Goal: Task Accomplishment & Management: Use online tool/utility

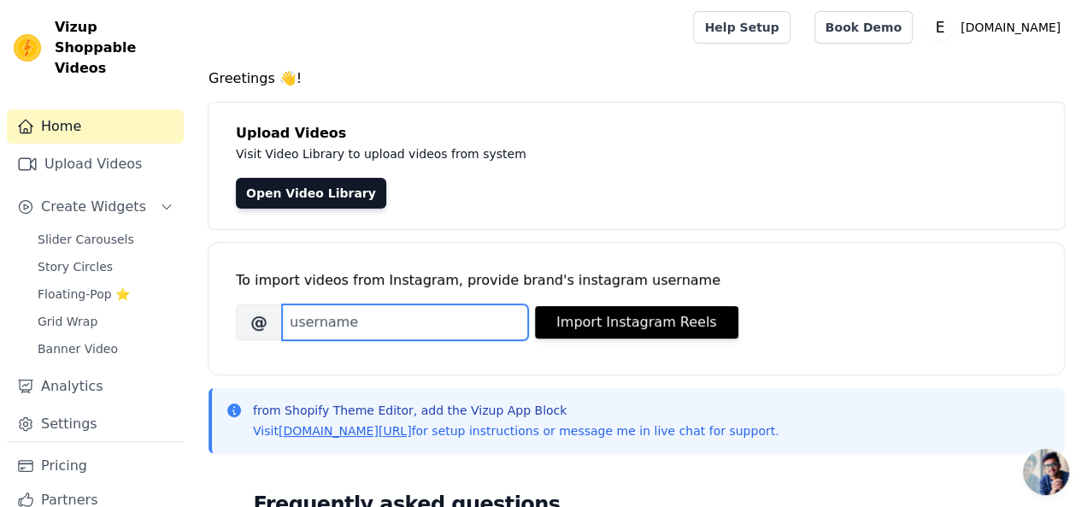
click at [379, 319] on input "Brand's Instagram Username" at bounding box center [405, 322] width 246 height 36
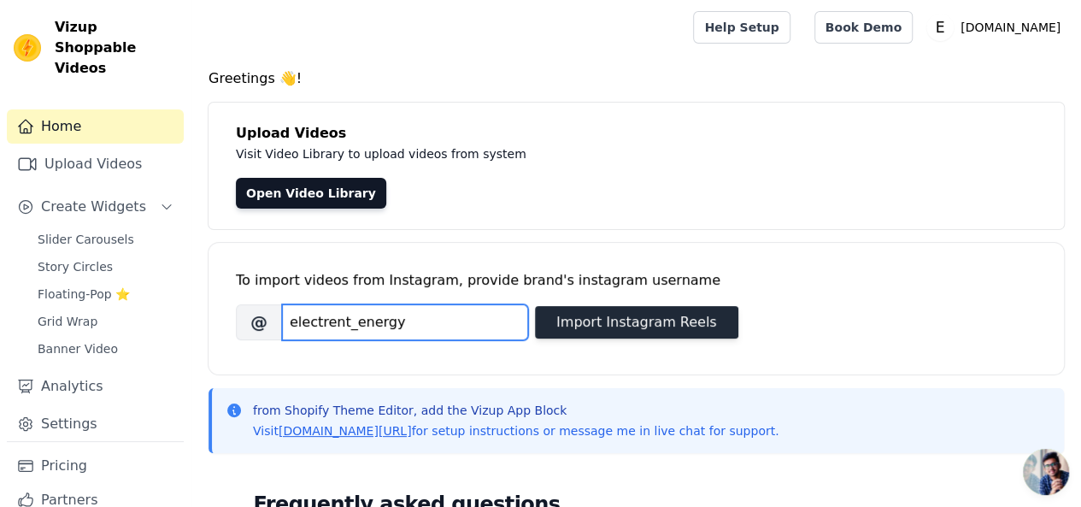
type input "electrent_energy"
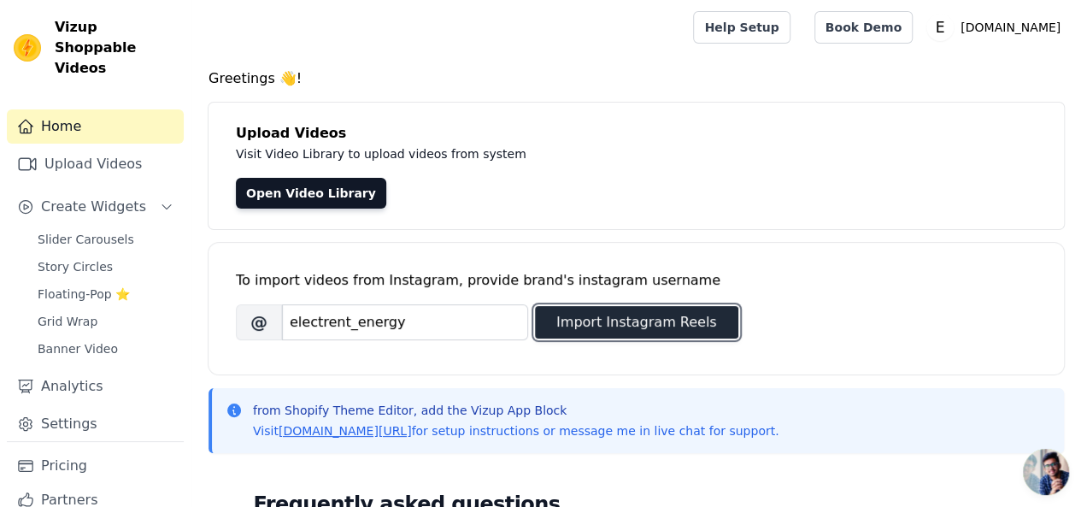
click at [626, 320] on button "Import Instagram Reels" at bounding box center [636, 322] width 203 height 32
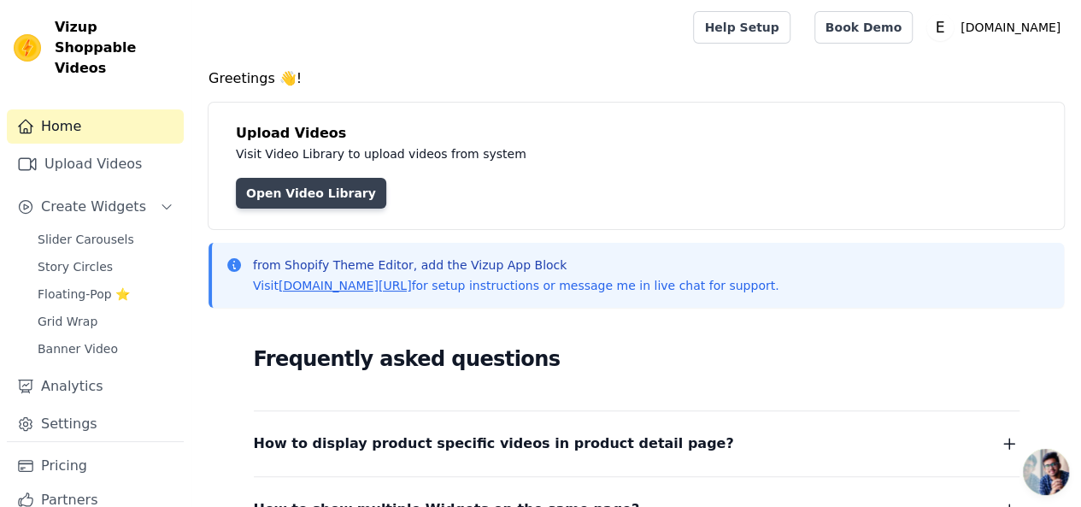
click at [341, 195] on link "Open Video Library" at bounding box center [311, 193] width 150 height 31
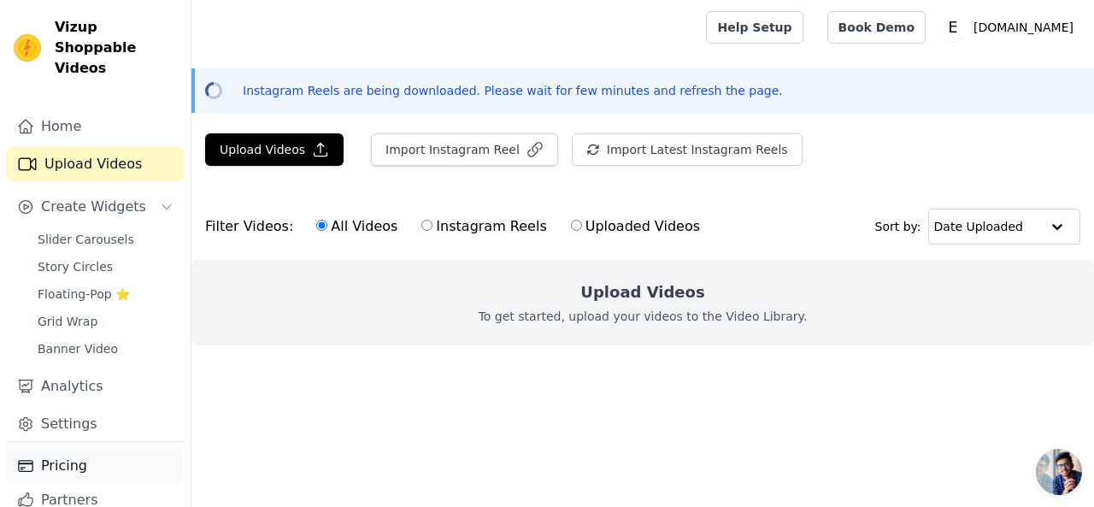
click at [66, 454] on link "Pricing" at bounding box center [95, 466] width 177 height 34
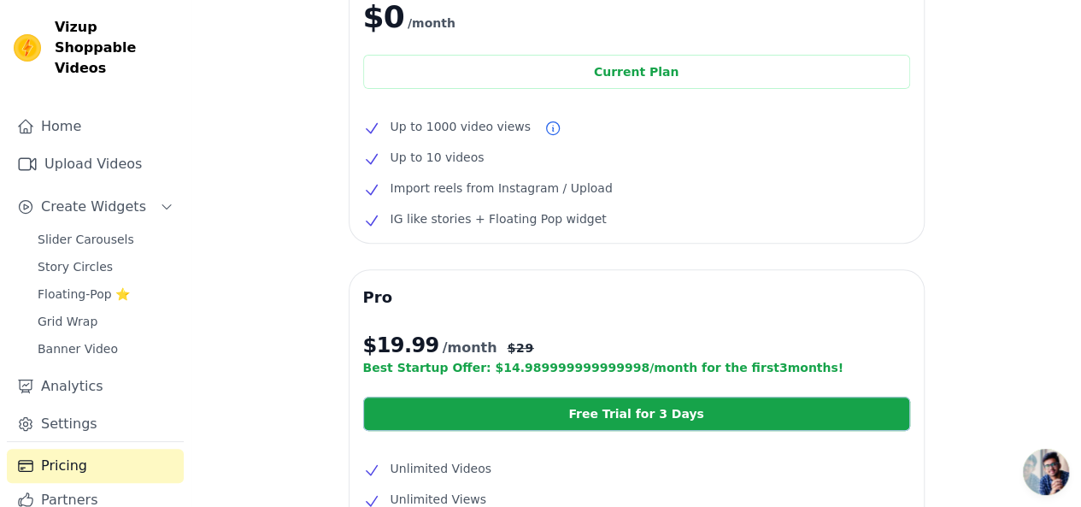
scroll to position [152, 0]
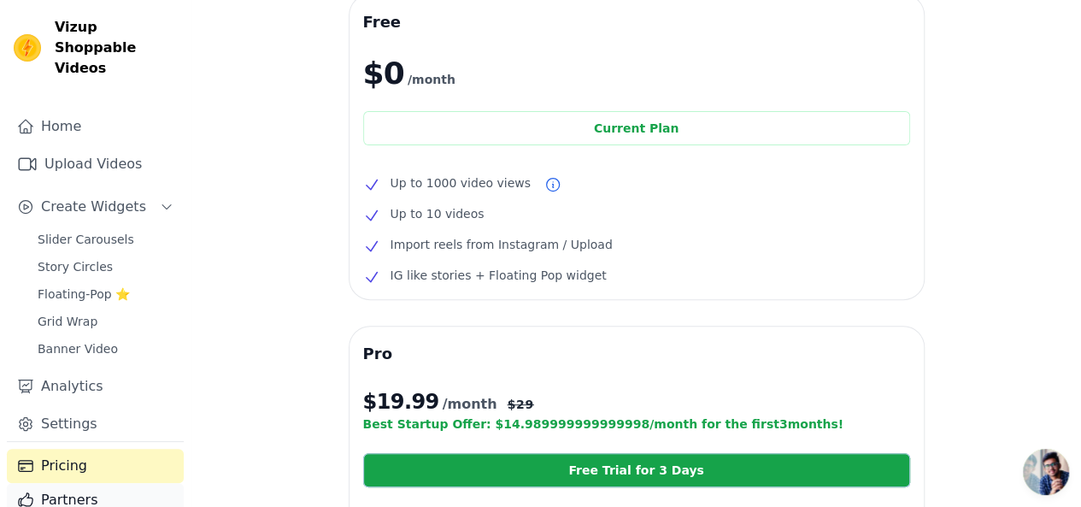
click at [79, 483] on link "Partners" at bounding box center [95, 500] width 177 height 34
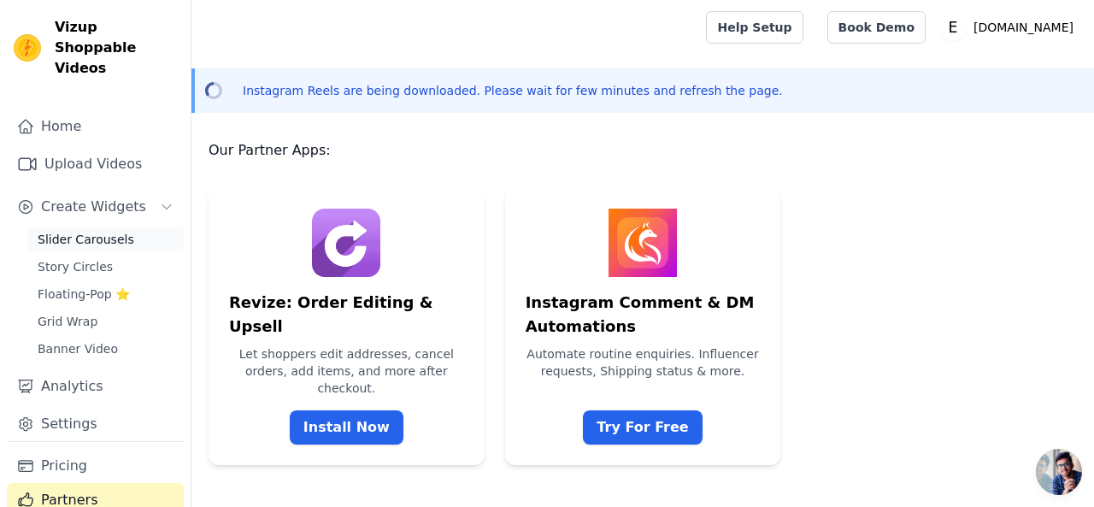
click at [91, 231] on span "Slider Carousels" at bounding box center [86, 239] width 97 height 17
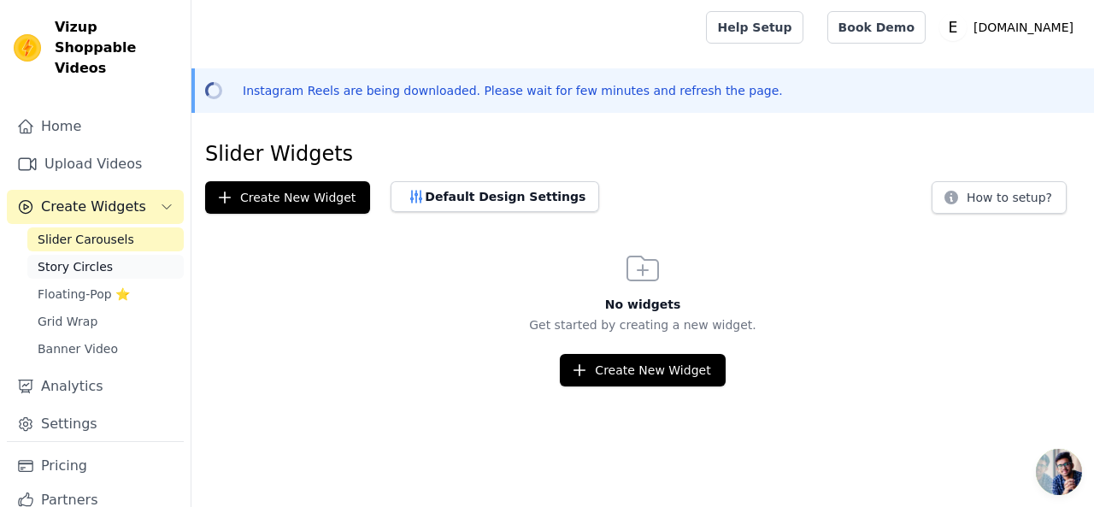
click at [89, 258] on span "Story Circles" at bounding box center [75, 266] width 75 height 17
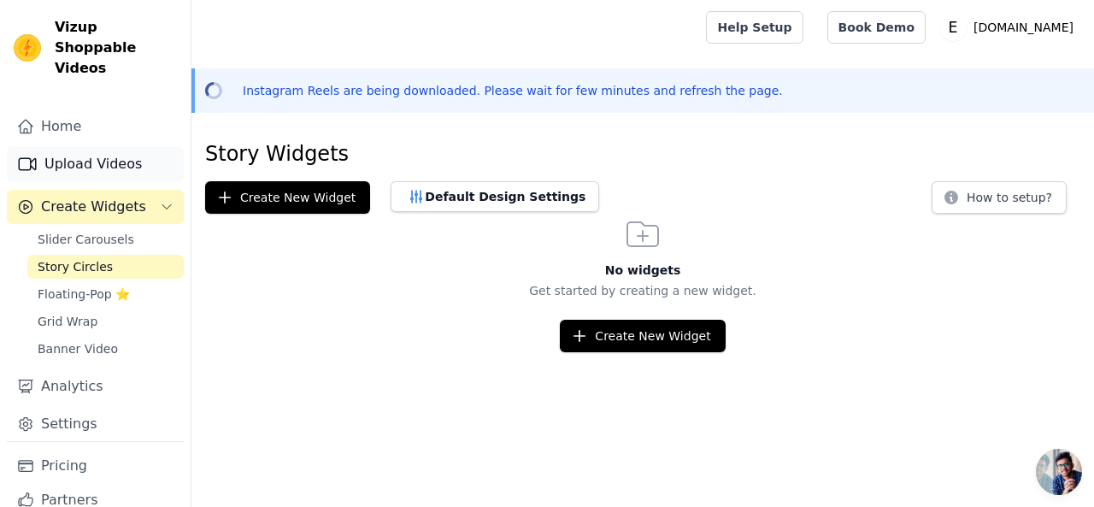
click at [96, 147] on link "Upload Videos" at bounding box center [95, 164] width 177 height 34
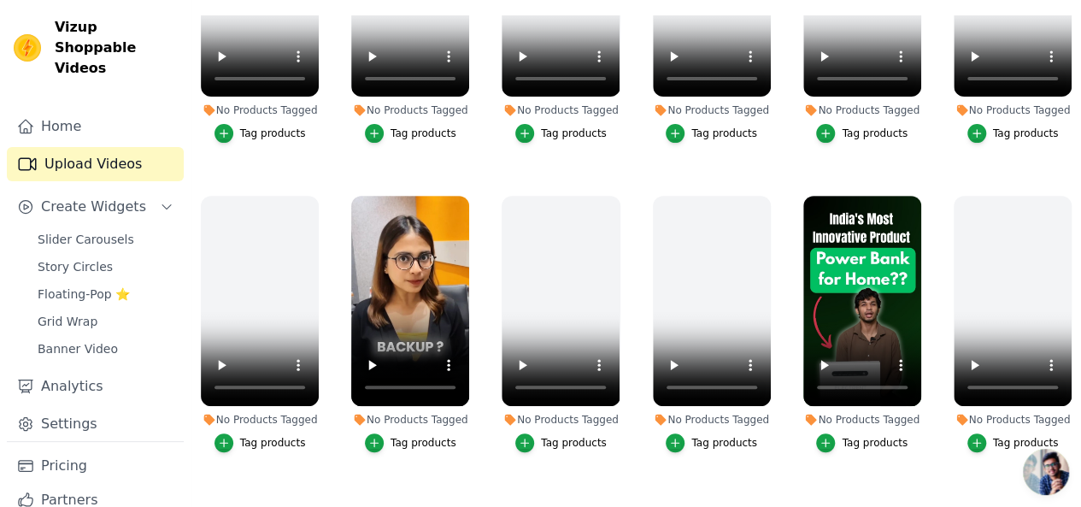
scroll to position [473, 0]
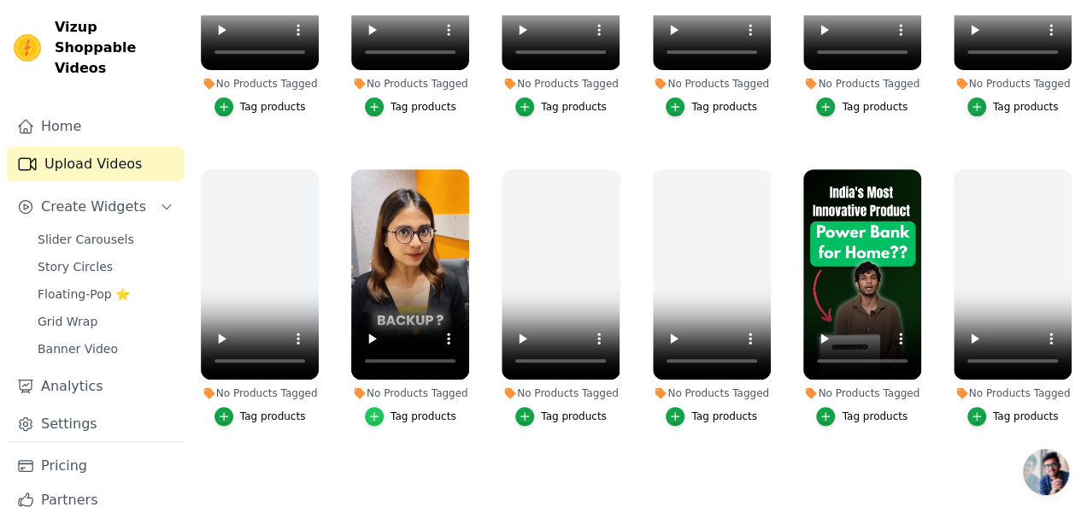
click at [375, 410] on icon "button" at bounding box center [374, 416] width 12 height 12
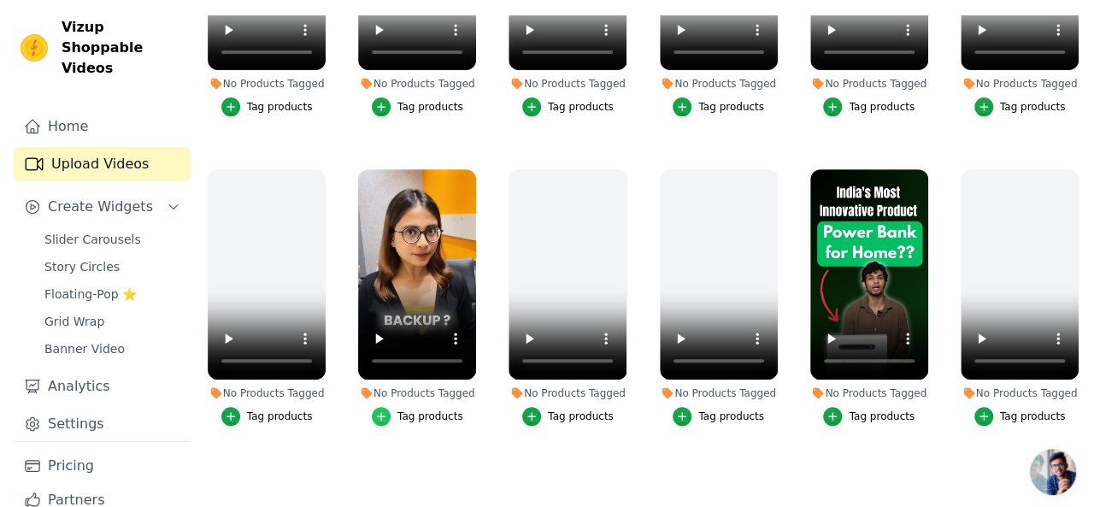
scroll to position [478, 0]
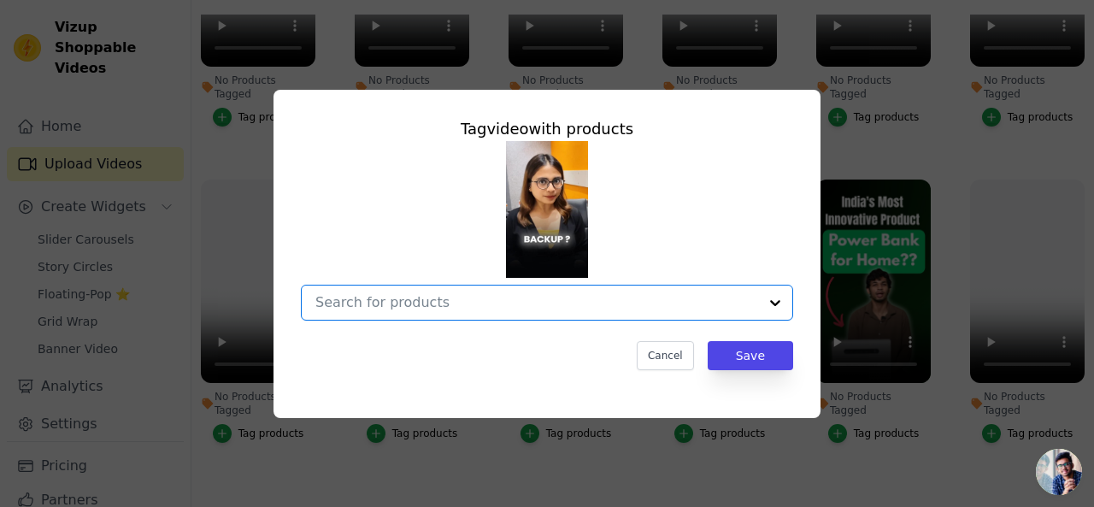
click at [540, 308] on input "No Products Tagged Tag video with products Option undefined, selected. Select i…" at bounding box center [536, 302] width 443 height 16
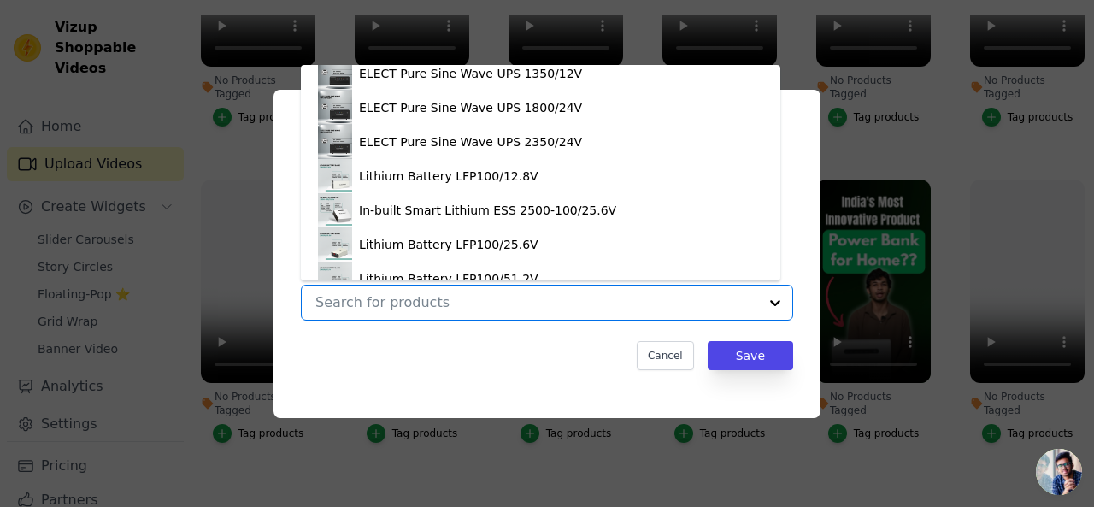
scroll to position [259, 0]
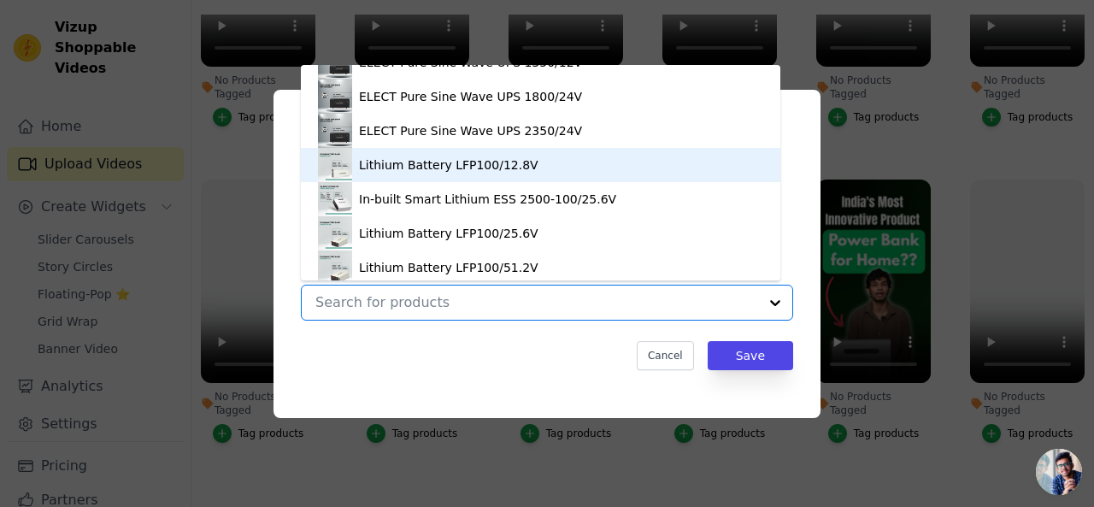
click at [459, 169] on div "Lithium Battery LFP100/12.8V" at bounding box center [448, 164] width 179 height 17
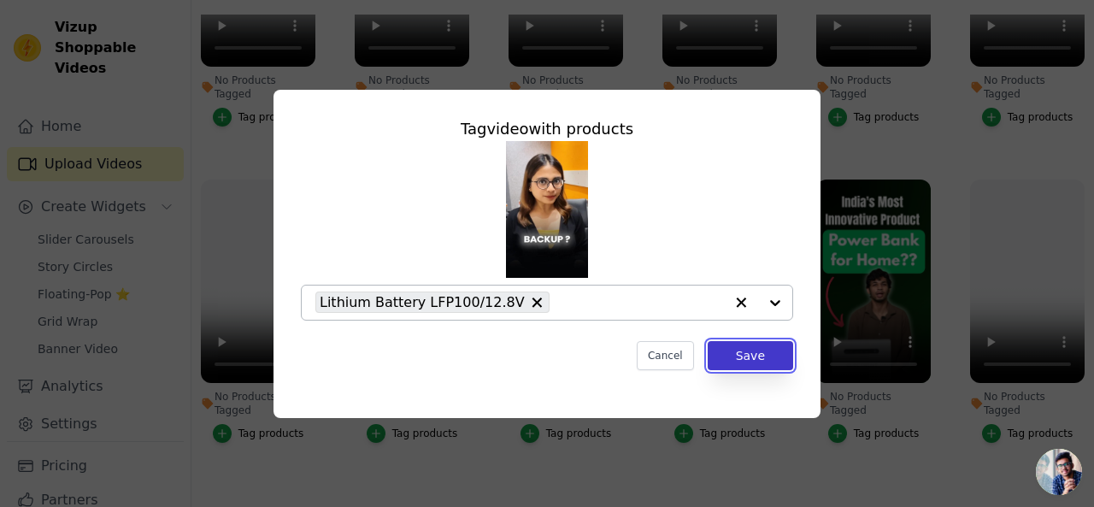
click at [759, 353] on button "Save" at bounding box center [750, 355] width 85 height 29
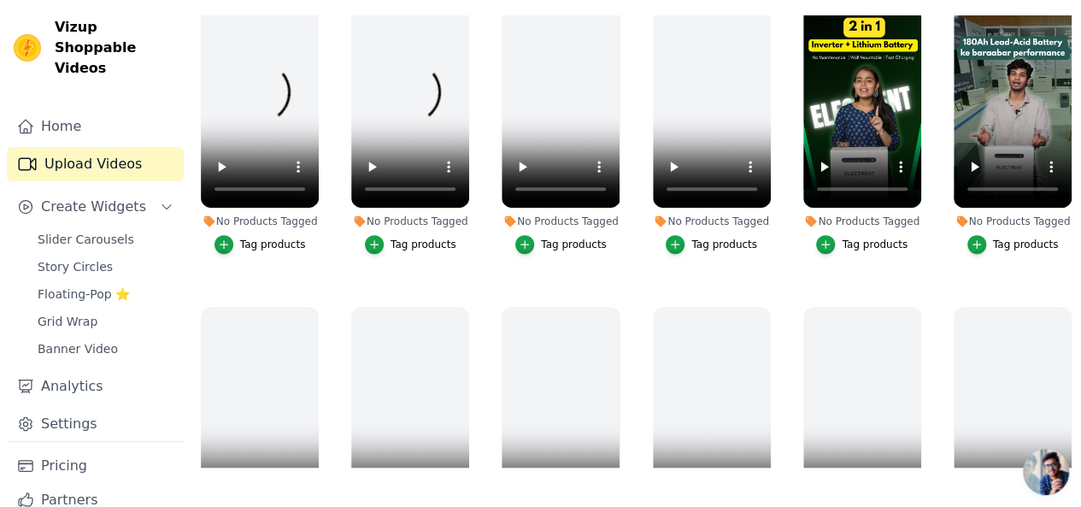
scroll to position [0, 0]
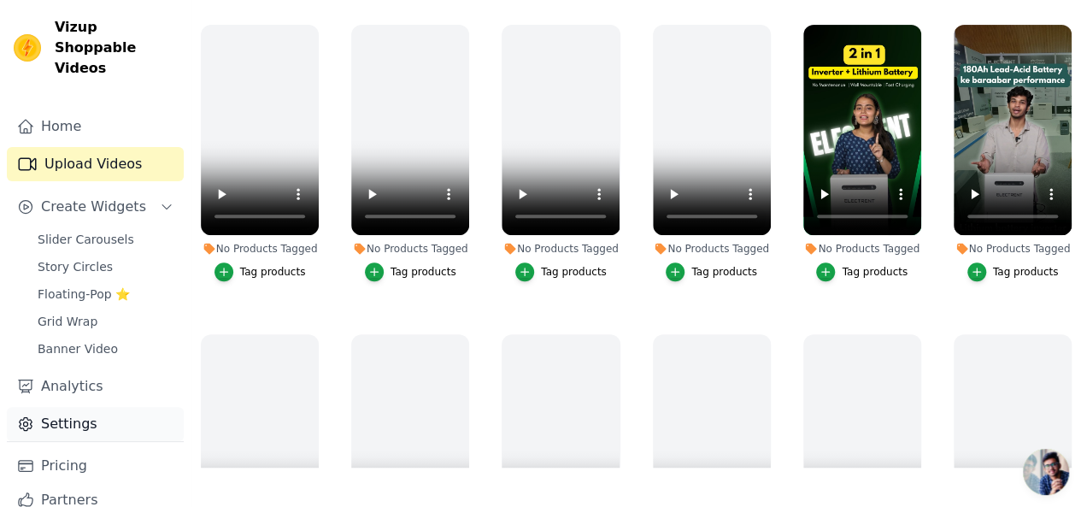
click at [68, 409] on link "Settings" at bounding box center [95, 424] width 177 height 34
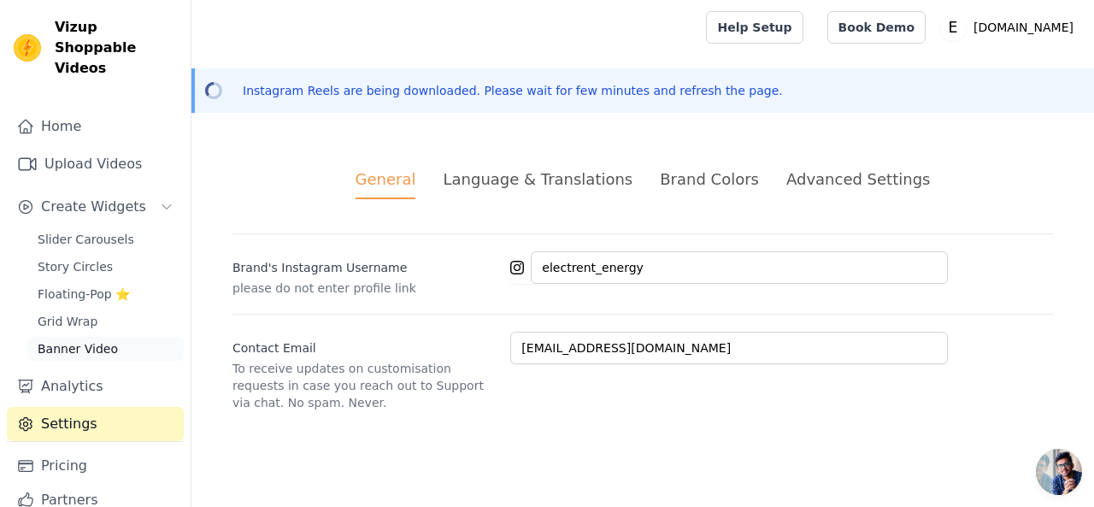
click at [79, 340] on span "Banner Video" at bounding box center [78, 348] width 80 height 17
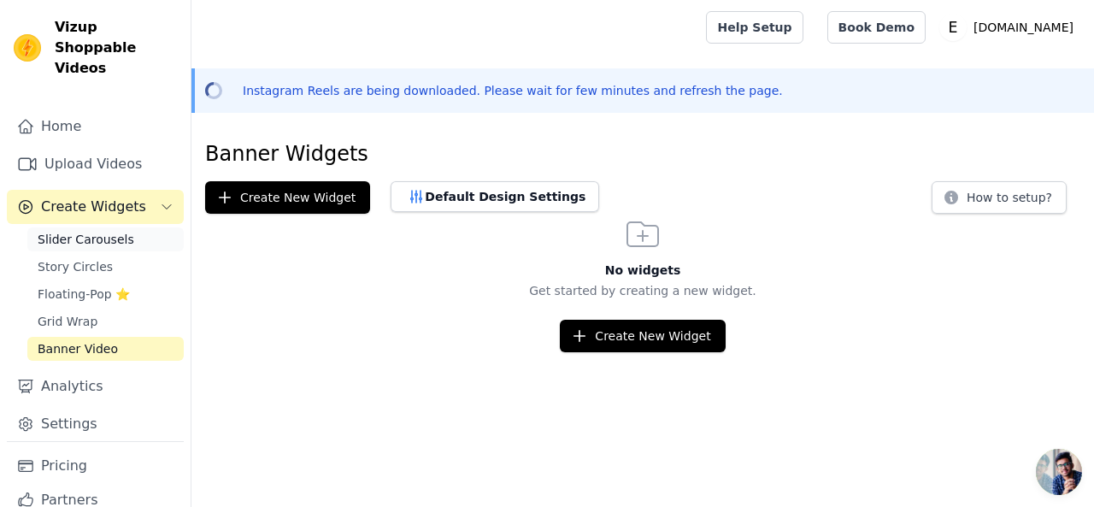
click at [99, 231] on span "Slider Carousels" at bounding box center [86, 239] width 97 height 17
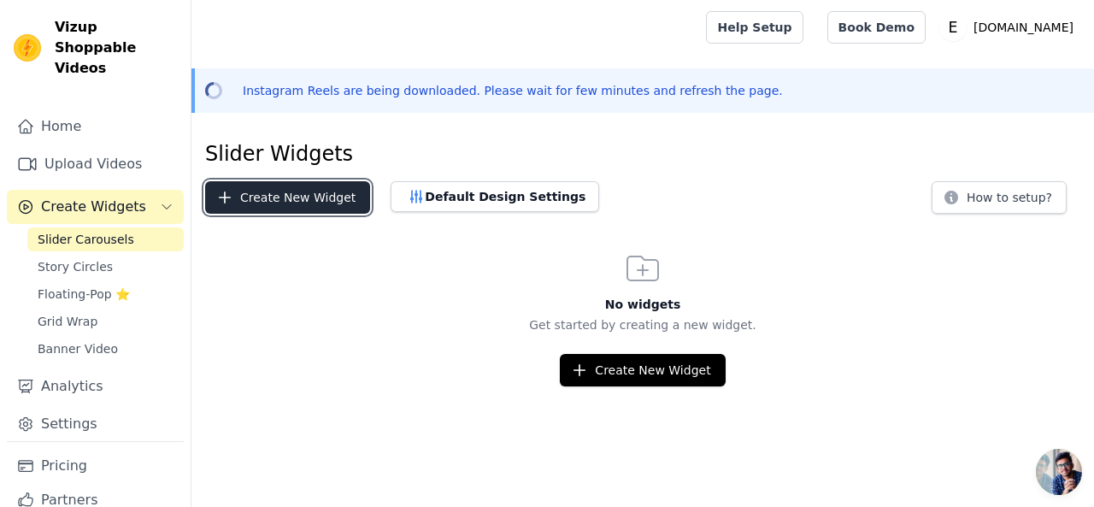
click at [325, 197] on button "Create New Widget" at bounding box center [287, 197] width 165 height 32
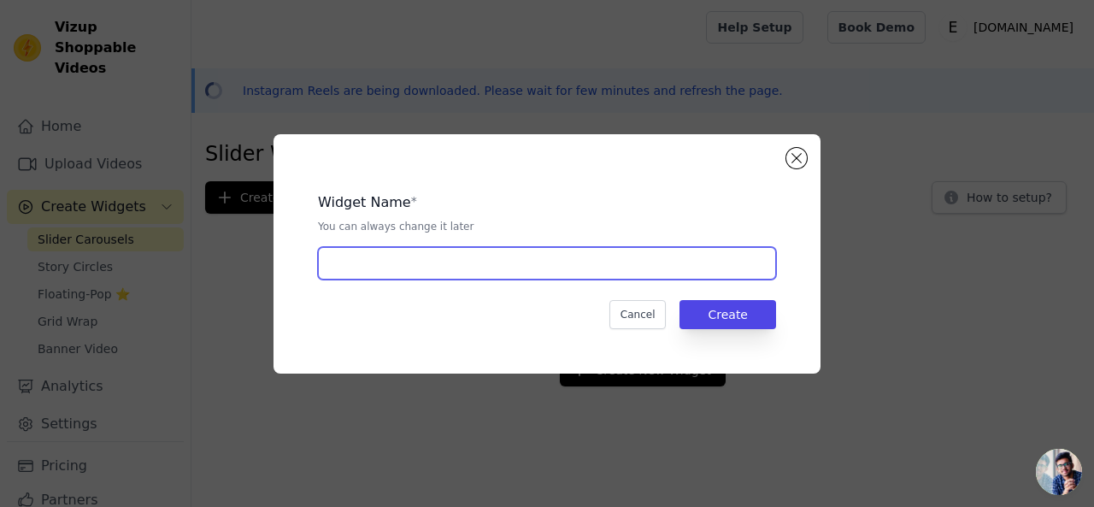
click at [515, 264] on input "text" at bounding box center [547, 263] width 458 height 32
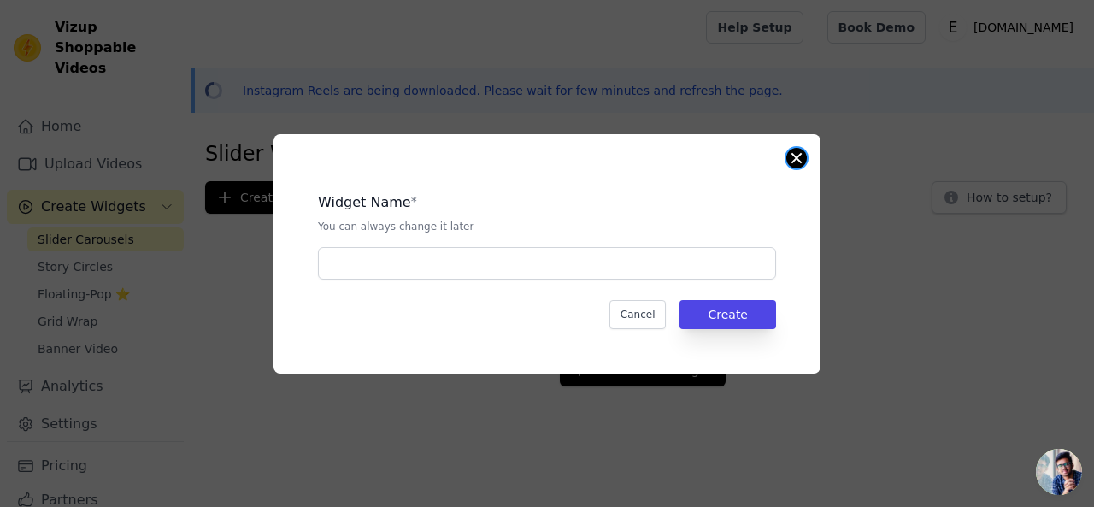
click at [795, 163] on button "Close modal" at bounding box center [796, 158] width 21 height 21
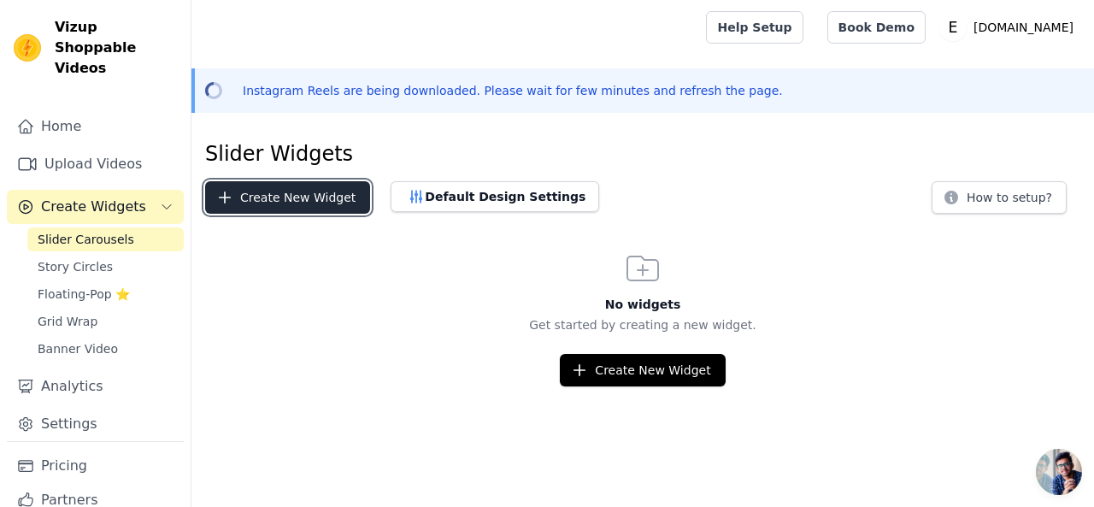
click at [293, 204] on button "Create New Widget" at bounding box center [287, 197] width 165 height 32
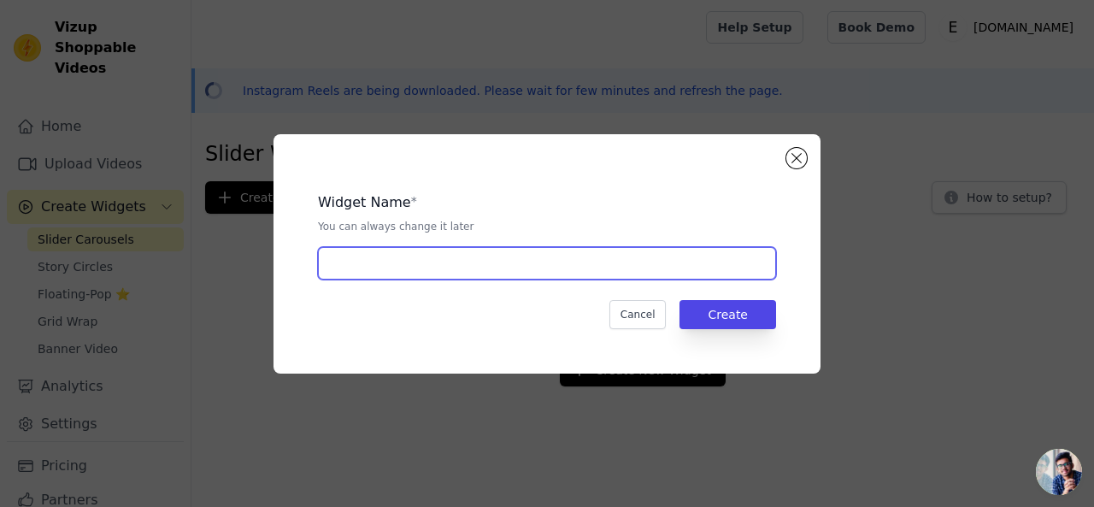
click at [496, 262] on input "text" at bounding box center [547, 263] width 458 height 32
type input "Test"
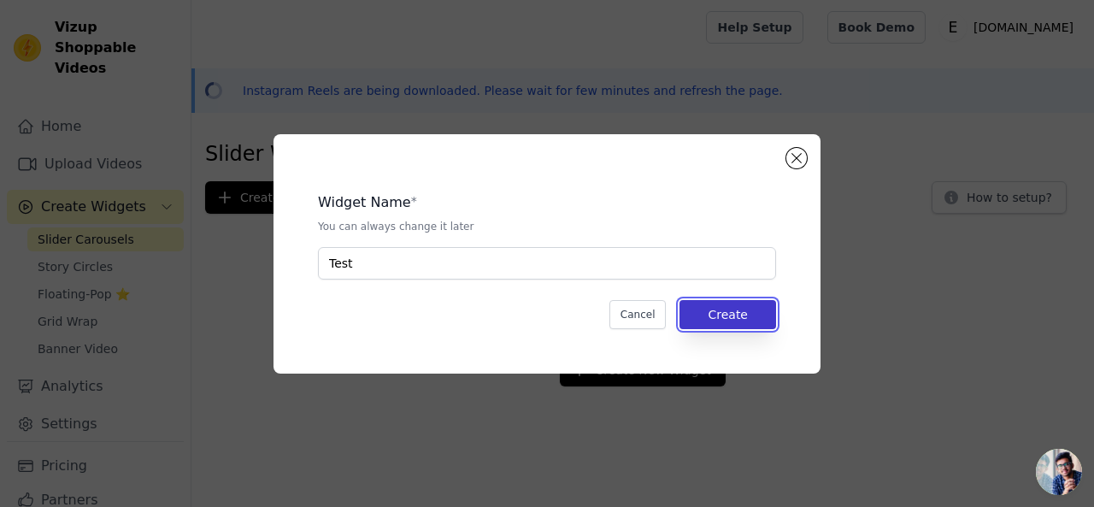
click at [761, 317] on button "Create" at bounding box center [727, 314] width 97 height 29
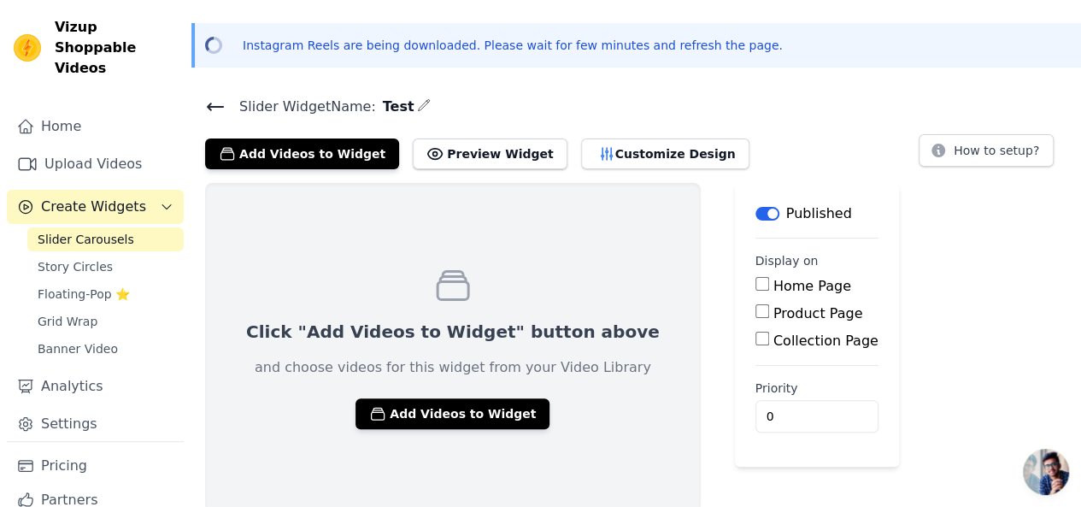
scroll to position [48, 0]
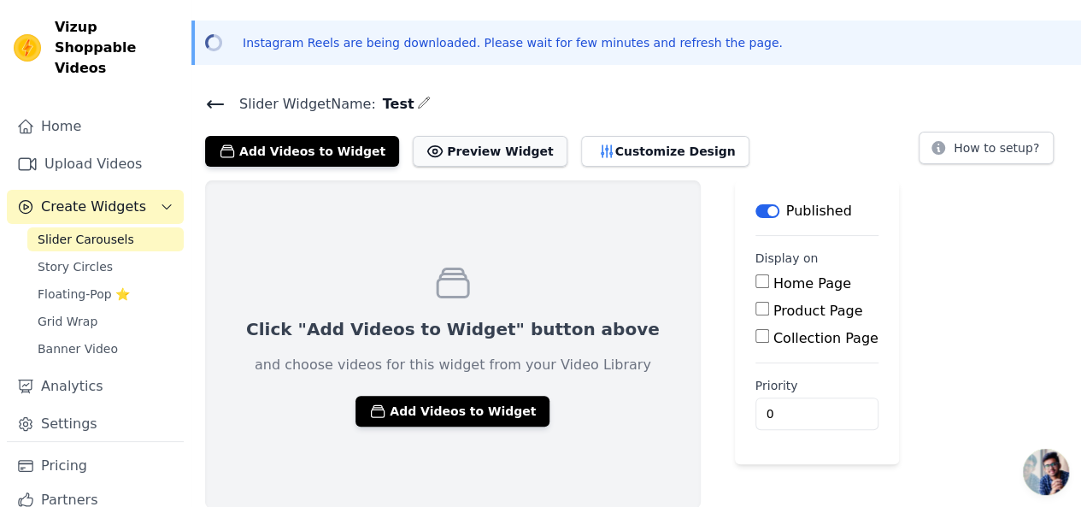
click at [461, 152] on button "Preview Widget" at bounding box center [490, 151] width 154 height 31
click at [755, 281] on input "Home Page" at bounding box center [762, 281] width 14 height 14
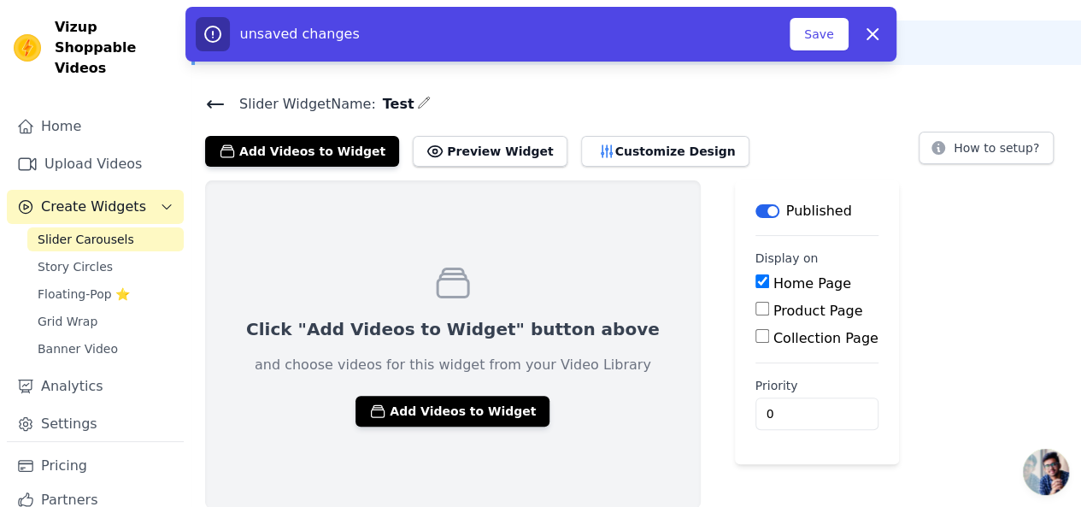
click at [755, 281] on input "Home Page" at bounding box center [762, 281] width 14 height 14
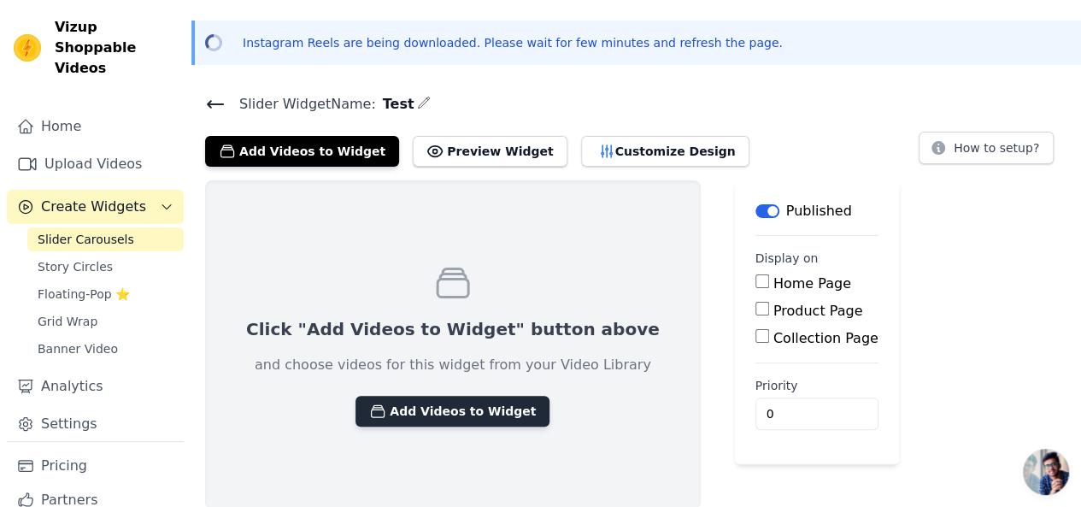
click at [445, 403] on button "Add Videos to Widget" at bounding box center [452, 411] width 194 height 31
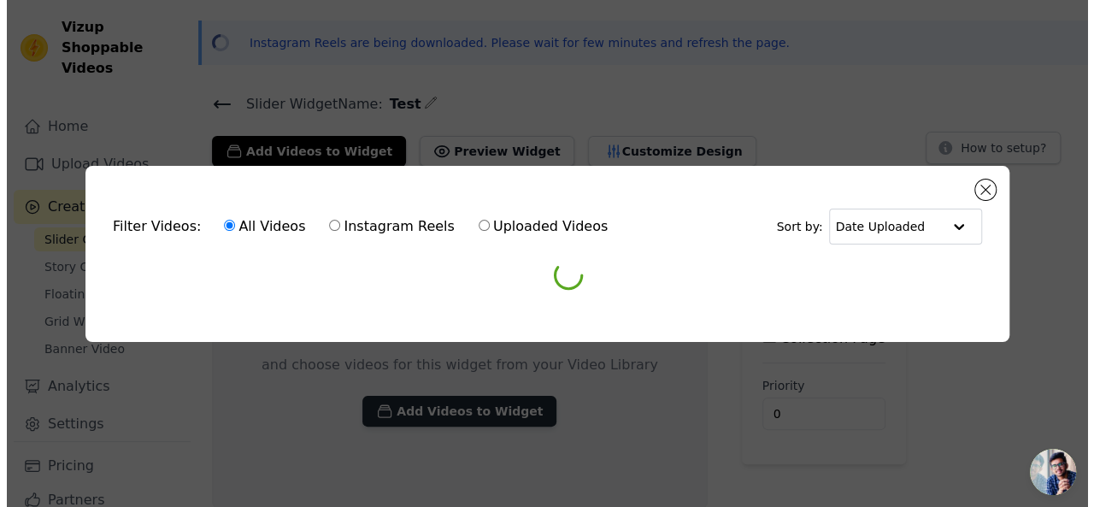
scroll to position [0, 0]
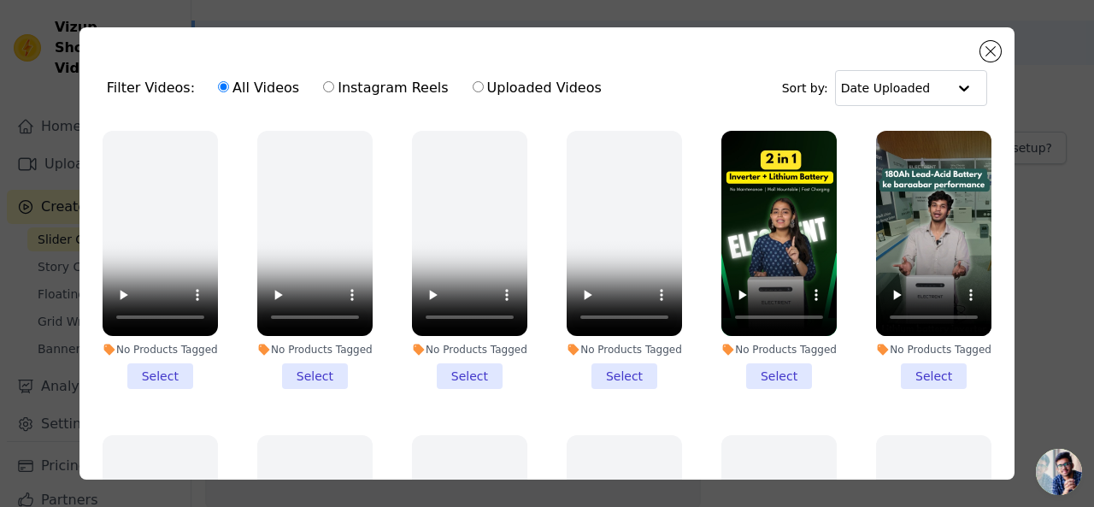
click at [904, 376] on li "No Products Tagged Select" at bounding box center [933, 260] width 115 height 258
click at [0, 0] on input "No Products Tagged Select" at bounding box center [0, 0] width 0 height 0
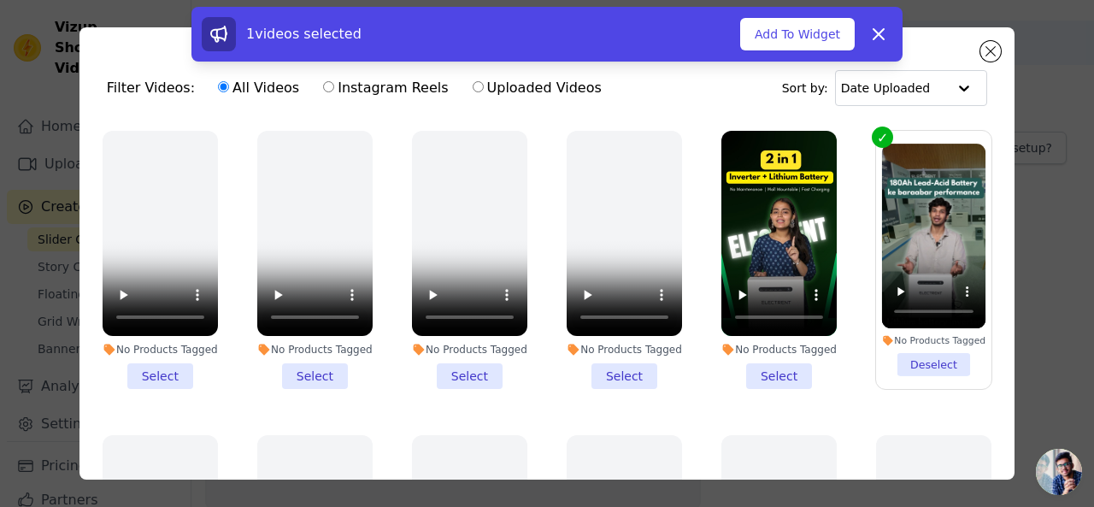
click at [755, 359] on li "No Products Tagged Select" at bounding box center [778, 260] width 115 height 258
click at [0, 0] on input "No Products Tagged Select" at bounding box center [0, 0] width 0 height 0
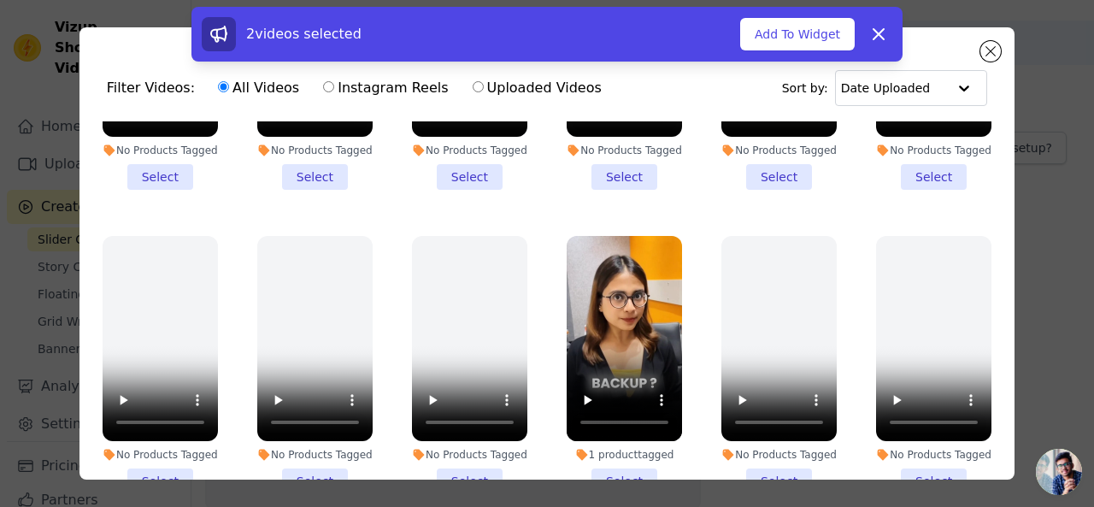
scroll to position [518, 0]
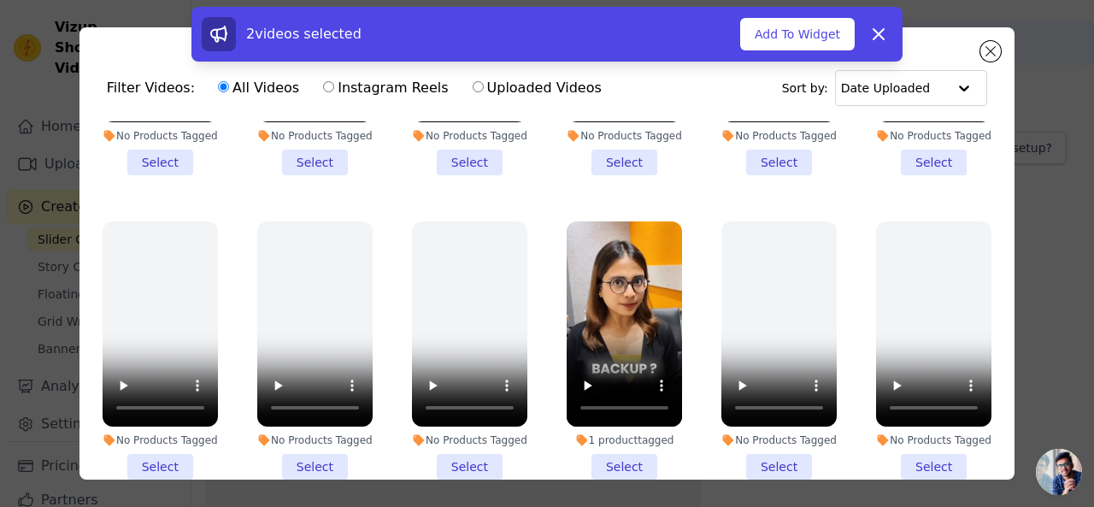
click at [622, 450] on li "1 product tagged Select" at bounding box center [624, 350] width 115 height 258
click at [0, 0] on input "1 product tagged Select" at bounding box center [0, 0] width 0 height 0
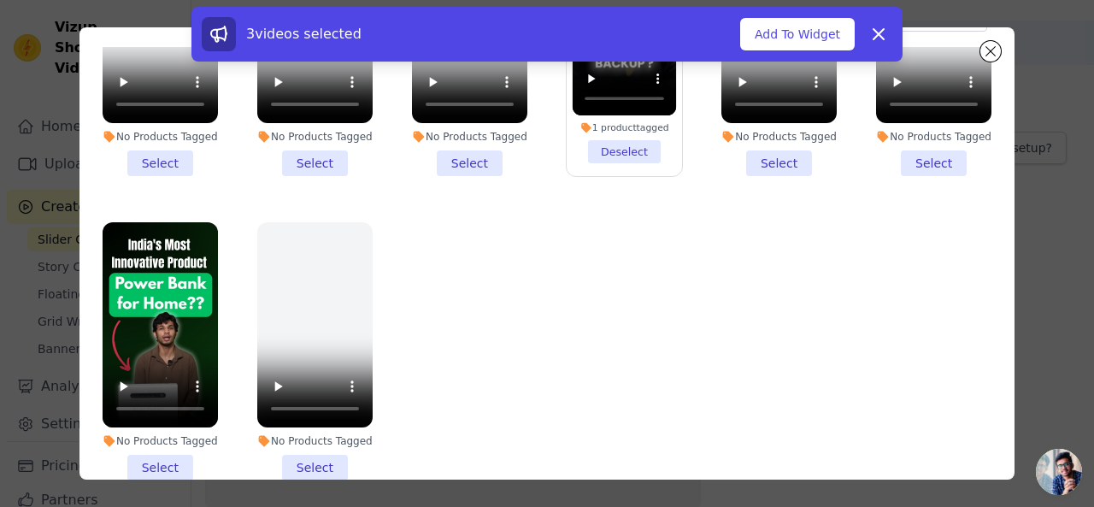
scroll to position [106, 0]
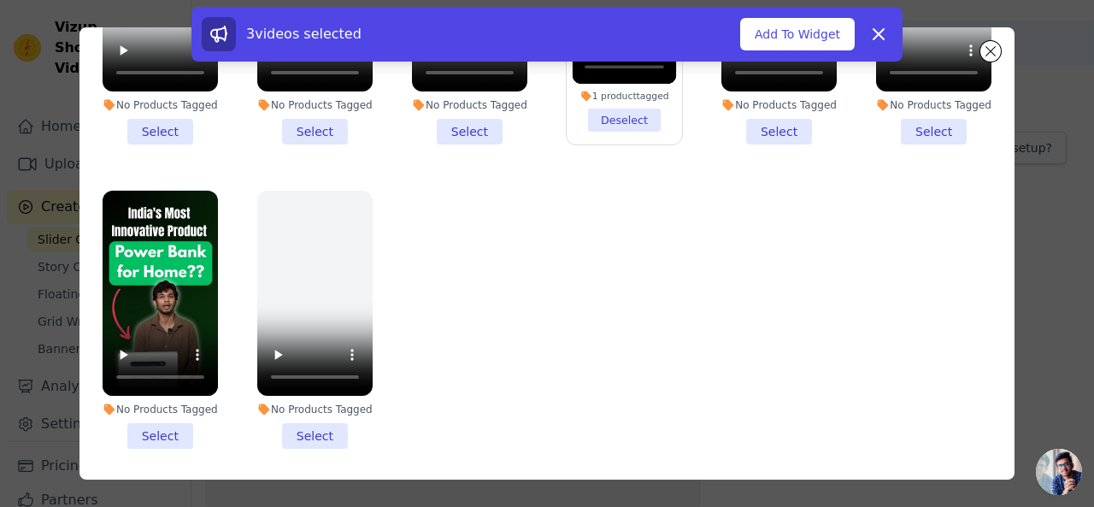
click at [167, 408] on li "No Products Tagged Select" at bounding box center [160, 320] width 115 height 258
click at [0, 0] on input "No Products Tagged Select" at bounding box center [0, 0] width 0 height 0
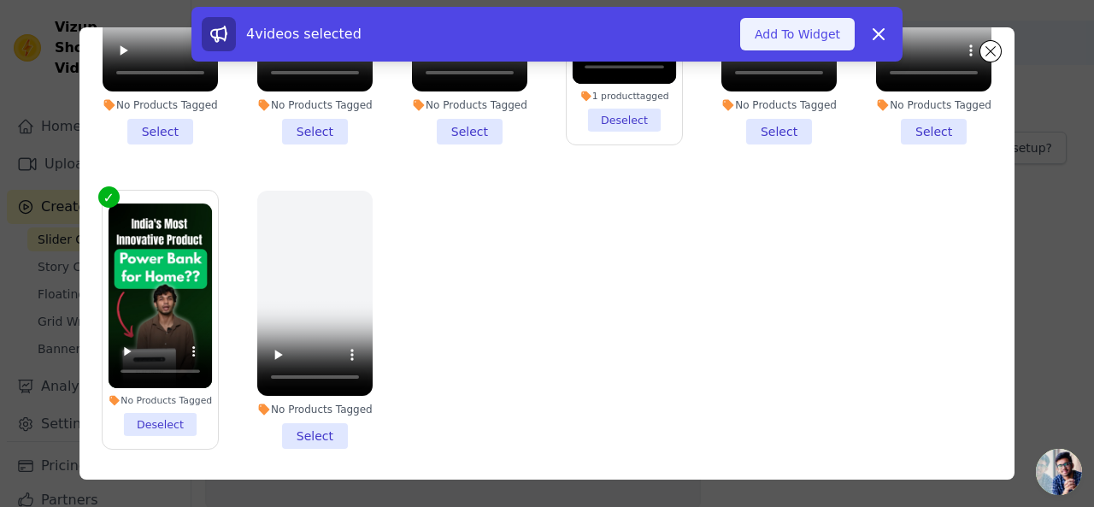
click at [807, 37] on button "Add To Widget" at bounding box center [797, 34] width 115 height 32
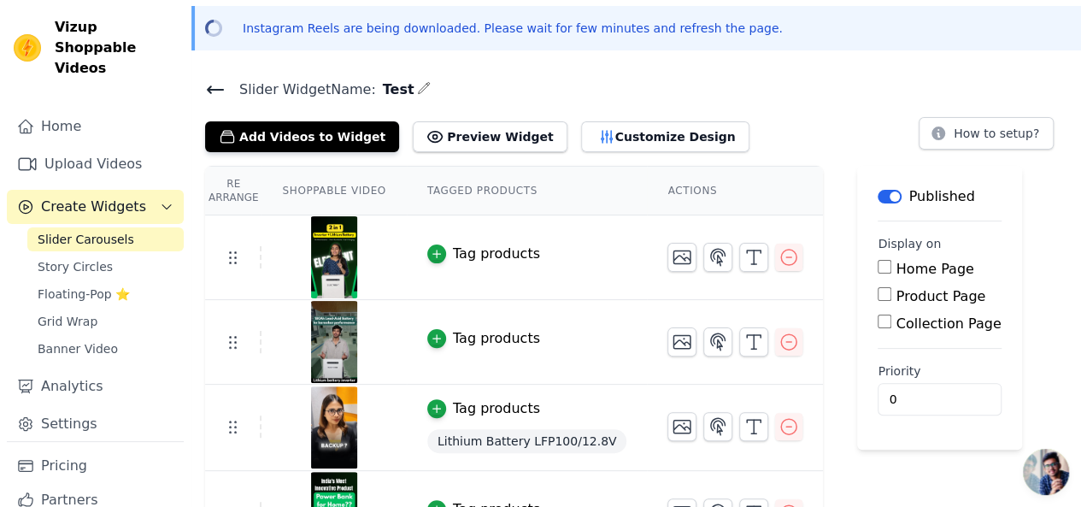
scroll to position [108, 0]
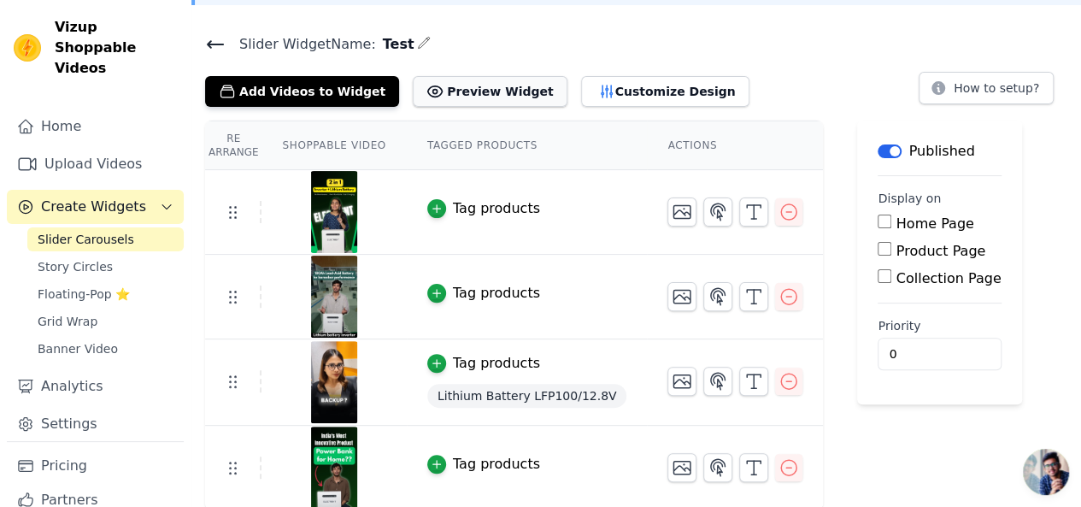
click at [483, 89] on button "Preview Widget" at bounding box center [490, 91] width 154 height 31
click at [440, 364] on button "Tag products" at bounding box center [483, 363] width 113 height 21
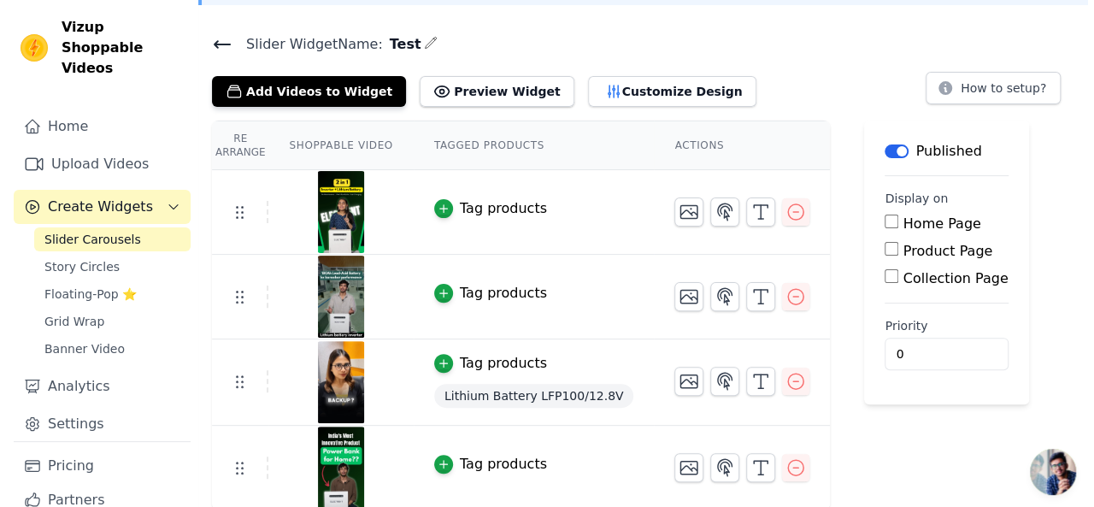
scroll to position [0, 0]
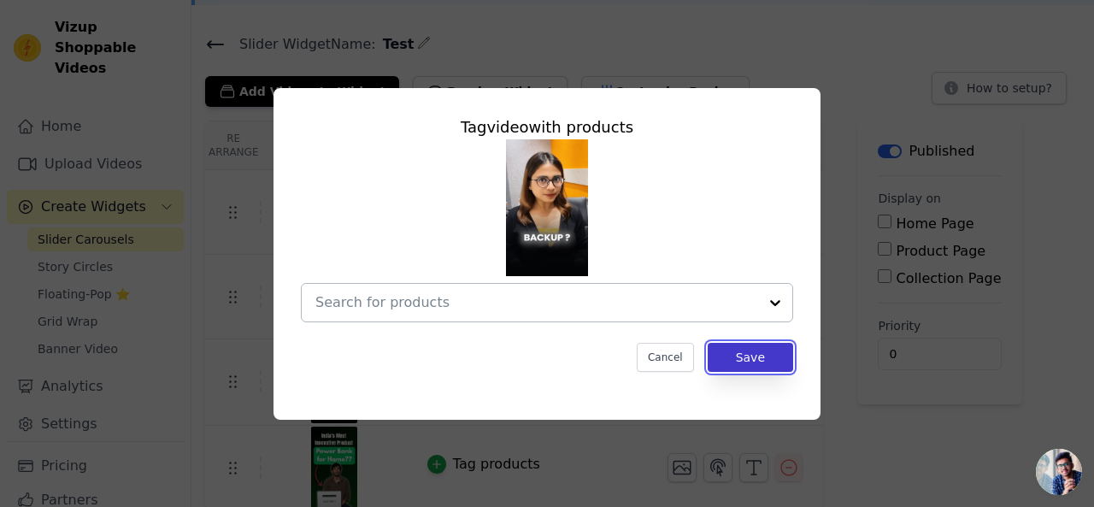
click at [734, 361] on button "Save" at bounding box center [750, 357] width 85 height 29
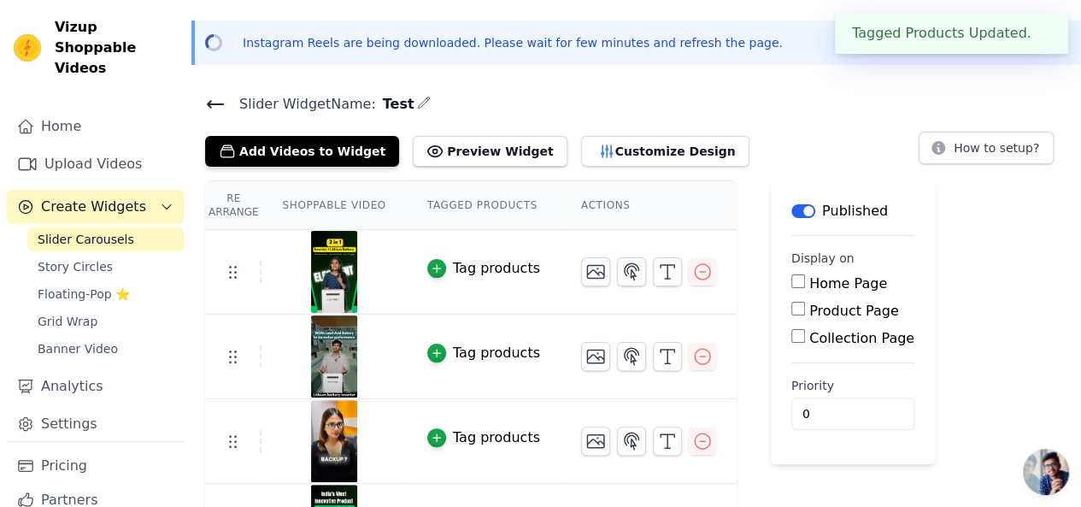
scroll to position [106, 0]
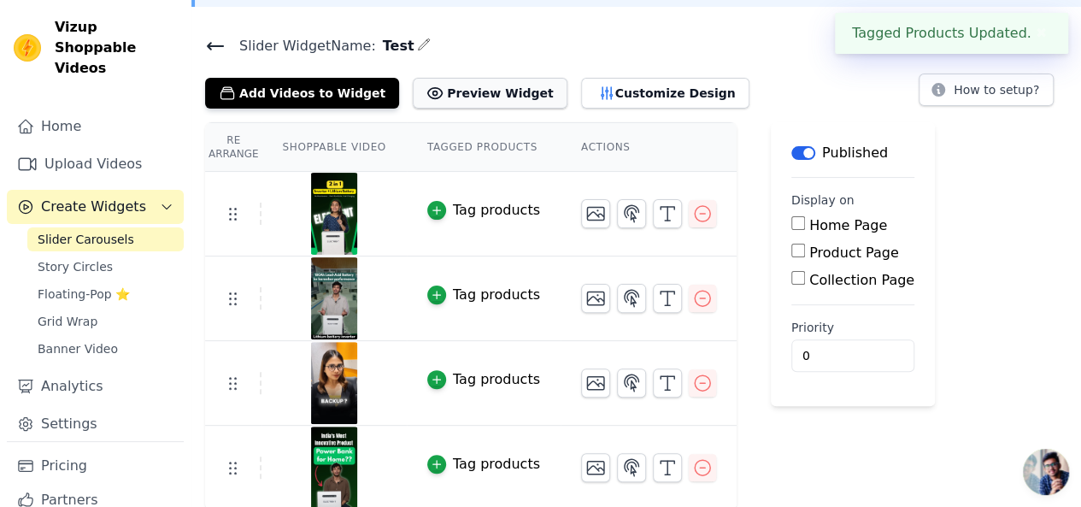
click at [491, 82] on button "Preview Widget" at bounding box center [490, 93] width 154 height 31
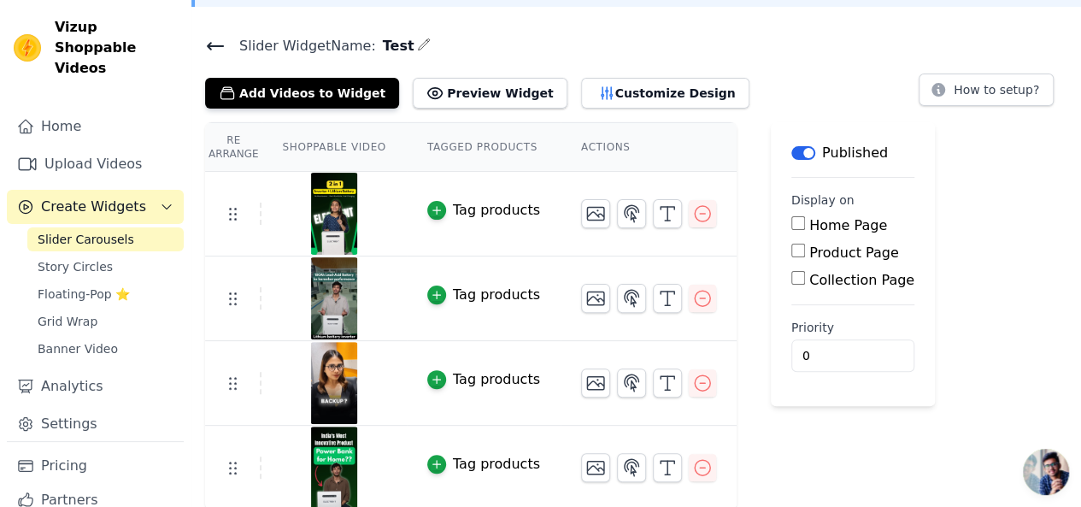
click at [791, 228] on input "Home Page" at bounding box center [798, 223] width 14 height 14
checkbox input "true"
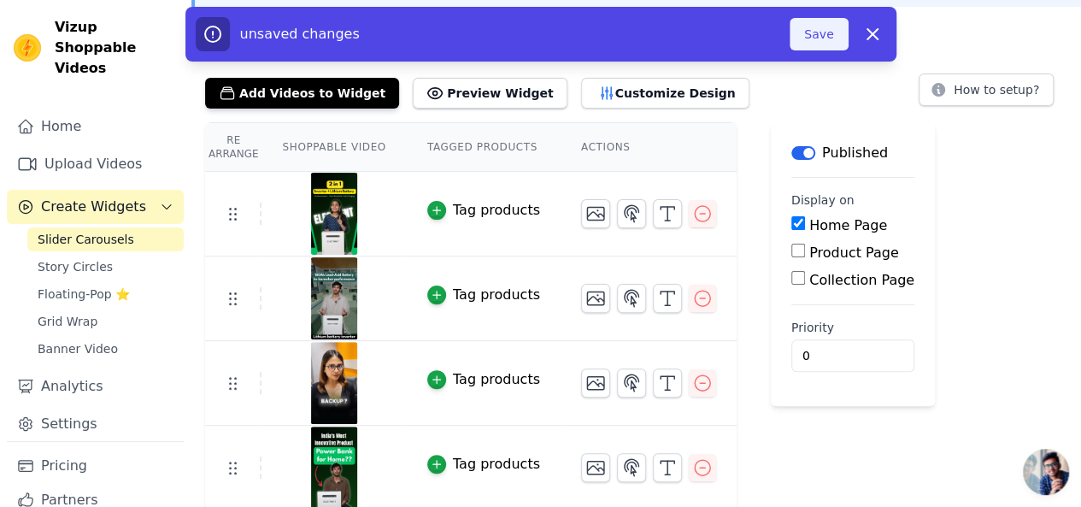
click at [808, 37] on button "Save" at bounding box center [819, 34] width 58 height 32
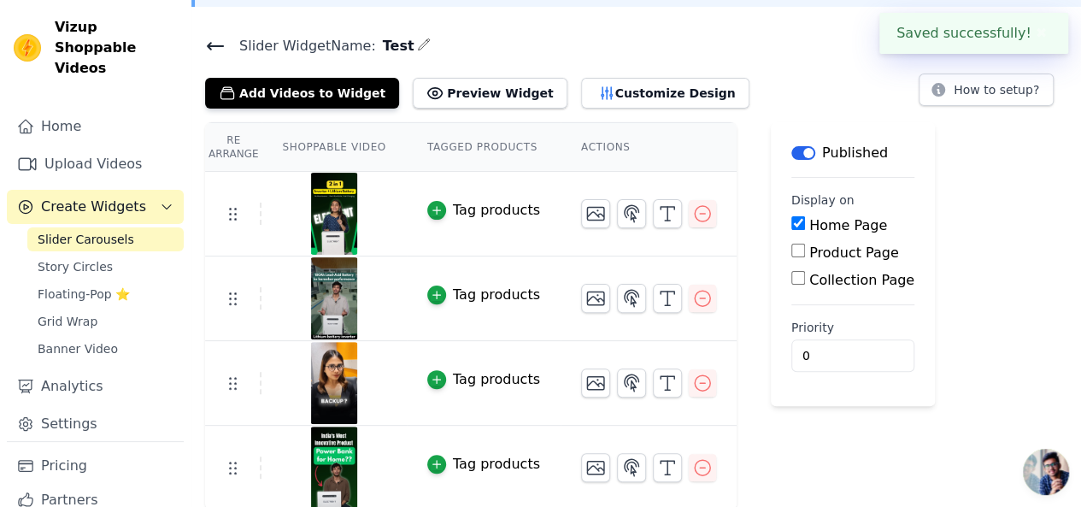
scroll to position [0, 0]
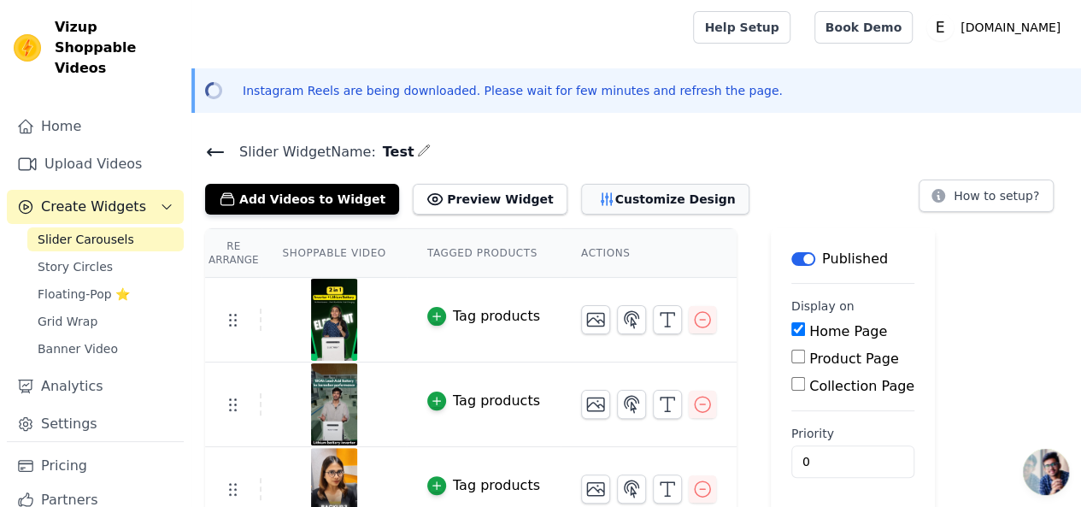
click at [604, 196] on button "Customize Design" at bounding box center [665, 199] width 168 height 31
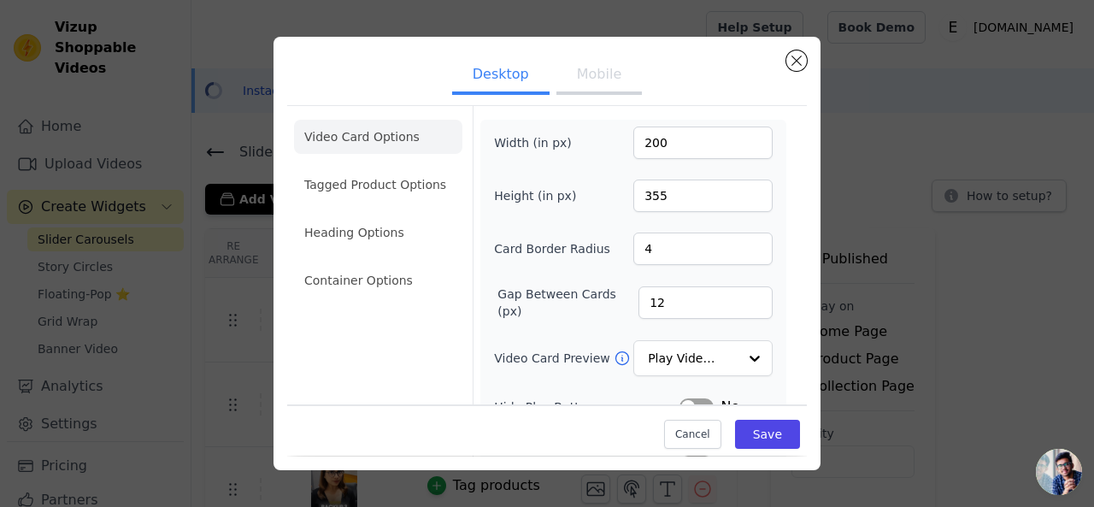
click at [603, 88] on button "Mobile" at bounding box center [598, 76] width 85 height 38
click at [791, 64] on button "Close modal" at bounding box center [796, 60] width 21 height 21
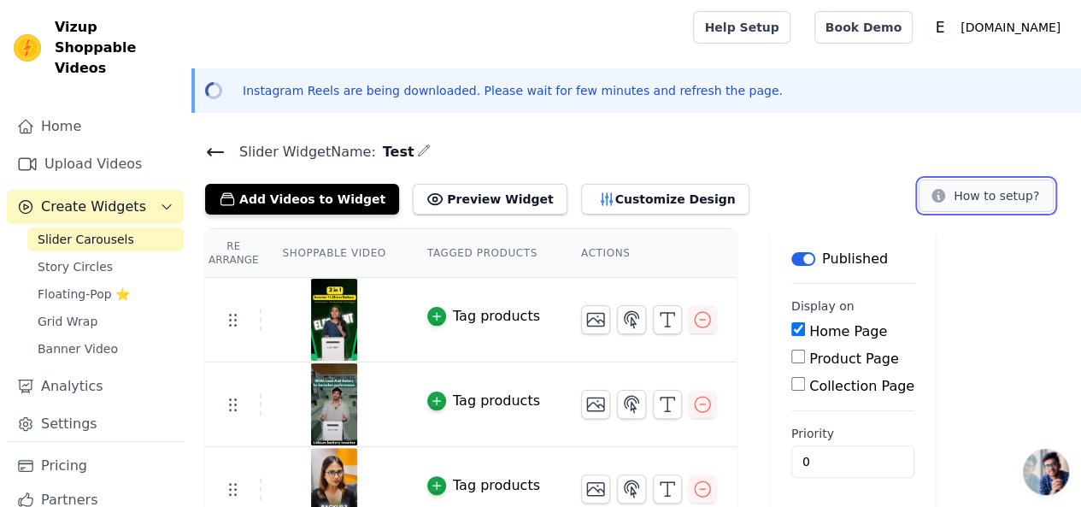
click at [967, 195] on button "How to setup?" at bounding box center [986, 195] width 135 height 32
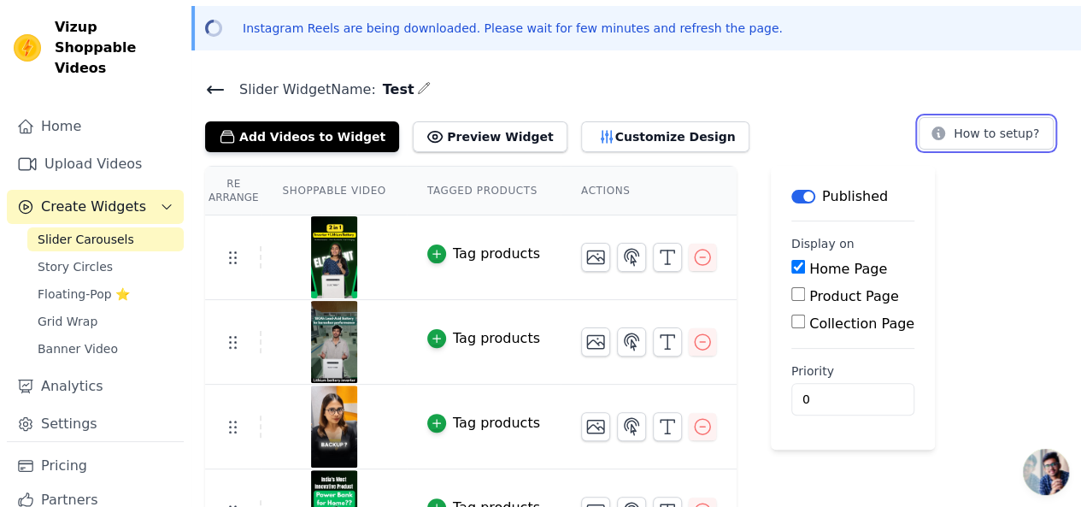
scroll to position [103, 0]
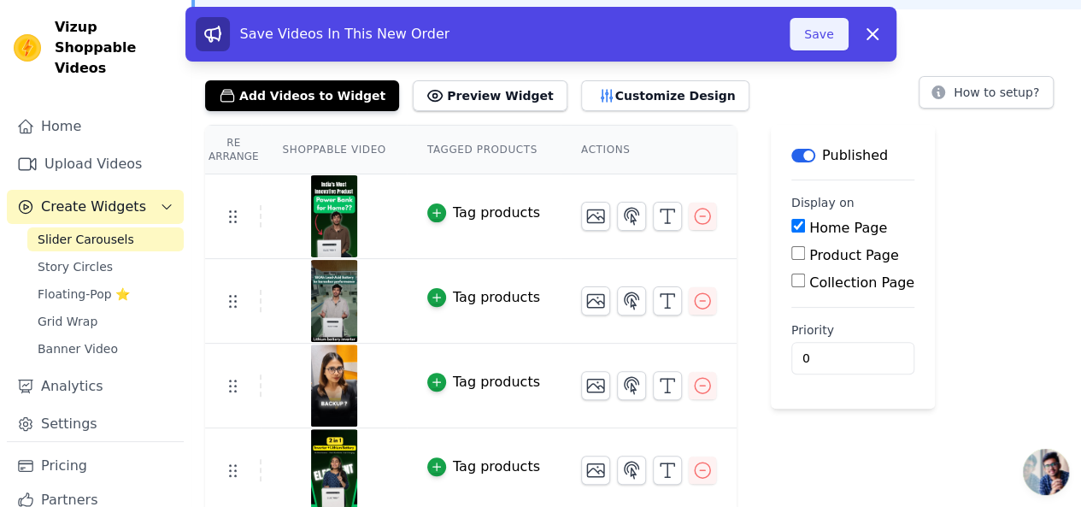
click at [822, 37] on button "Save" at bounding box center [819, 34] width 58 height 32
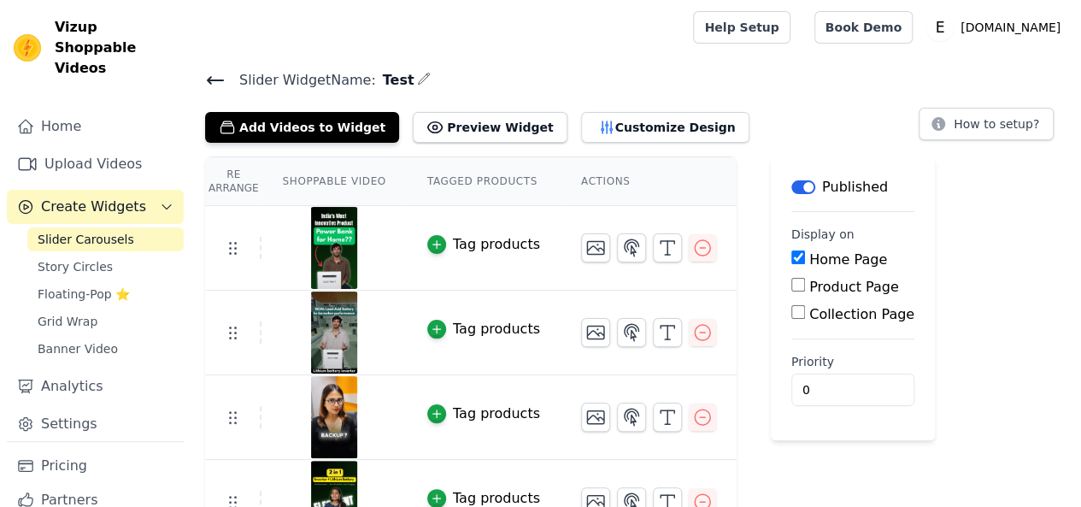
scroll to position [34, 0]
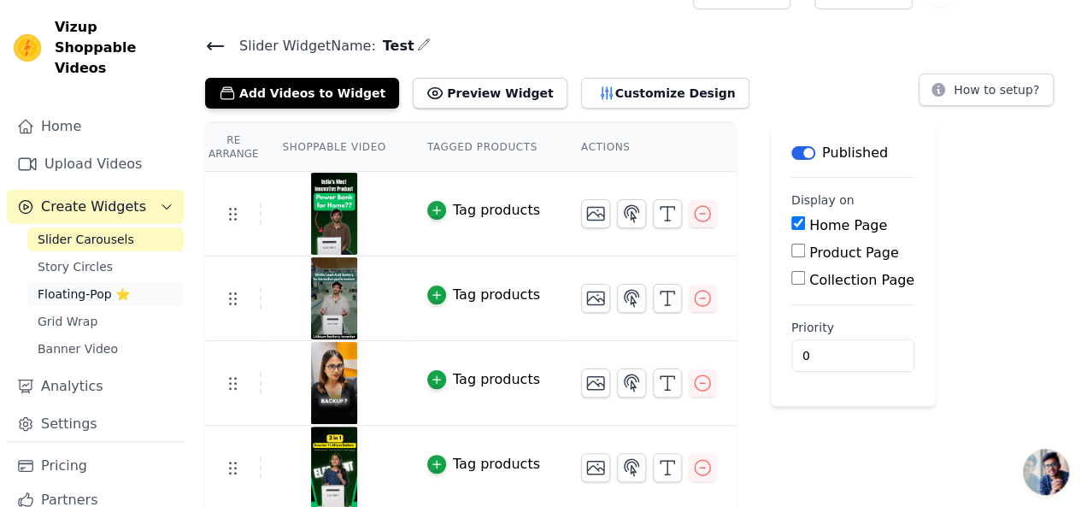
click at [65, 285] on span "Floating-Pop ⭐" at bounding box center [84, 293] width 92 height 17
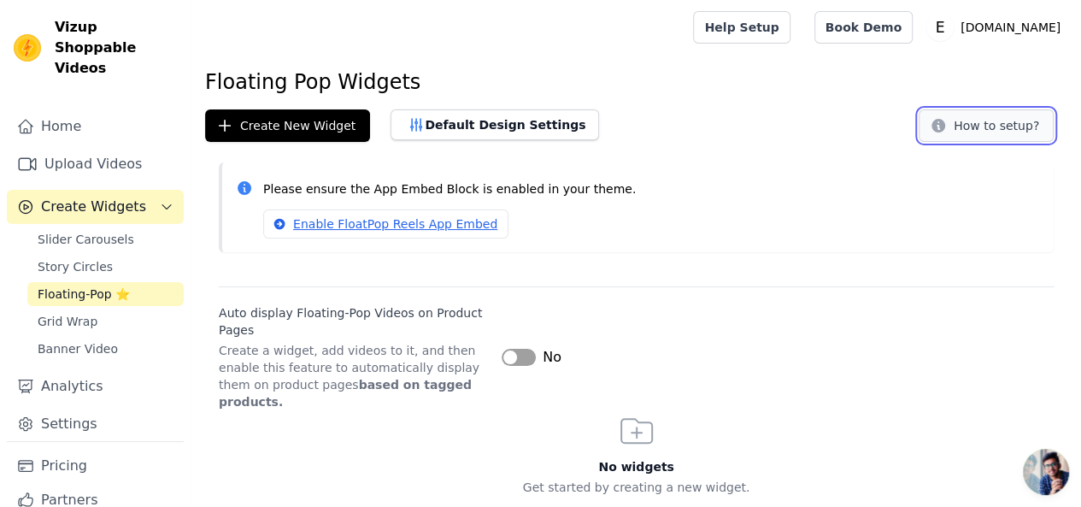
click at [961, 126] on button "How to setup?" at bounding box center [986, 125] width 135 height 32
click at [106, 309] on link "Grid Wrap" at bounding box center [105, 321] width 156 height 24
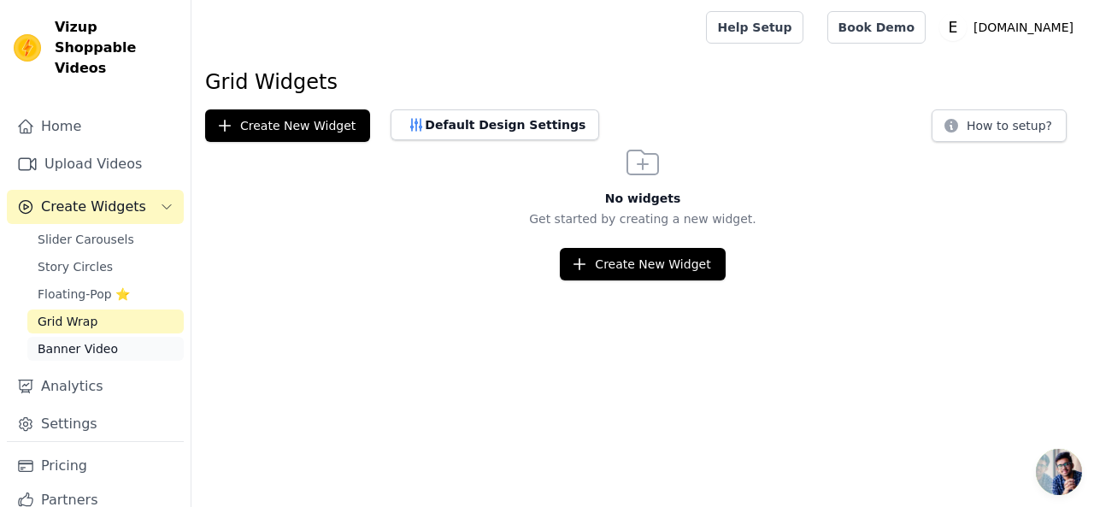
click at [101, 337] on link "Banner Video" at bounding box center [105, 349] width 156 height 24
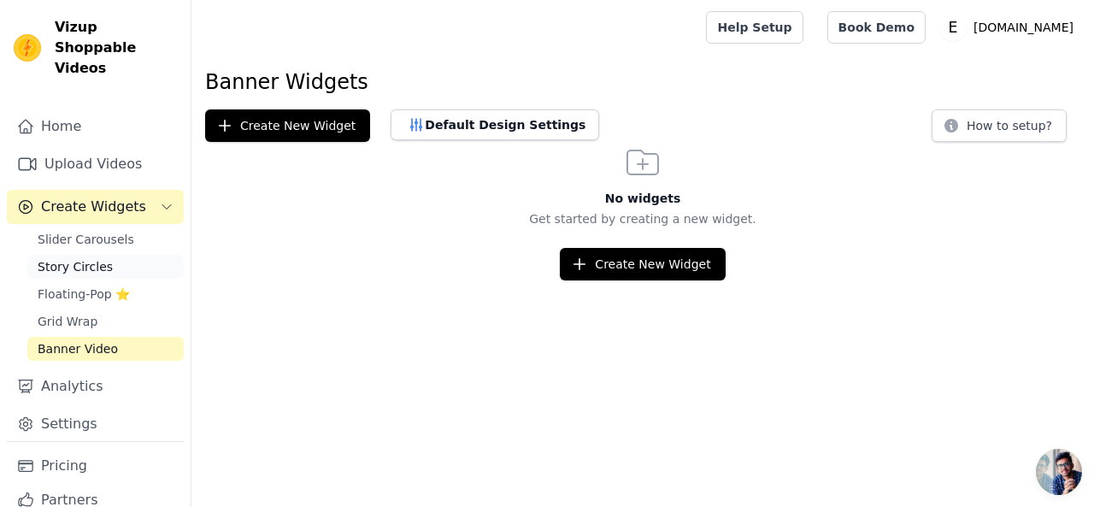
click at [81, 258] on span "Story Circles" at bounding box center [75, 266] width 75 height 17
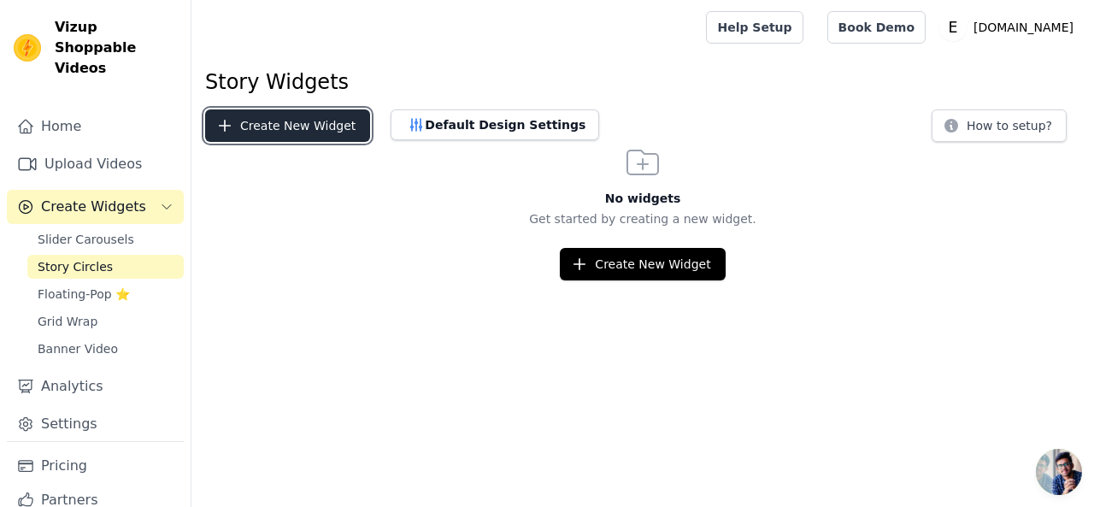
click at [320, 131] on button "Create New Widget" at bounding box center [287, 125] width 165 height 32
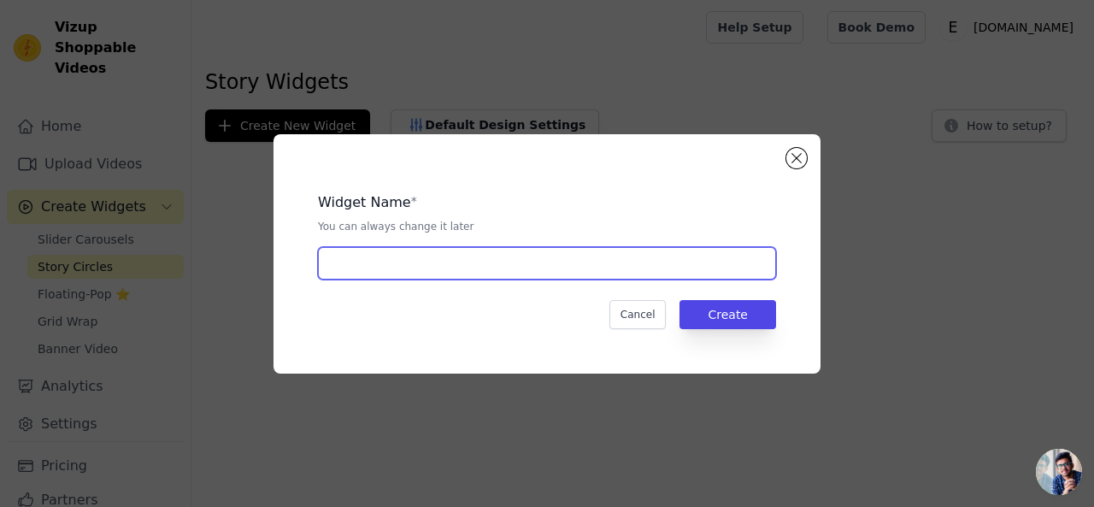
click at [487, 266] on input "text" at bounding box center [547, 263] width 458 height 32
type input "Stories"
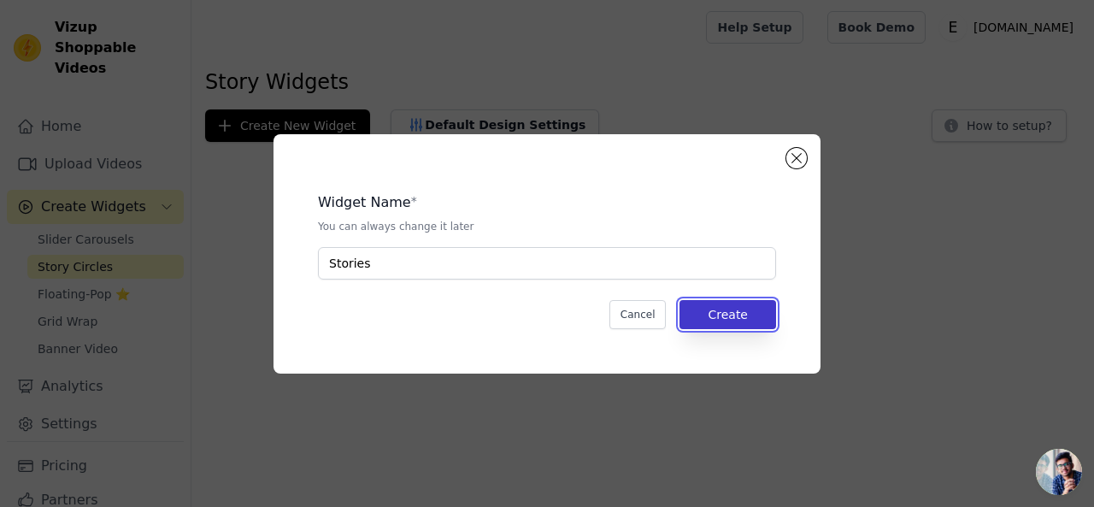
click at [726, 316] on button "Create" at bounding box center [727, 314] width 97 height 29
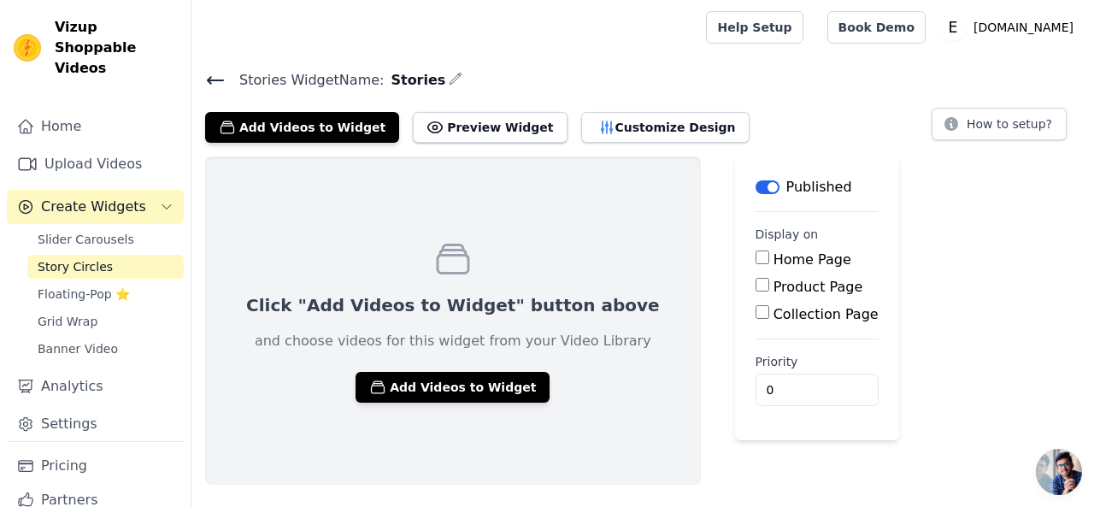
click at [755, 256] on input "Home Page" at bounding box center [762, 257] width 14 height 14
checkbox input "true"
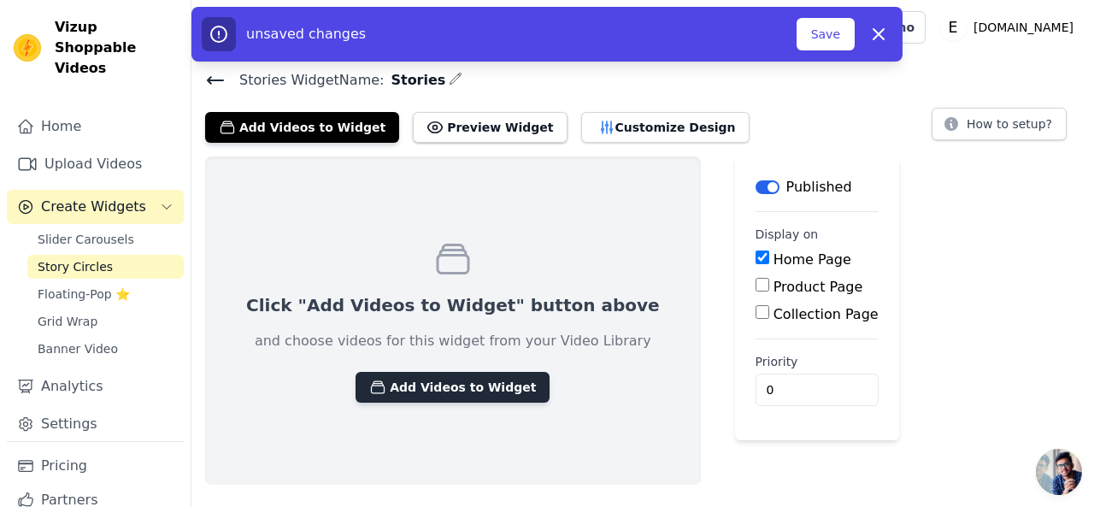
click at [465, 391] on button "Add Videos to Widget" at bounding box center [452, 387] width 194 height 31
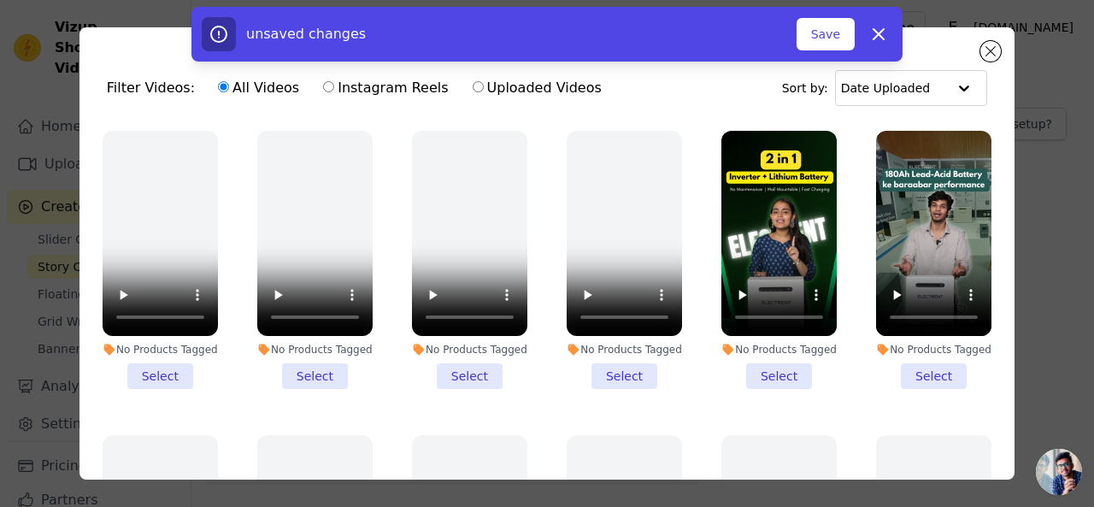
click at [757, 360] on li "No Products Tagged Select" at bounding box center [778, 260] width 115 height 258
click at [0, 0] on input "No Products Tagged Select" at bounding box center [0, 0] width 0 height 0
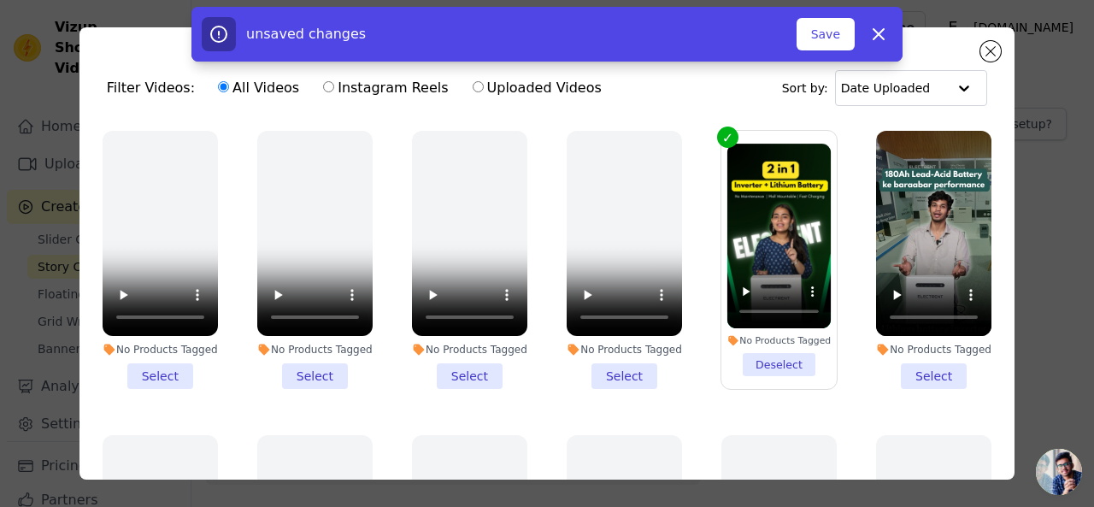
click at [916, 360] on li "No Products Tagged Select" at bounding box center [933, 260] width 115 height 258
click at [0, 0] on input "No Products Tagged Select" at bounding box center [0, 0] width 0 height 0
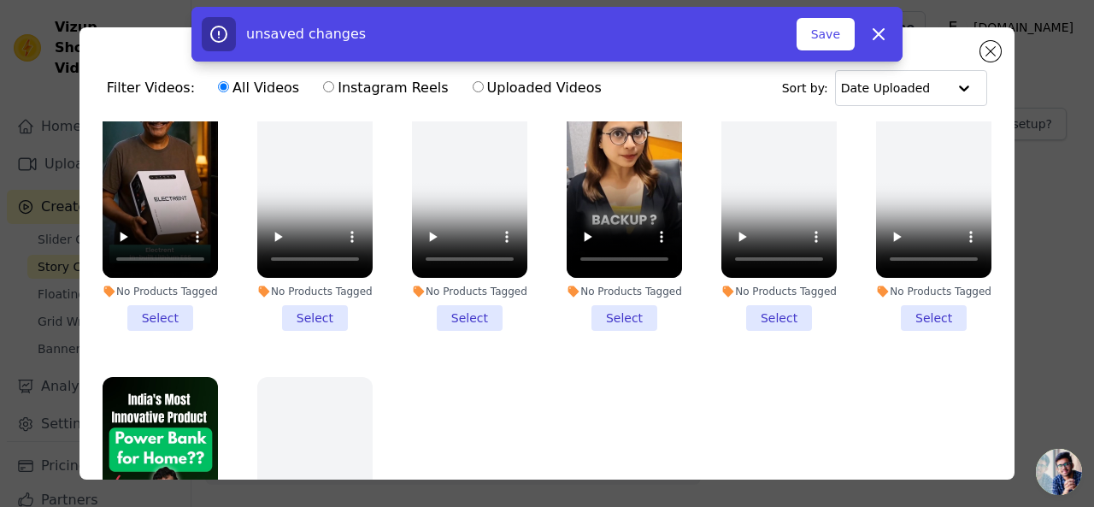
scroll to position [674, 0]
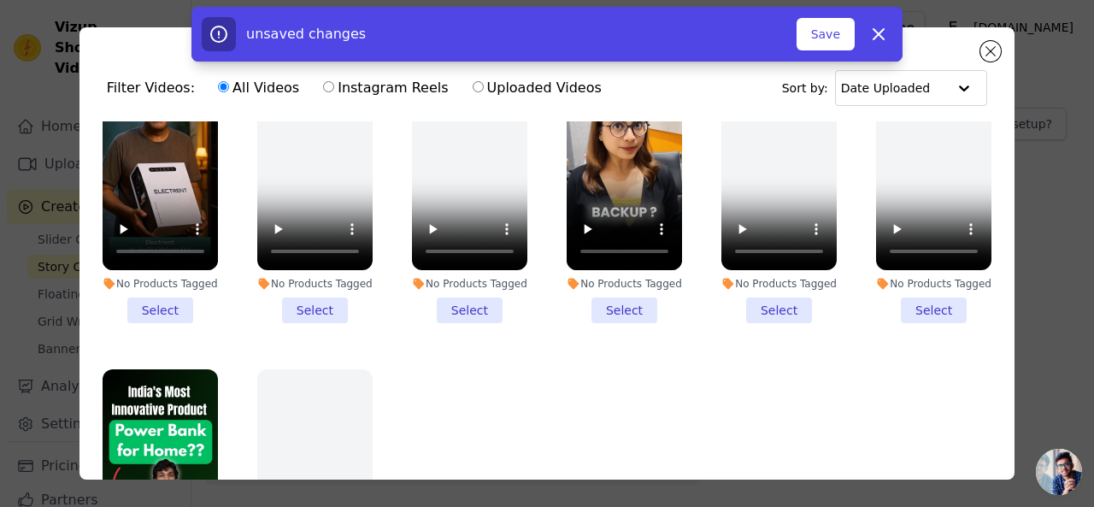
click at [156, 295] on li "No Products Tagged Select" at bounding box center [160, 194] width 115 height 258
click at [0, 0] on input "No Products Tagged Select" at bounding box center [0, 0] width 0 height 0
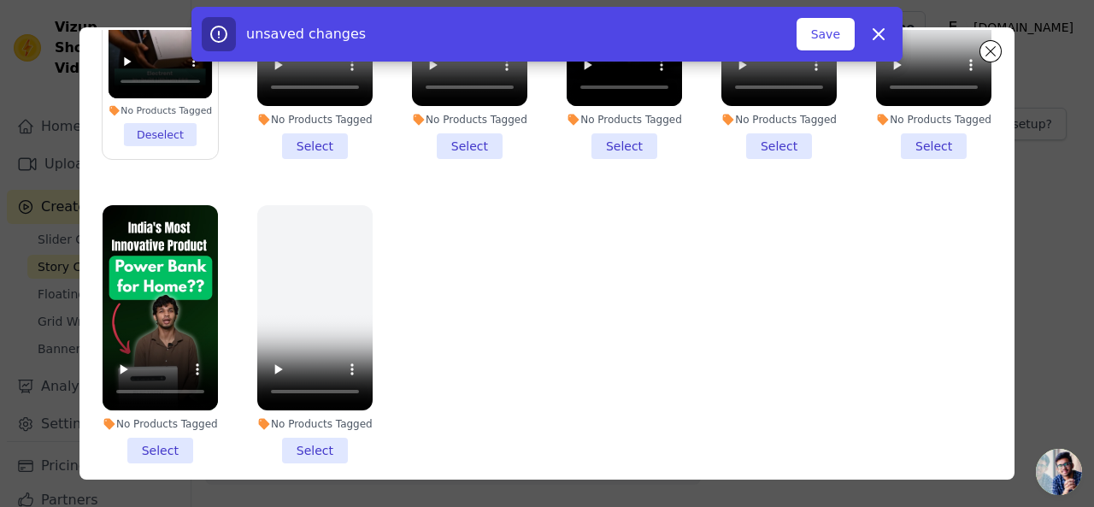
scroll to position [139, 0]
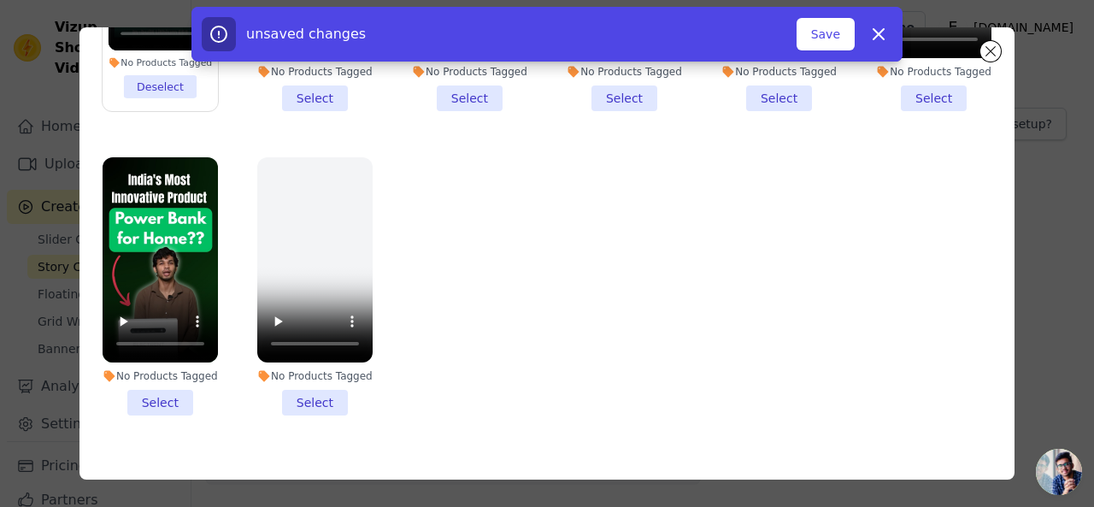
click at [176, 374] on li "No Products Tagged Select" at bounding box center [160, 286] width 115 height 258
click at [0, 0] on input "No Products Tagged Select" at bounding box center [0, 0] width 0 height 0
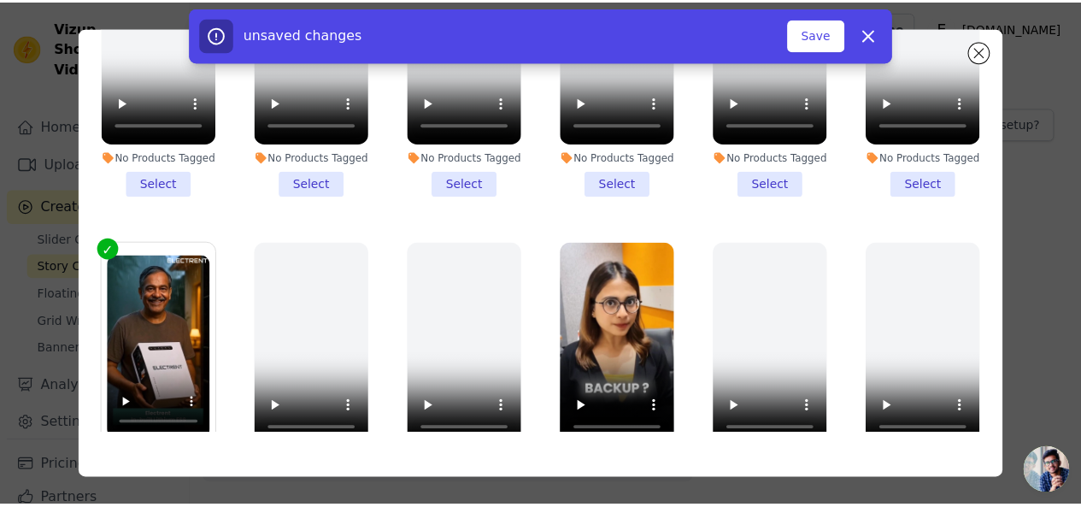
scroll to position [0, 0]
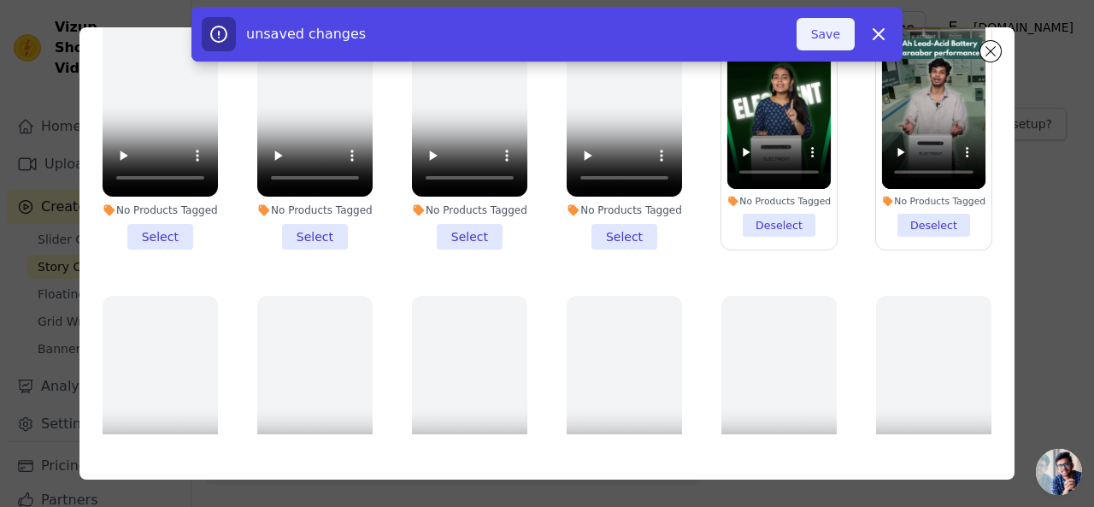
click at [820, 38] on button "Save" at bounding box center [825, 34] width 58 height 32
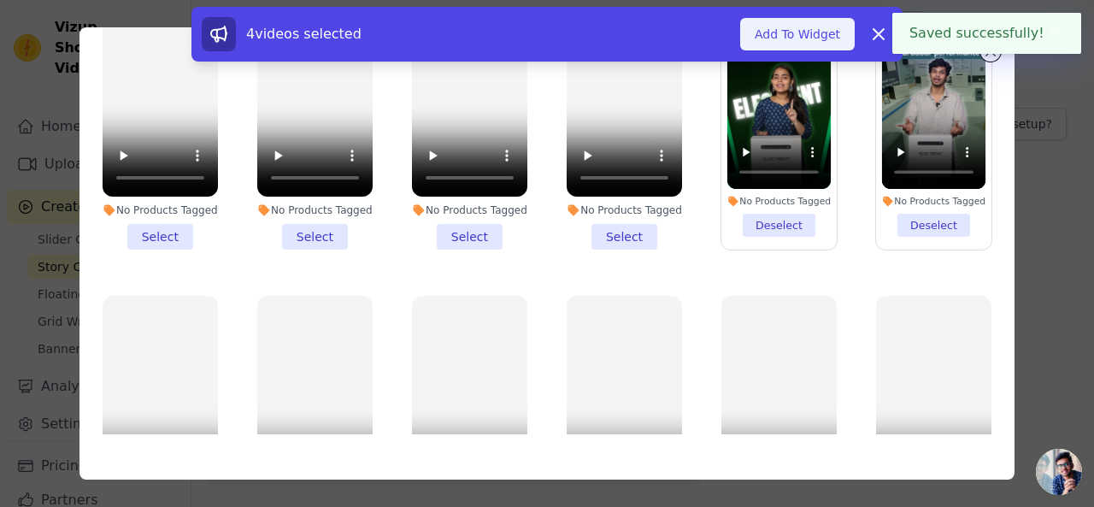
click at [825, 37] on button "Add To Widget" at bounding box center [797, 34] width 115 height 32
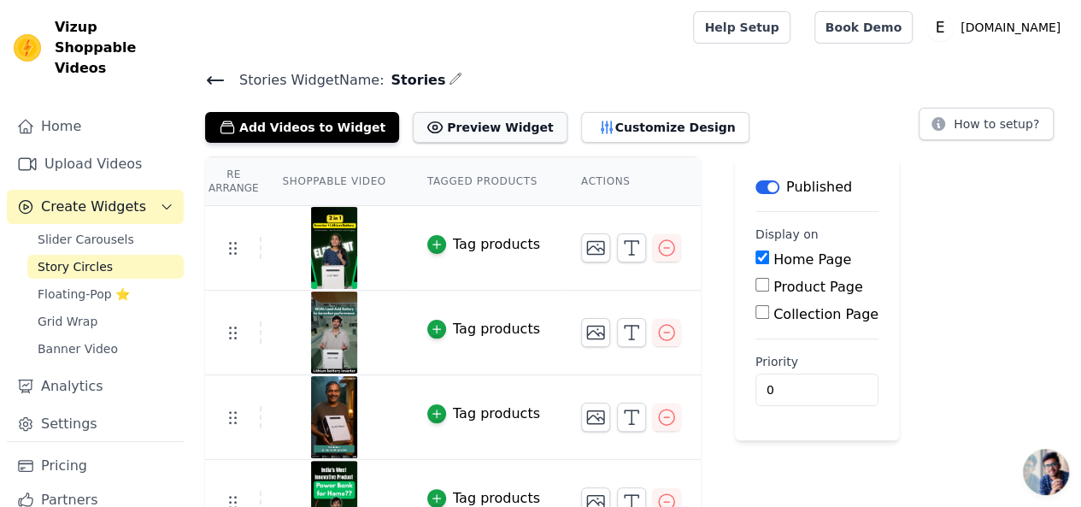
click at [476, 123] on button "Preview Widget" at bounding box center [490, 127] width 154 height 31
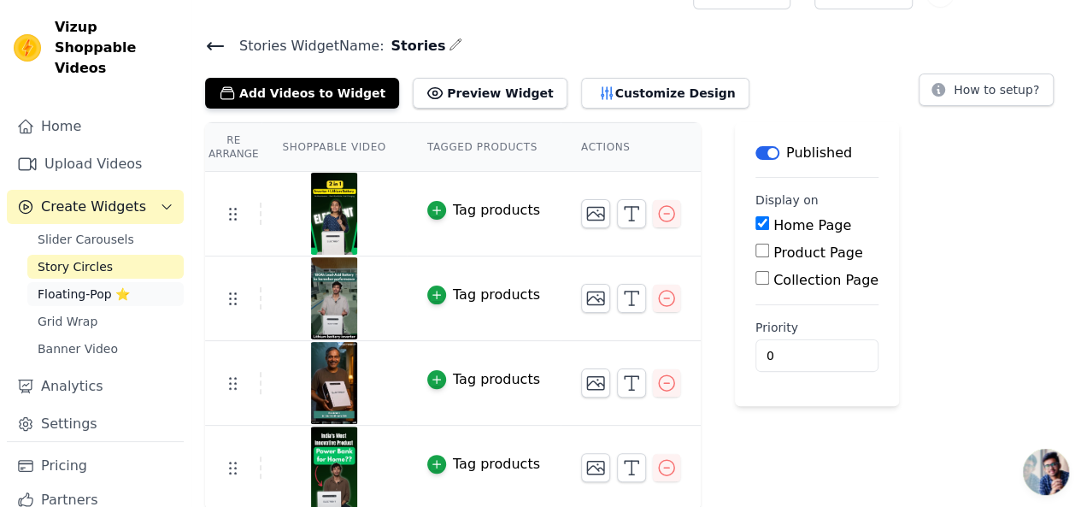
click at [70, 285] on span "Floating-Pop ⭐" at bounding box center [84, 293] width 92 height 17
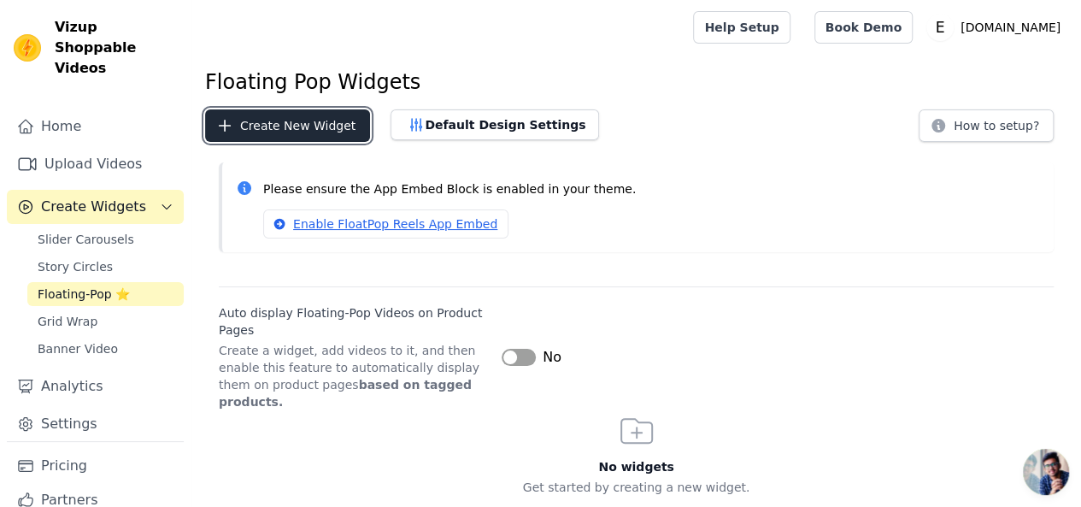
click at [296, 121] on button "Create New Widget" at bounding box center [287, 125] width 165 height 32
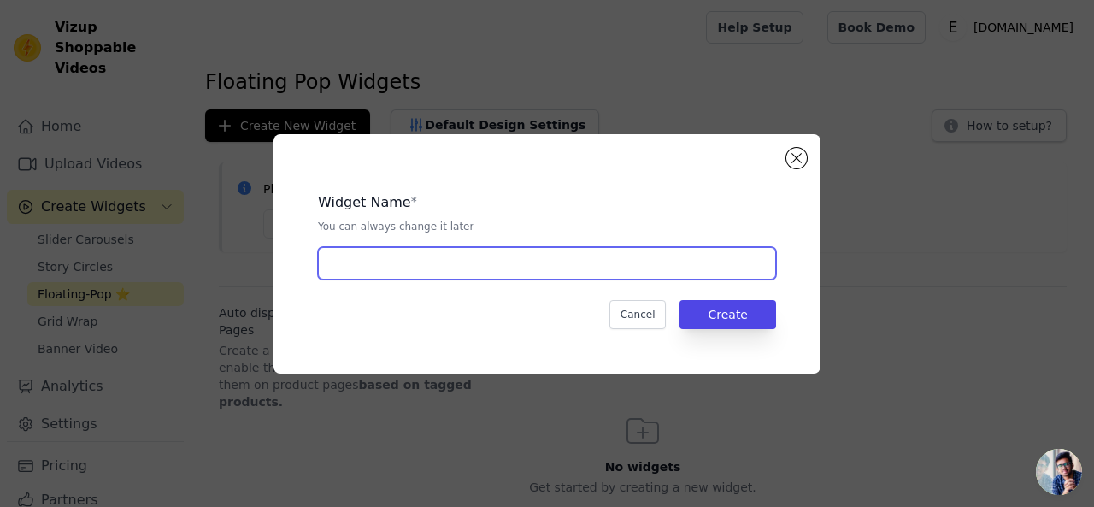
click at [487, 273] on input "text" at bounding box center [547, 263] width 458 height 32
type input "Floating"
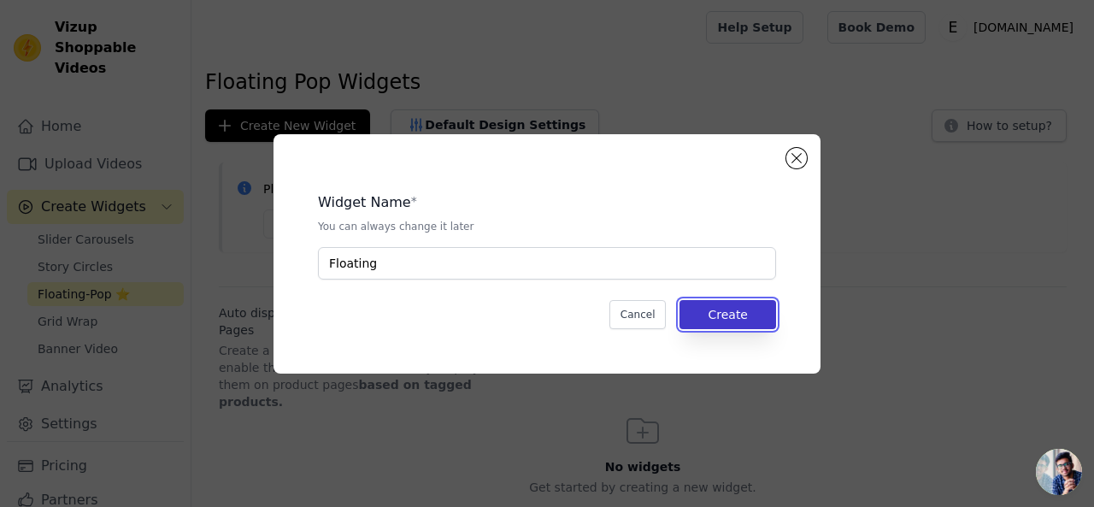
click at [766, 314] on button "Create" at bounding box center [727, 314] width 97 height 29
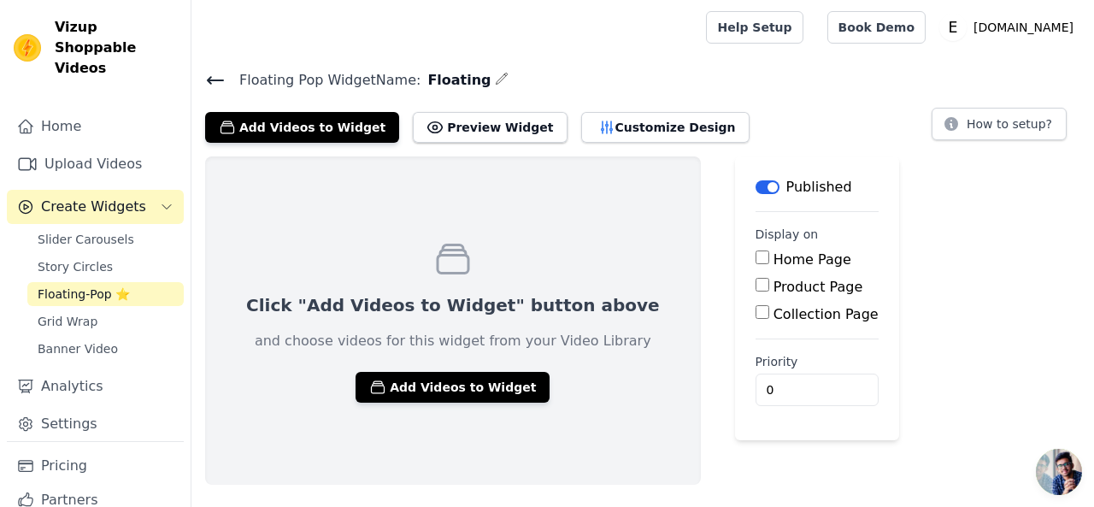
click at [755, 286] on input "Product Page" at bounding box center [762, 285] width 14 height 14
checkbox input "true"
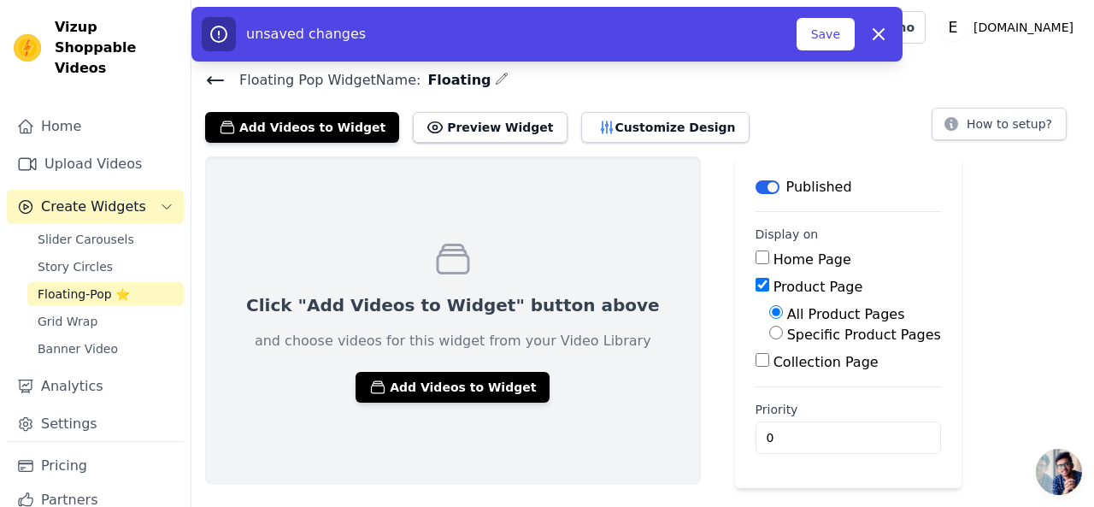
click at [769, 330] on input "Specific Product Pages" at bounding box center [776, 333] width 14 height 14
radio input "true"
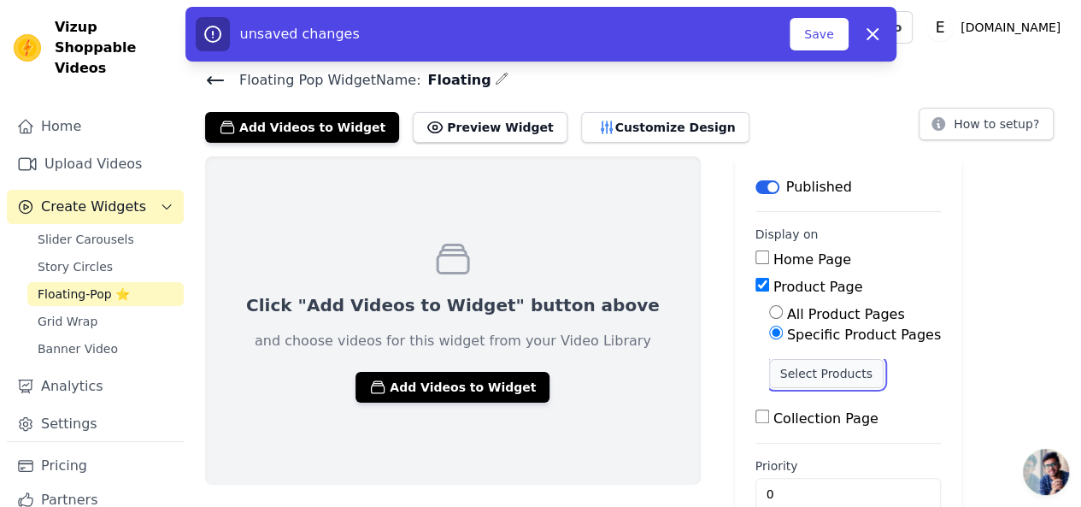
click at [769, 367] on button "Select Products" at bounding box center [826, 373] width 115 height 29
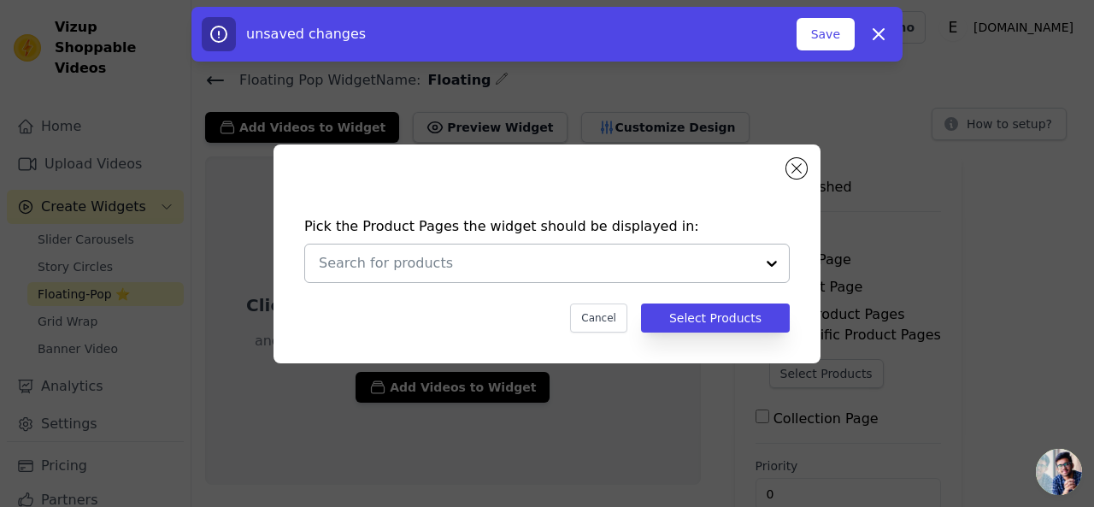
click at [523, 264] on input "text" at bounding box center [537, 263] width 436 height 21
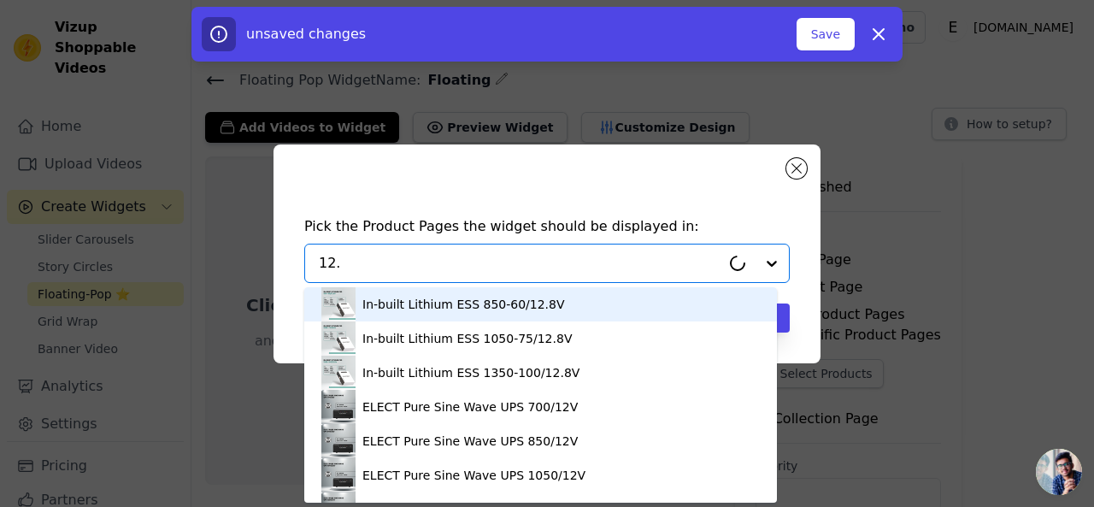
type input "12.8"
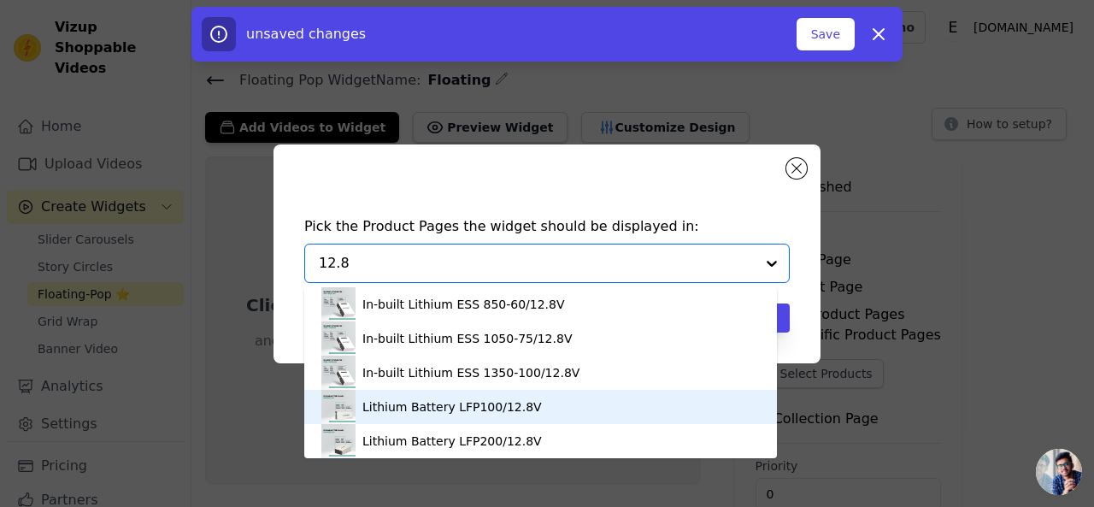
click at [482, 406] on div "Lithium Battery LFP100/12.8V" at bounding box center [451, 406] width 179 height 17
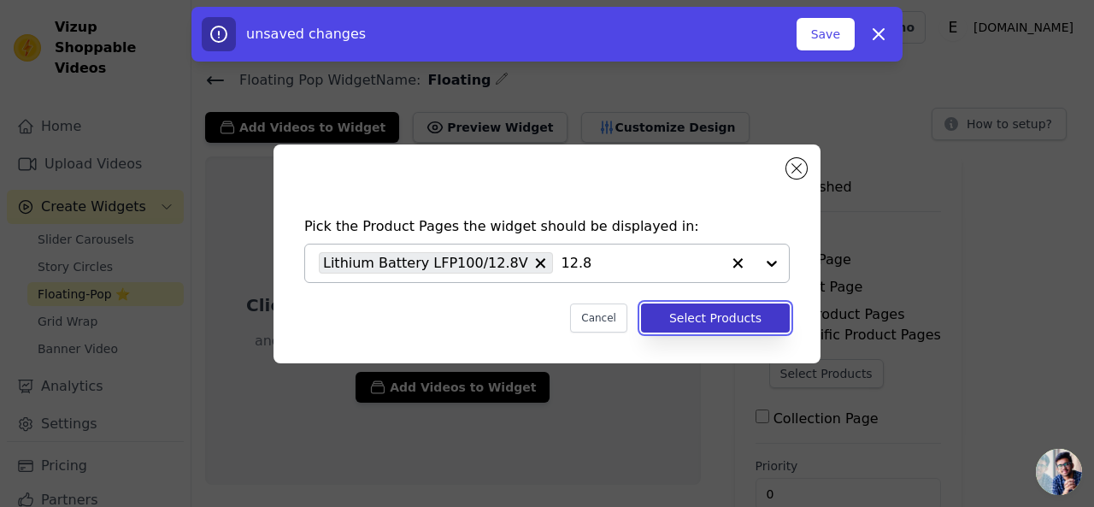
click at [721, 319] on button "Select Products" at bounding box center [715, 317] width 149 height 29
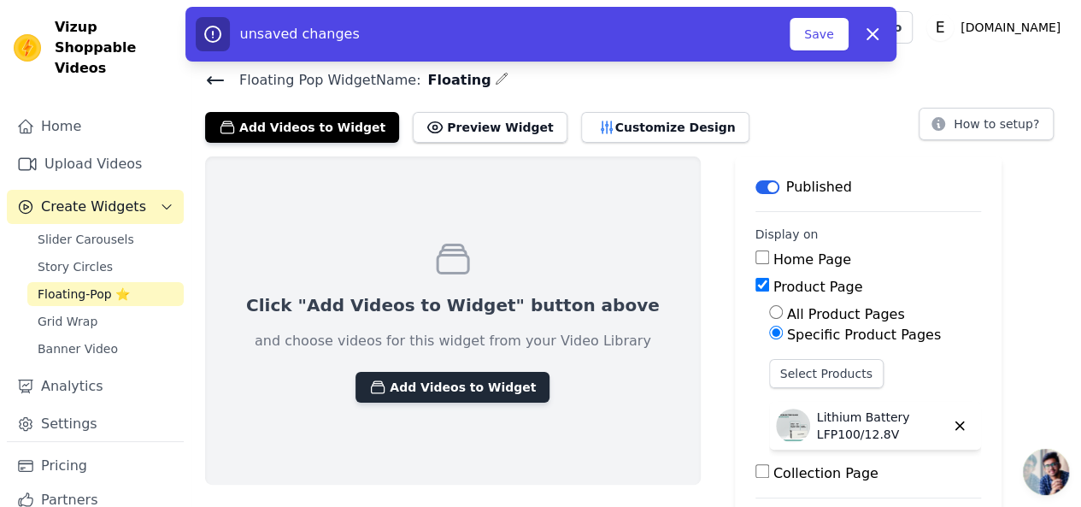
click at [439, 391] on button "Add Videos to Widget" at bounding box center [452, 387] width 194 height 31
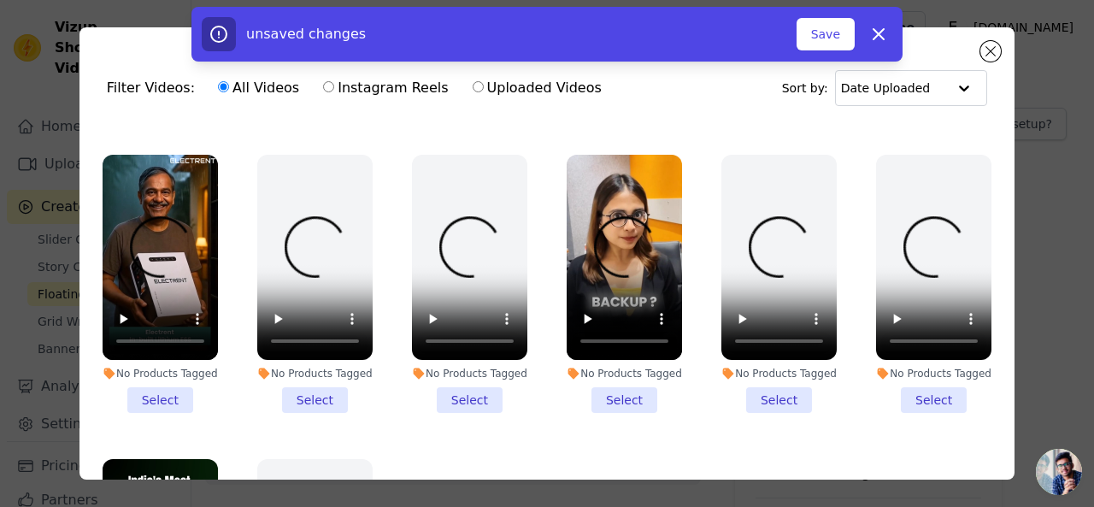
scroll to position [585, 0]
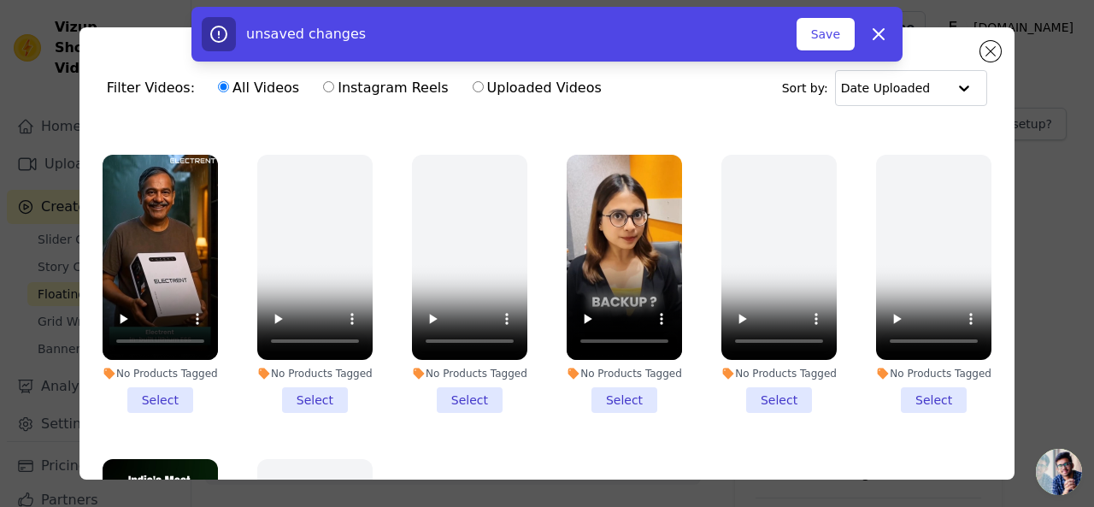
click at [612, 382] on li "No Products Tagged Select" at bounding box center [624, 284] width 115 height 258
click at [0, 0] on input "No Products Tagged Select" at bounding box center [0, 0] width 0 height 0
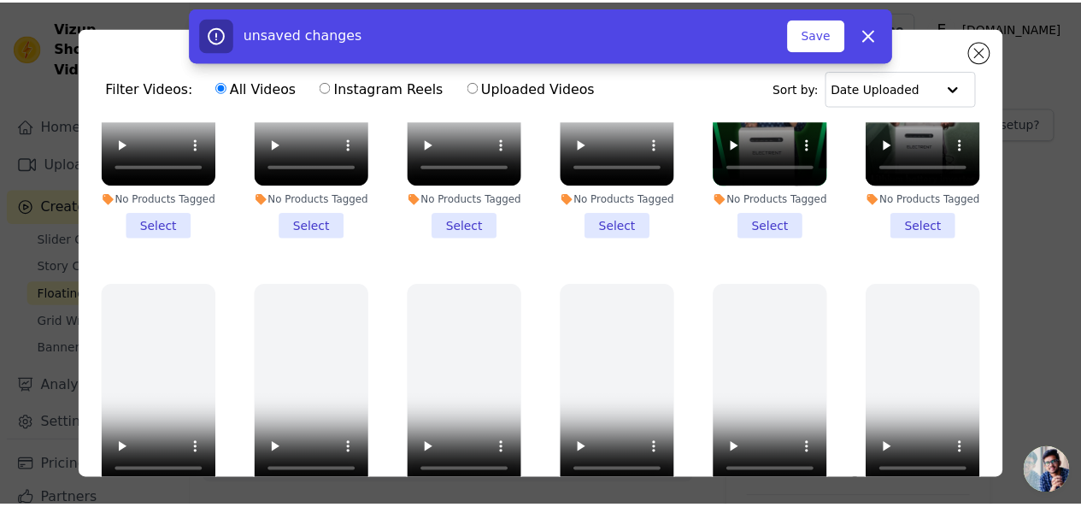
scroll to position [91, 0]
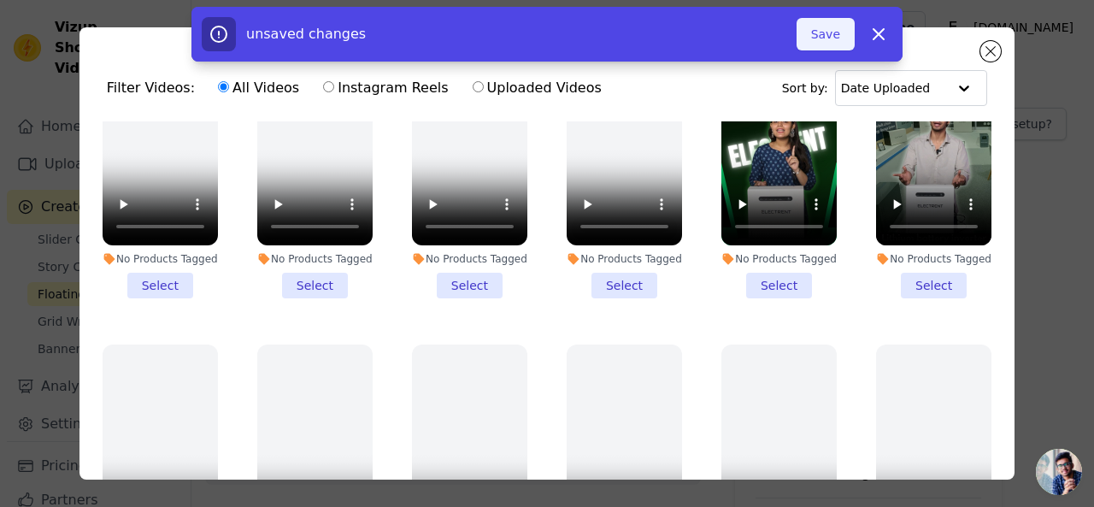
click at [814, 32] on button "Save" at bounding box center [825, 34] width 58 height 32
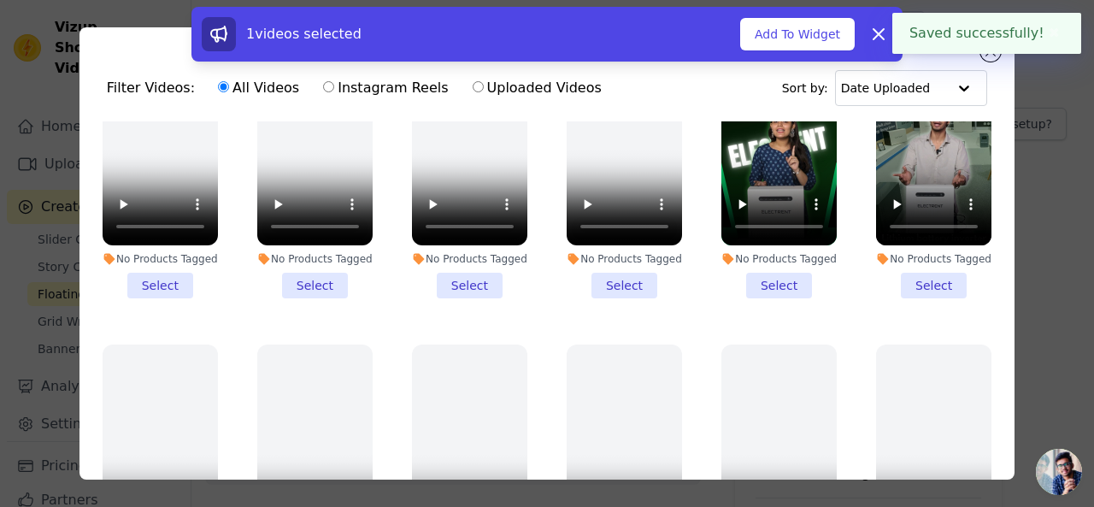
click at [814, 32] on button "Add To Widget" at bounding box center [797, 34] width 115 height 32
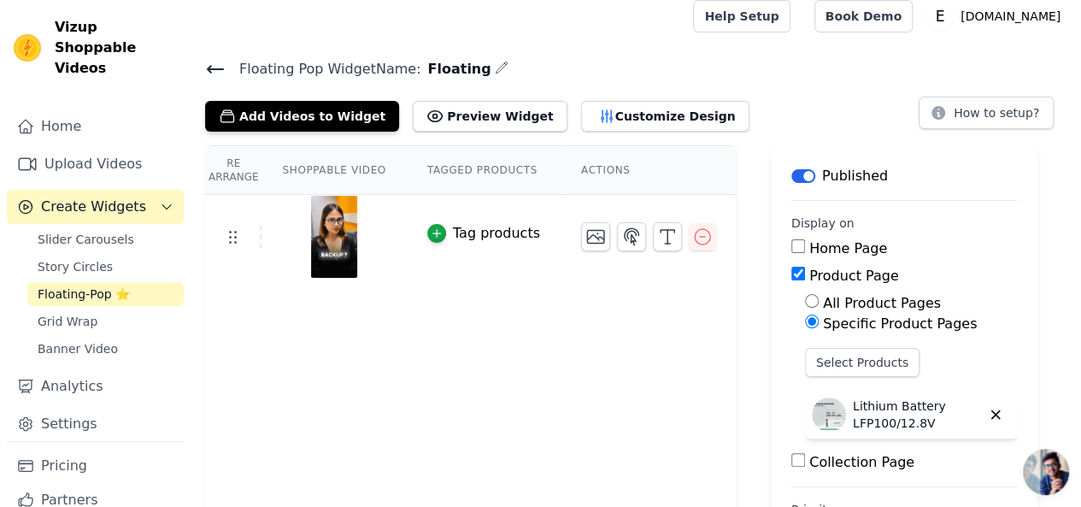
scroll to position [0, 0]
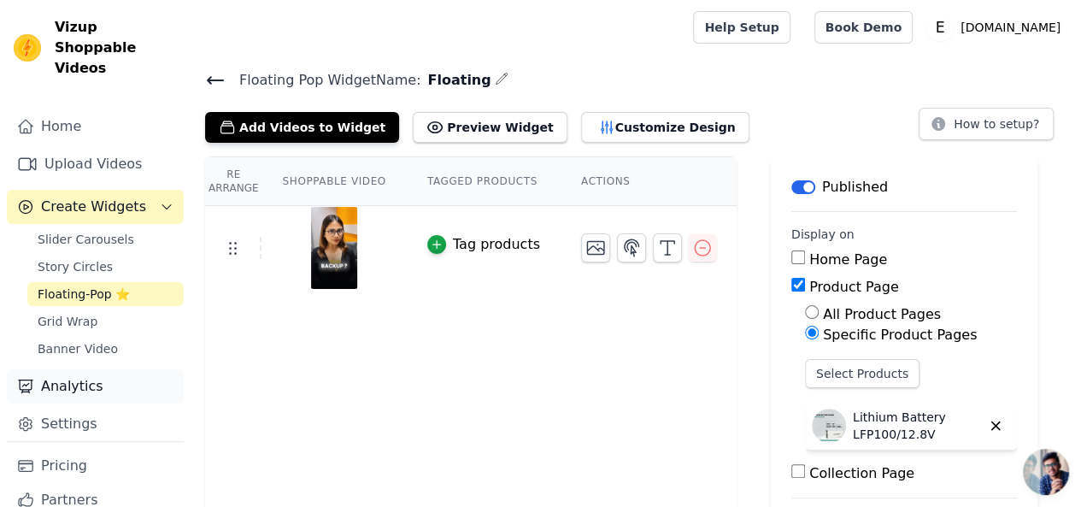
click at [66, 369] on link "Analytics" at bounding box center [95, 386] width 177 height 34
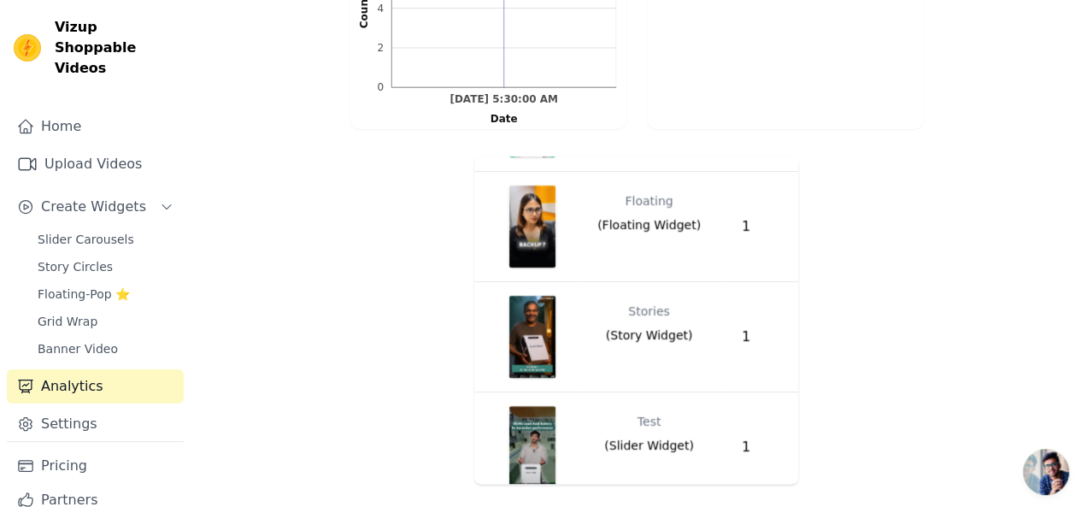
scroll to position [256, 0]
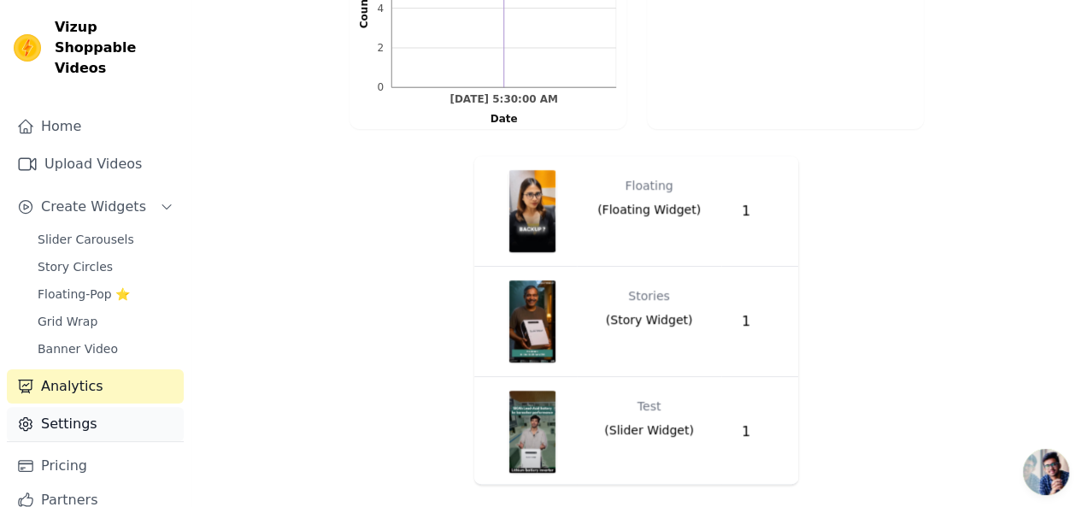
click at [75, 411] on link "Settings" at bounding box center [95, 424] width 177 height 34
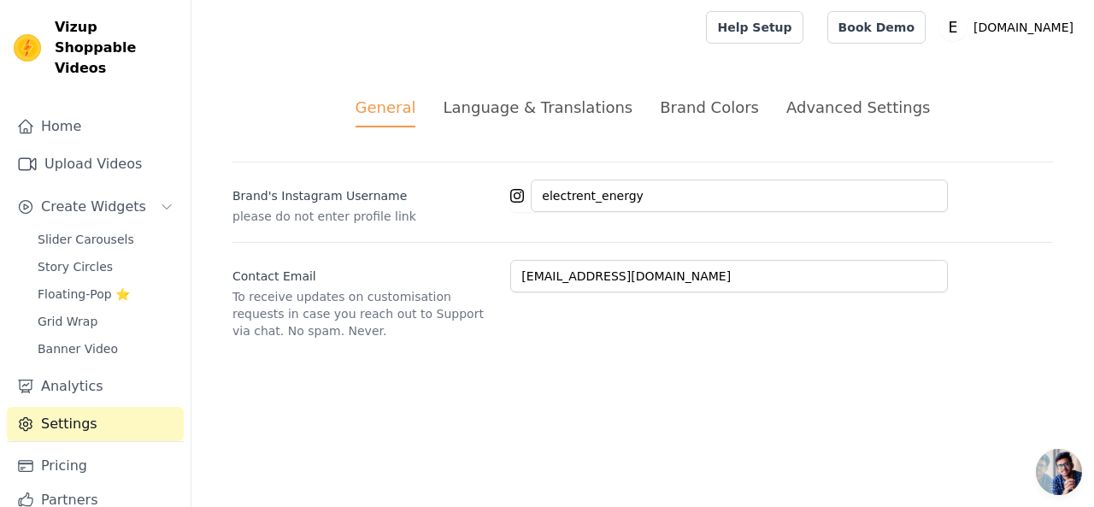
click at [675, 110] on div "Brand Colors" at bounding box center [709, 107] width 99 height 23
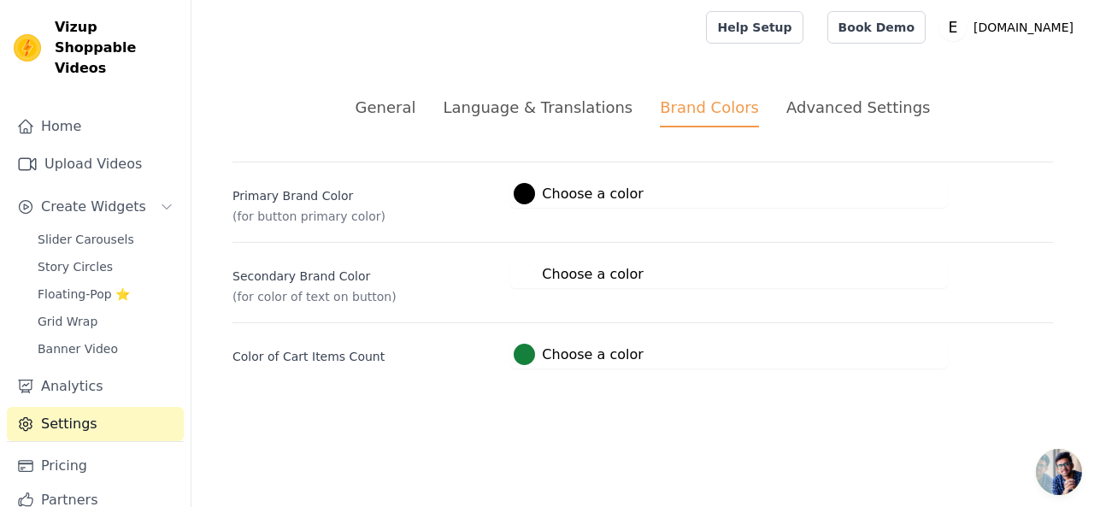
click at [832, 108] on div "Advanced Settings" at bounding box center [858, 107] width 144 height 23
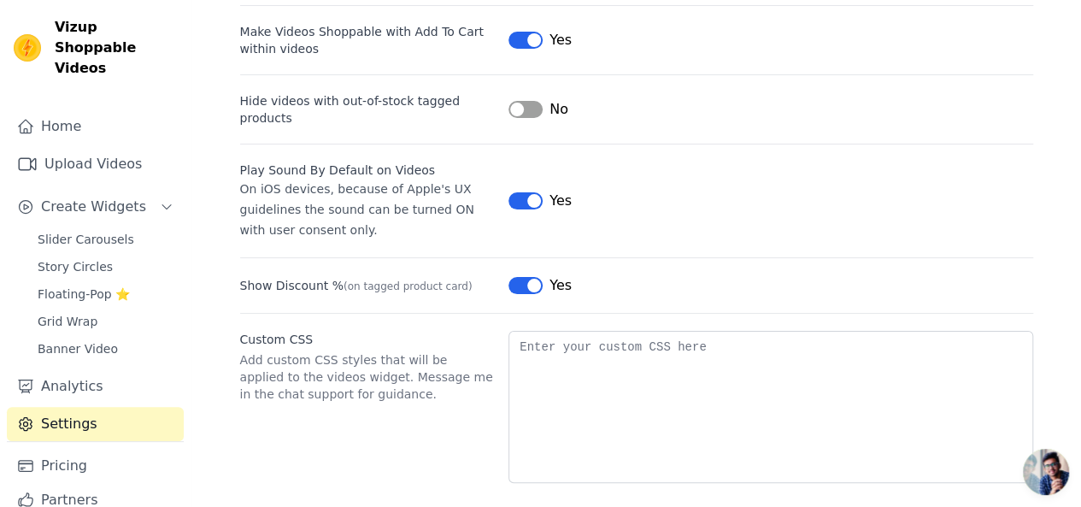
scroll to position [224, 0]
click at [62, 369] on link "Analytics" at bounding box center [95, 386] width 177 height 34
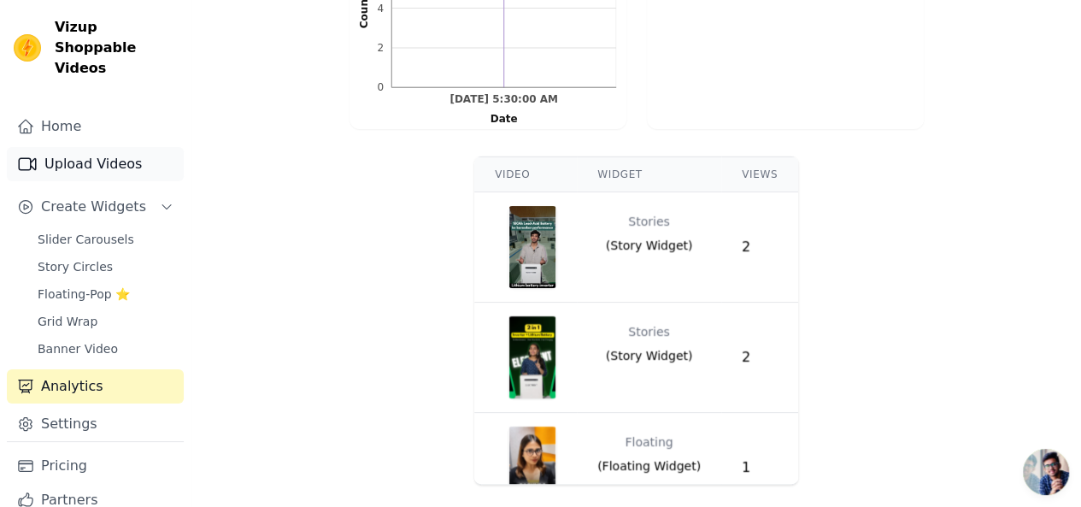
click at [100, 147] on link "Upload Videos" at bounding box center [95, 164] width 177 height 34
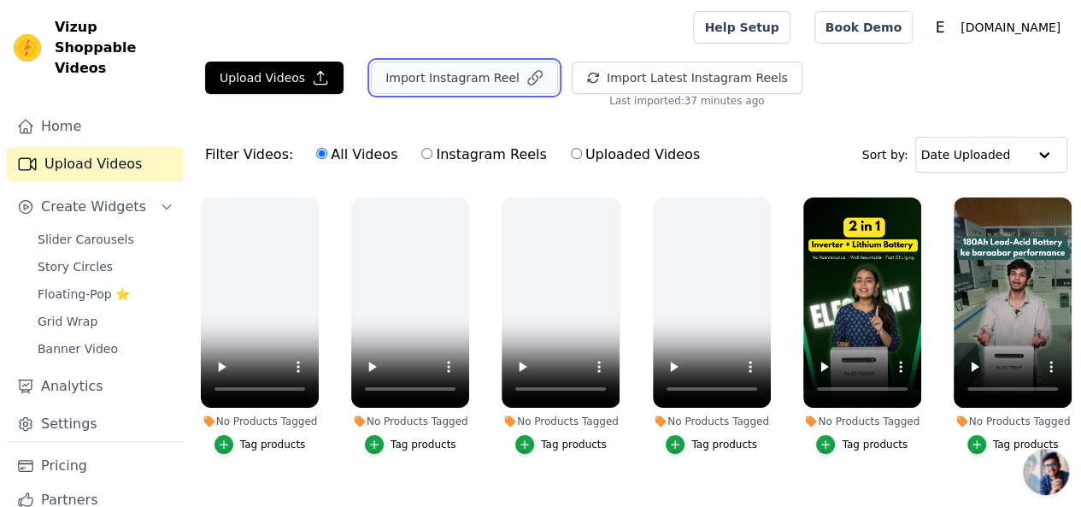
click at [408, 79] on button "Import Instagram Reel" at bounding box center [464, 78] width 187 height 32
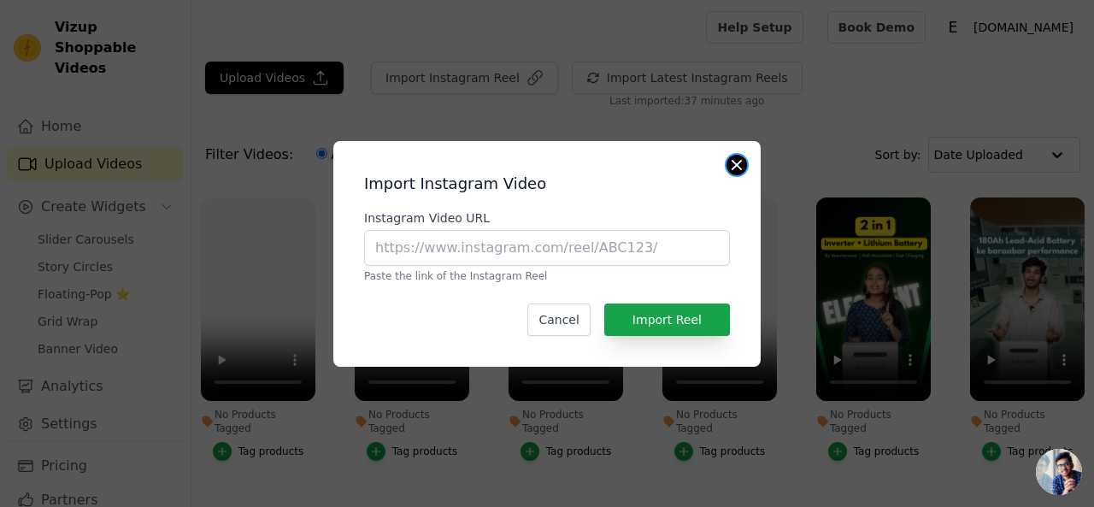
click at [731, 166] on button "Close modal" at bounding box center [736, 165] width 21 height 21
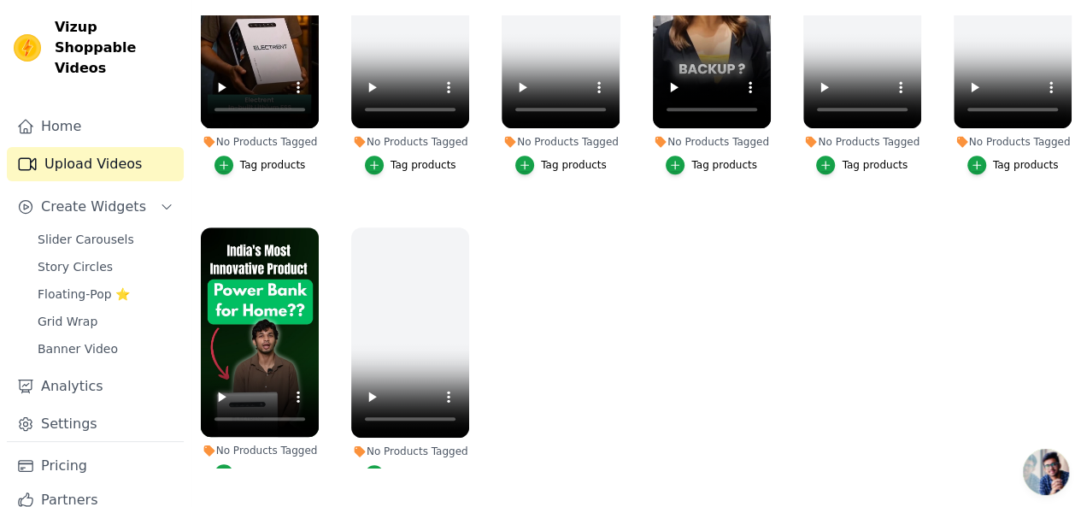
scroll to position [716, 0]
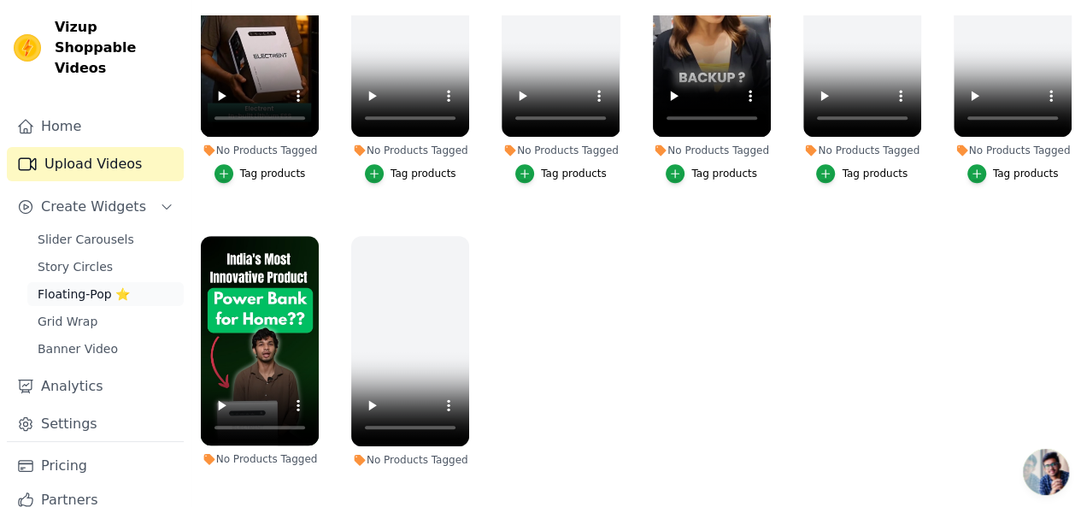
click at [82, 285] on span "Floating-Pop ⭐" at bounding box center [84, 293] width 92 height 17
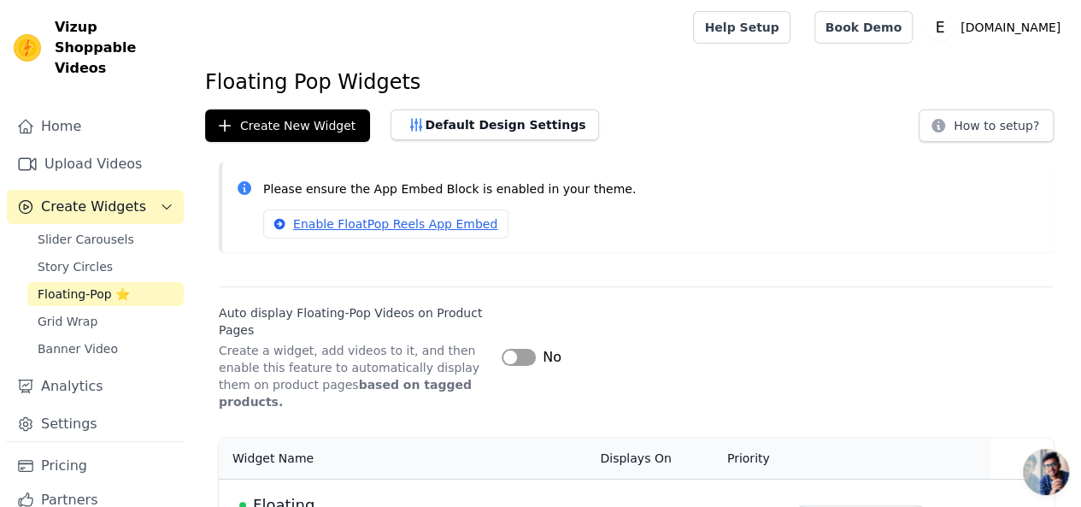
scroll to position [38, 0]
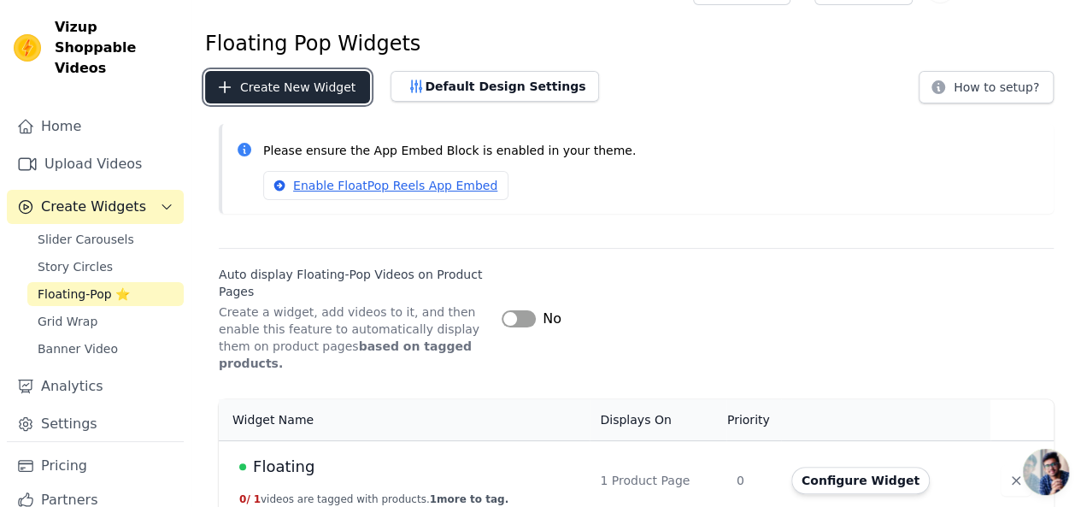
click at [314, 83] on button "Create New Widget" at bounding box center [287, 87] width 165 height 32
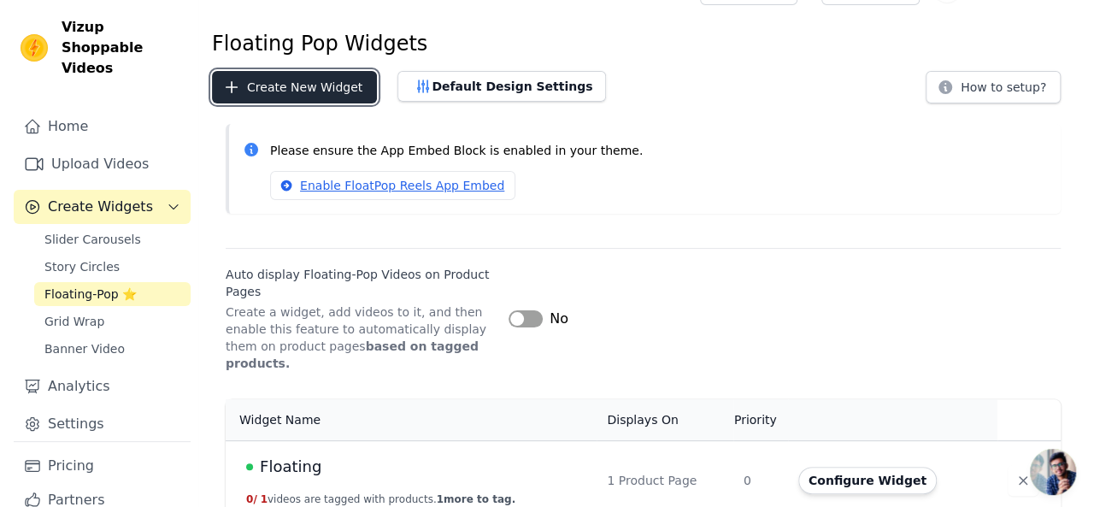
scroll to position [0, 0]
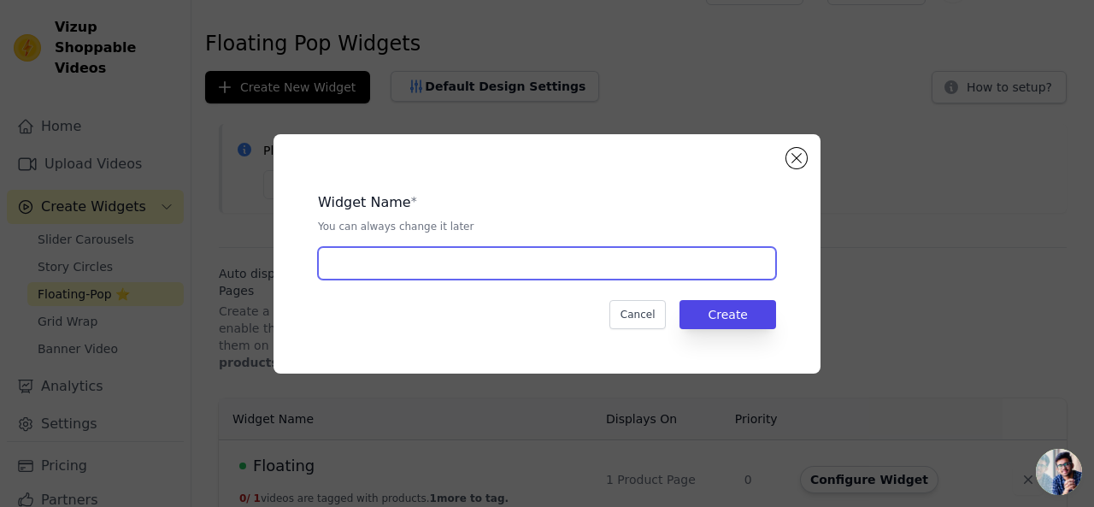
click at [506, 259] on input "text" at bounding box center [547, 263] width 458 height 32
type input "Floating ESS 1350"
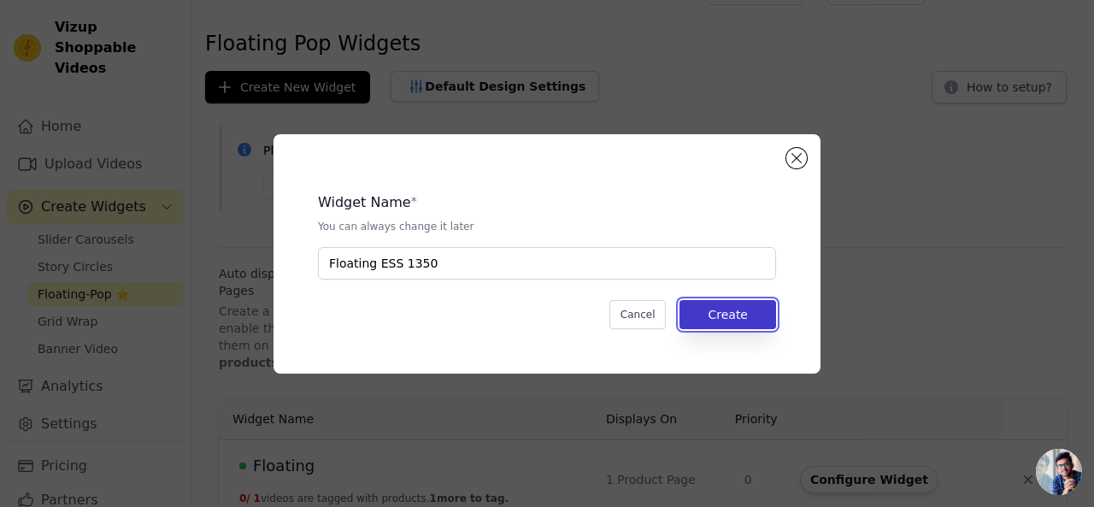
click at [738, 311] on button "Create" at bounding box center [727, 314] width 97 height 29
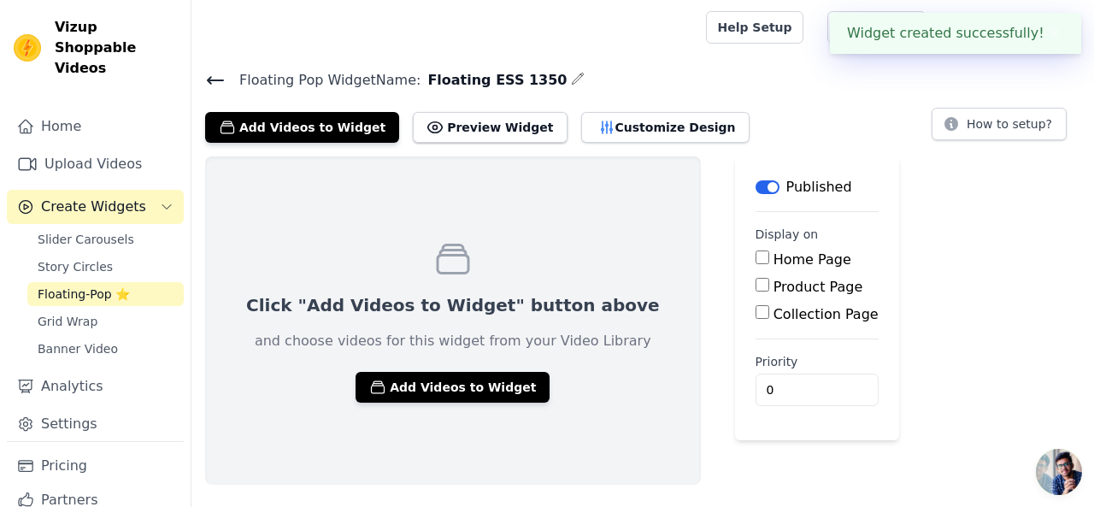
click at [755, 281] on input "Product Page" at bounding box center [762, 285] width 14 height 14
checkbox input "true"
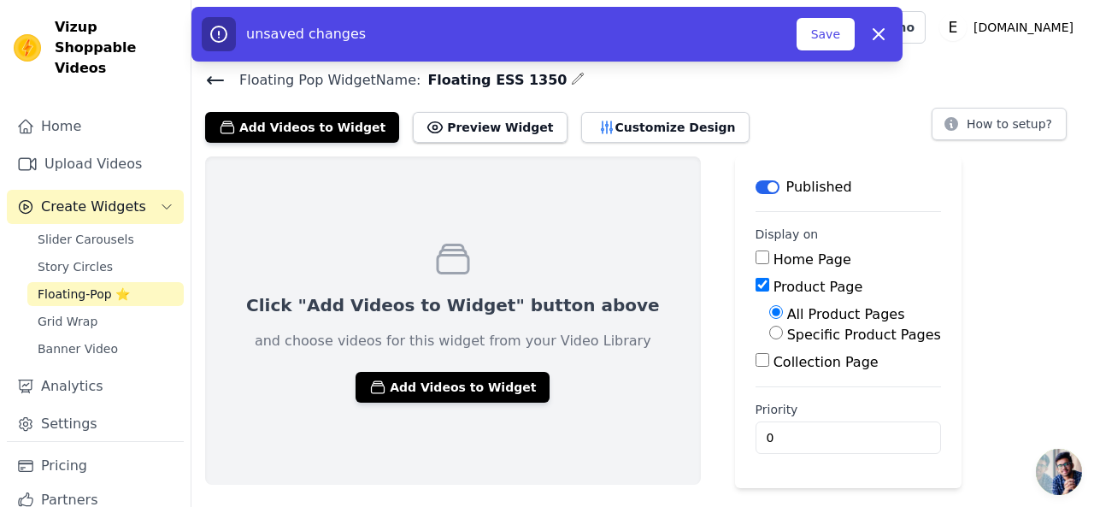
click at [769, 337] on input "Specific Product Pages" at bounding box center [776, 333] width 14 height 14
radio input "true"
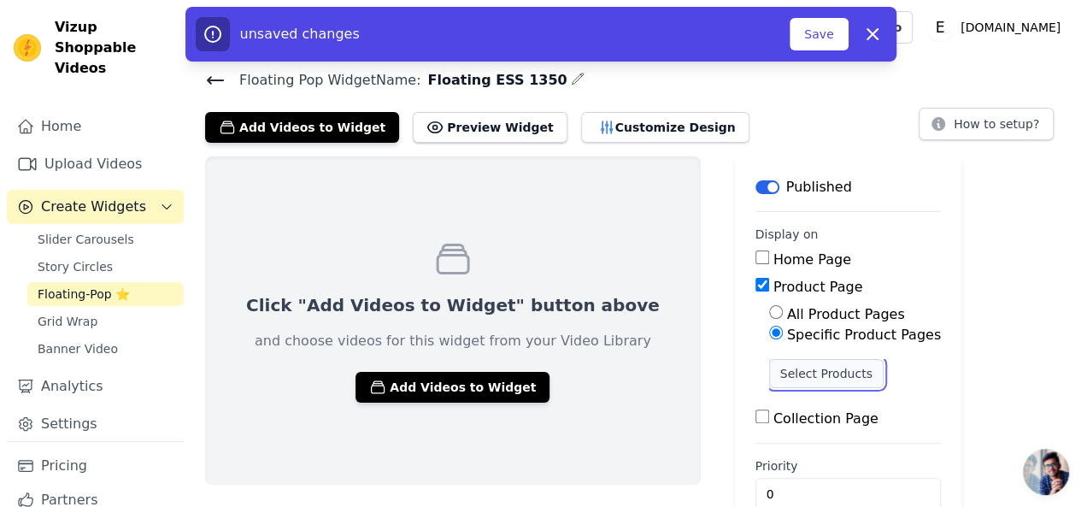
click at [769, 371] on button "Select Products" at bounding box center [826, 373] width 115 height 29
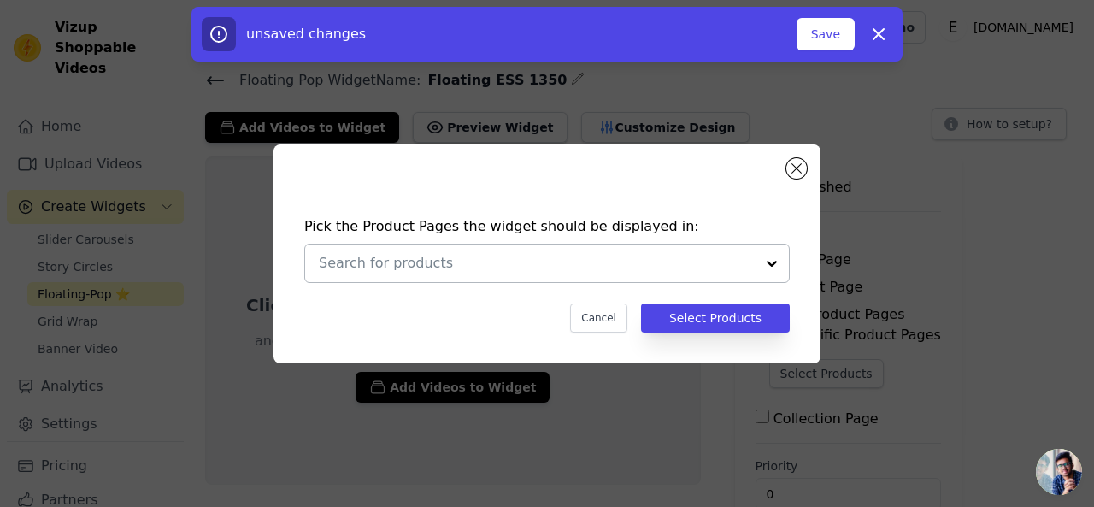
click at [526, 260] on input "text" at bounding box center [537, 263] width 436 height 21
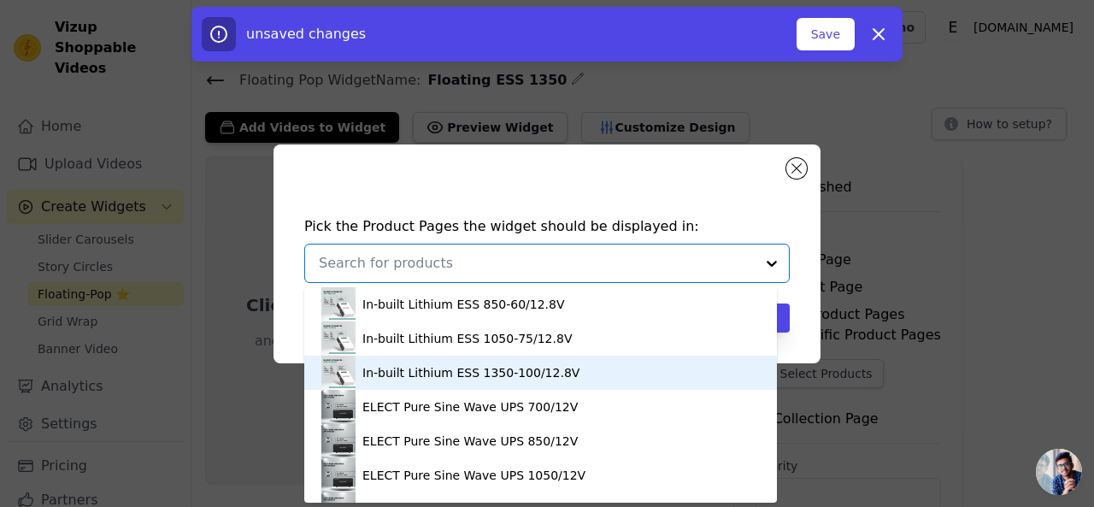
click at [496, 374] on div "In-built Lithium ESS 1350-100/12.8V" at bounding box center [470, 372] width 217 height 17
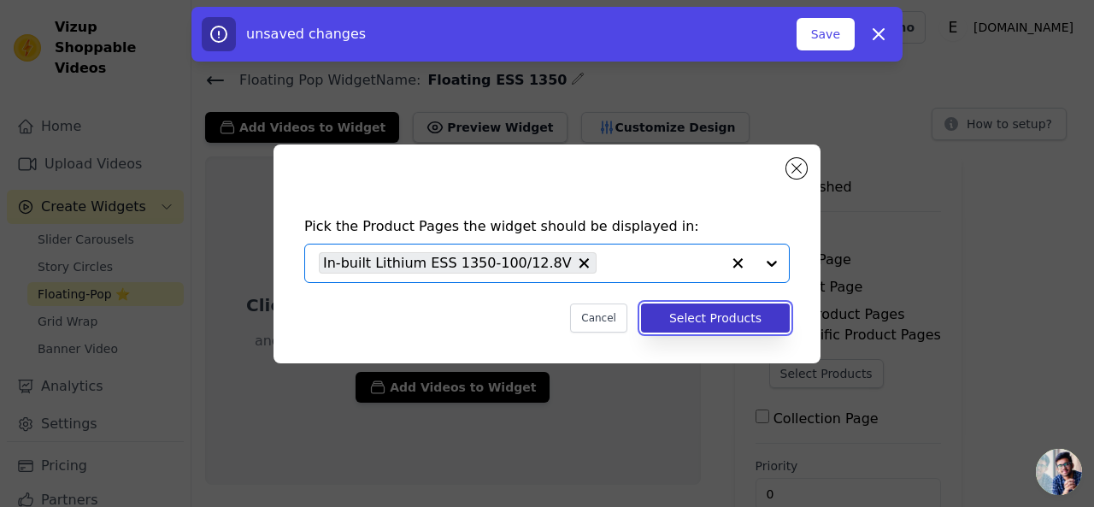
click at [742, 315] on button "Select Products" at bounding box center [715, 317] width 149 height 29
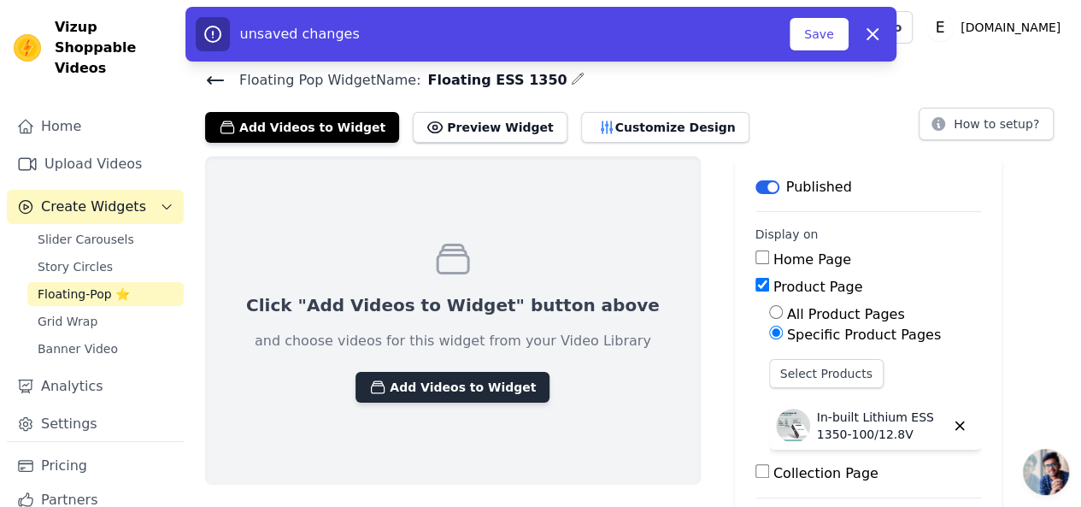
click at [453, 394] on button "Add Videos to Widget" at bounding box center [452, 387] width 194 height 31
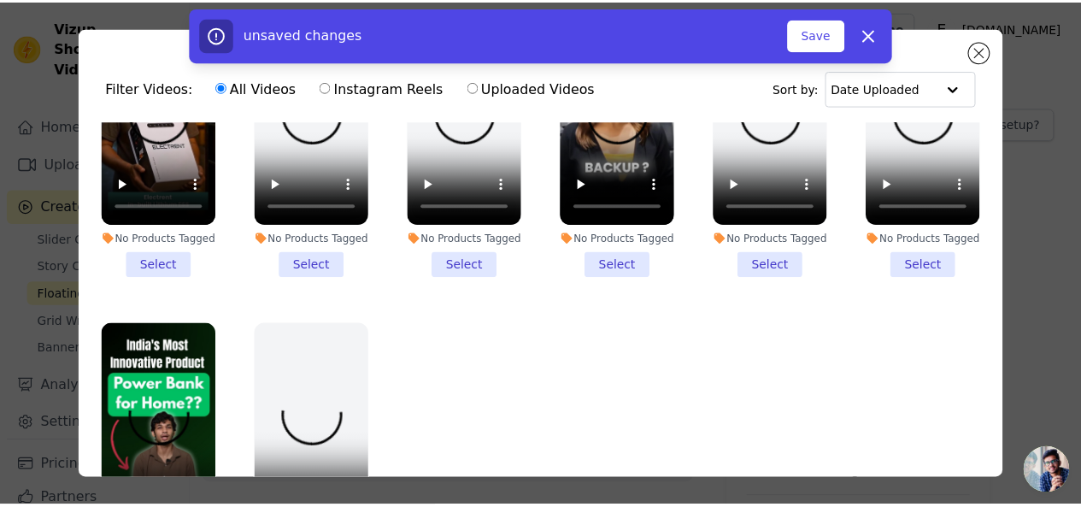
scroll to position [747, 0]
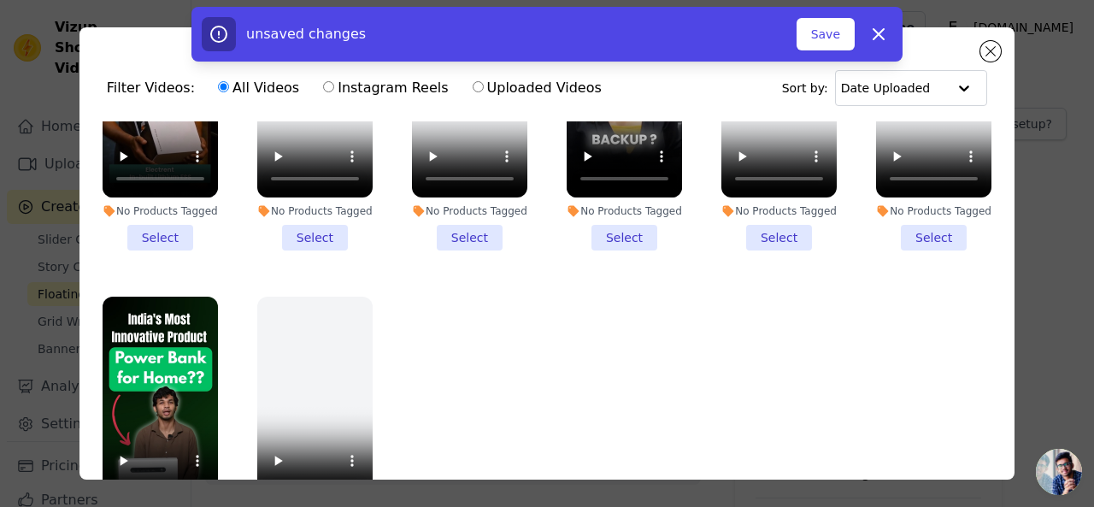
click at [229, 388] on ul "No Products Tagged Select No Products Tagged Select No Products Tagged Select N…" at bounding box center [547, 347] width 908 height 452
click at [156, 379] on video at bounding box center [160, 399] width 115 height 205
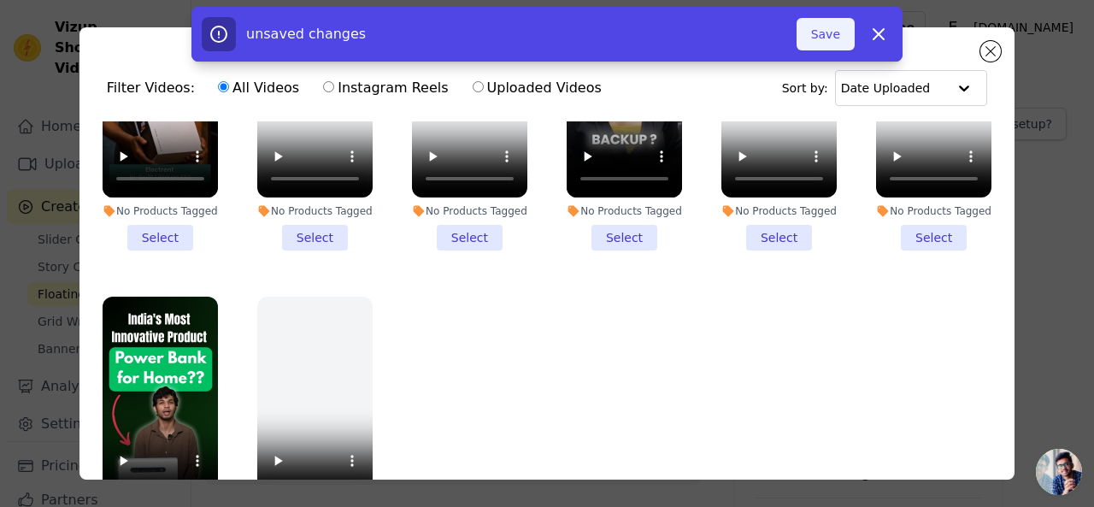
click at [818, 37] on button "Save" at bounding box center [825, 34] width 58 height 32
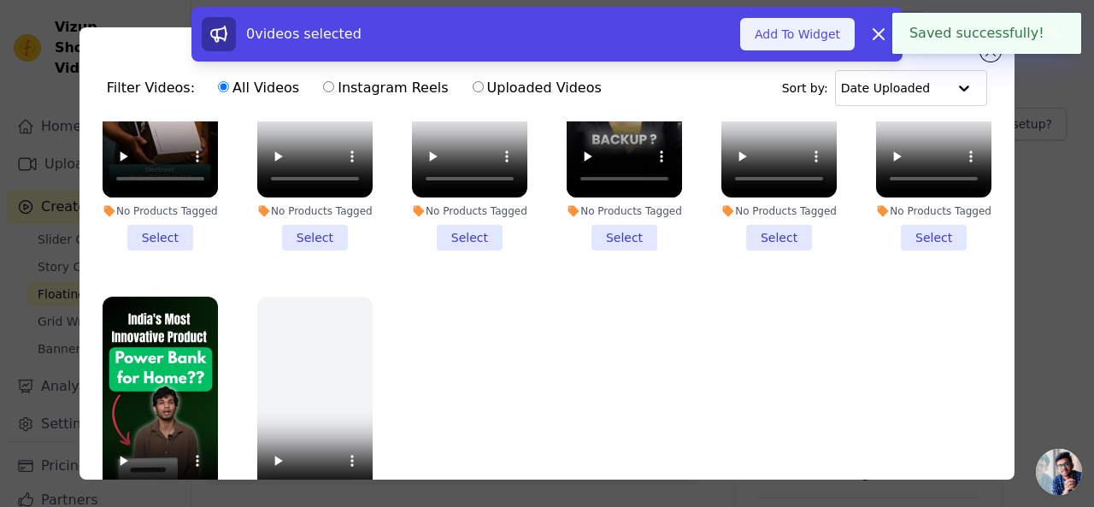
click at [803, 35] on button "Add To Widget" at bounding box center [797, 34] width 115 height 32
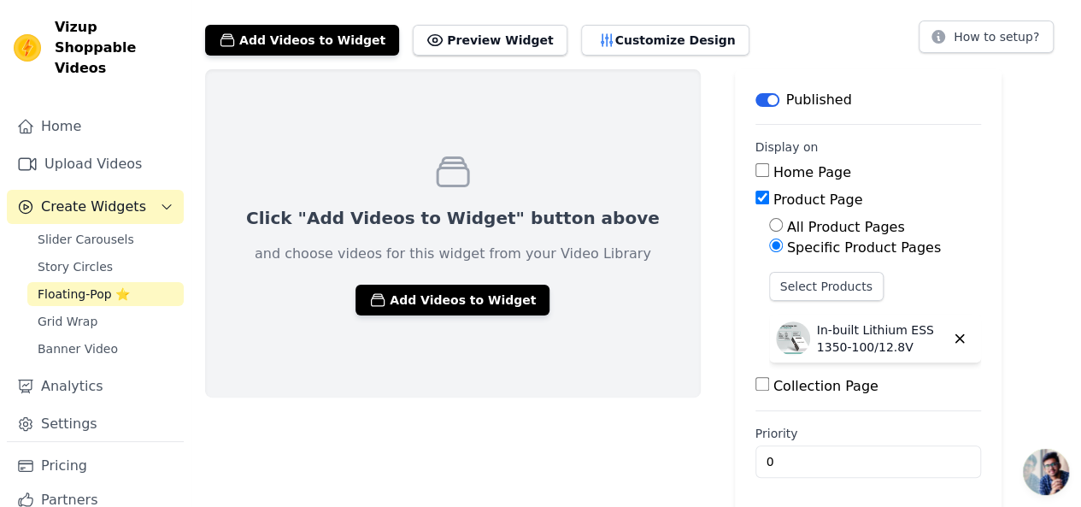
scroll to position [89, 0]
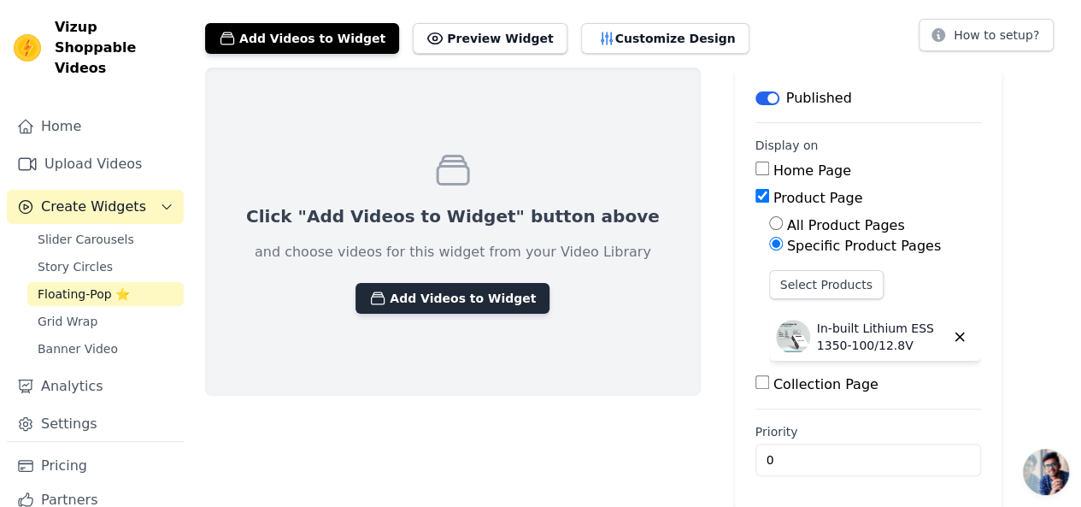
click at [444, 296] on button "Add Videos to Widget" at bounding box center [452, 298] width 194 height 31
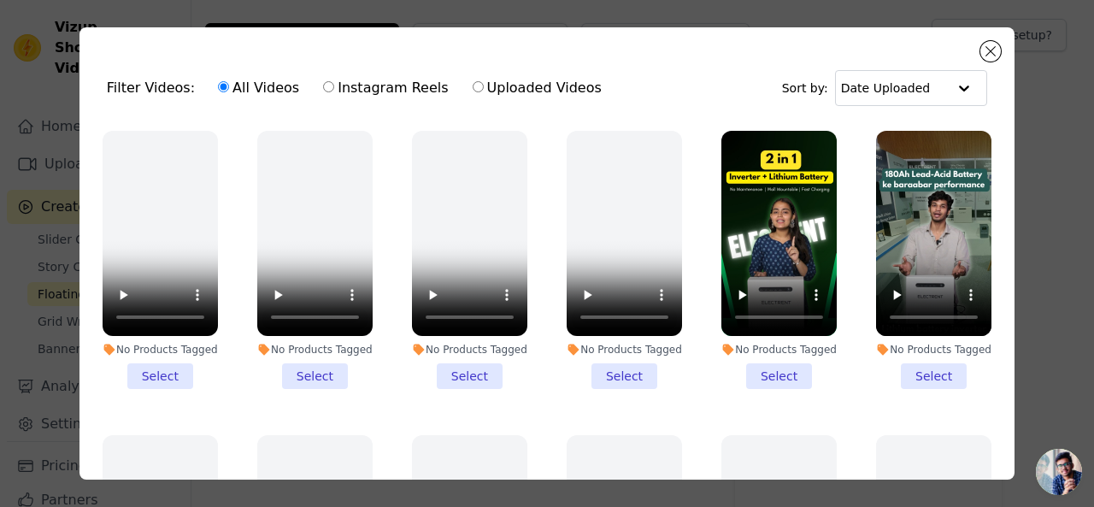
scroll to position [747, 0]
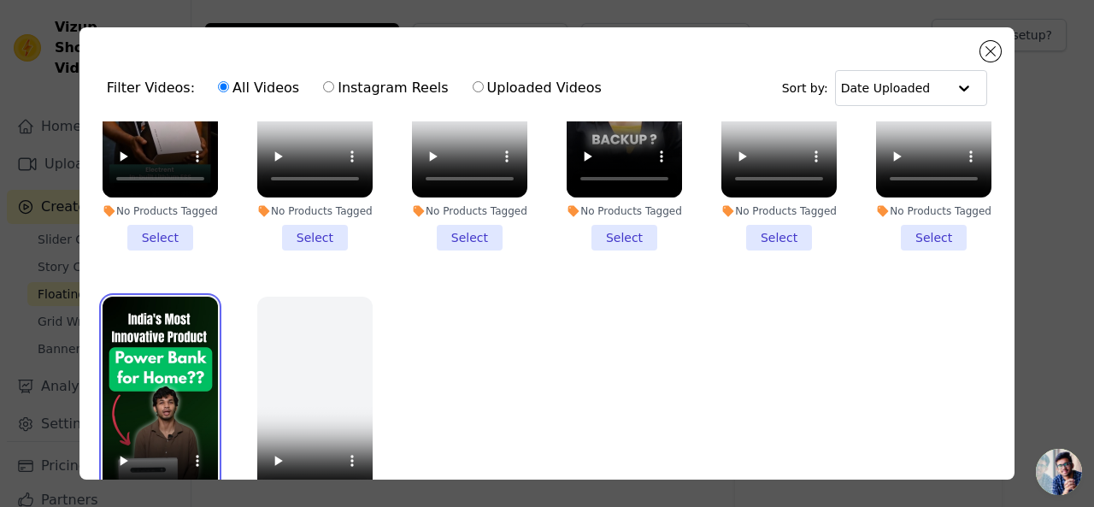
click at [172, 355] on video at bounding box center [160, 399] width 115 height 205
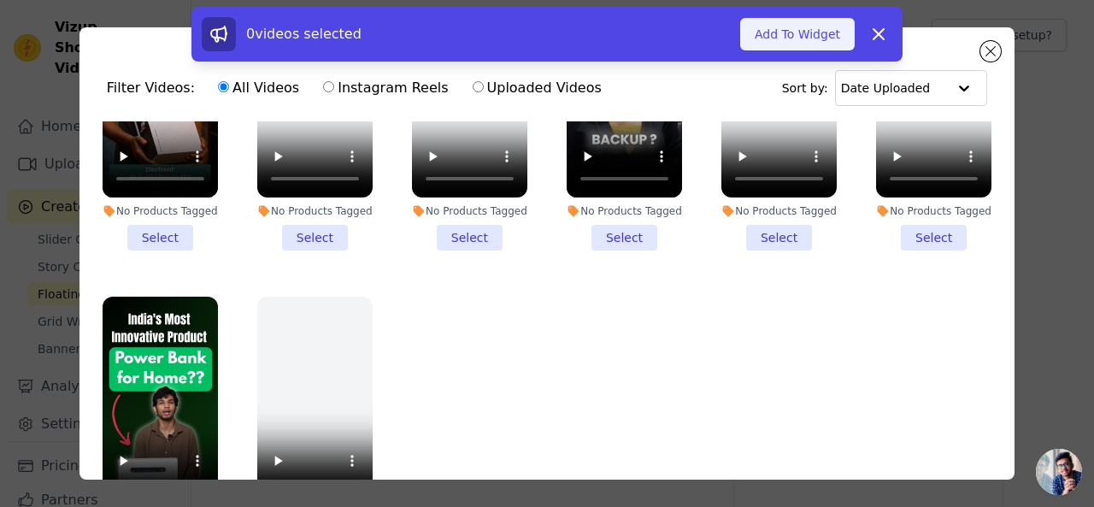
click at [778, 32] on button "Add To Widget" at bounding box center [797, 34] width 115 height 32
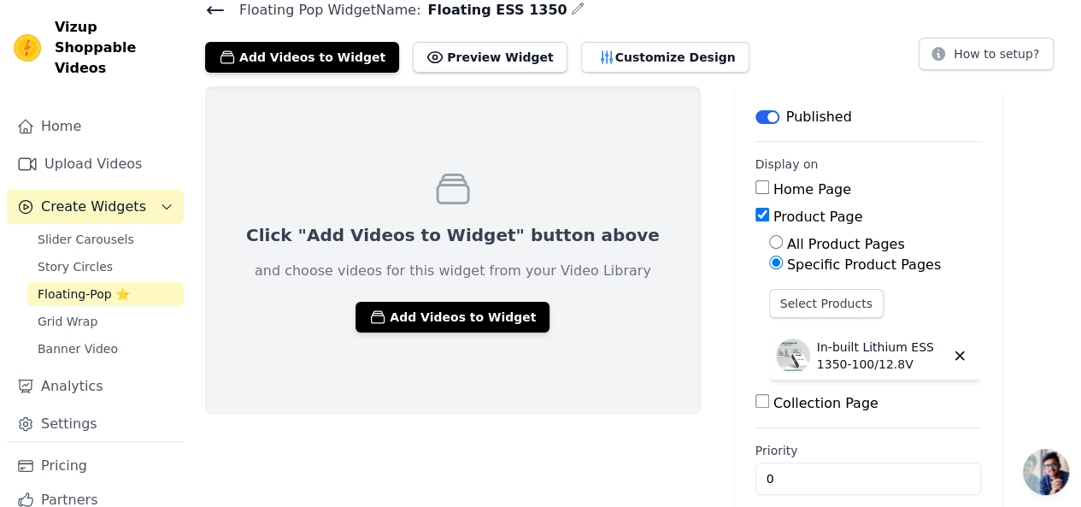
scroll to position [0, 0]
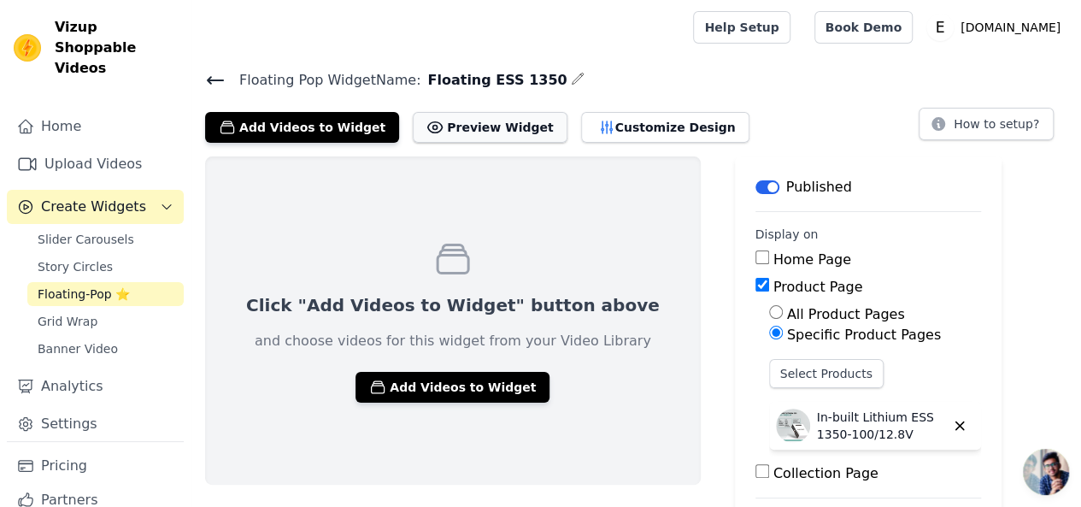
click at [470, 126] on button "Preview Widget" at bounding box center [490, 127] width 154 height 31
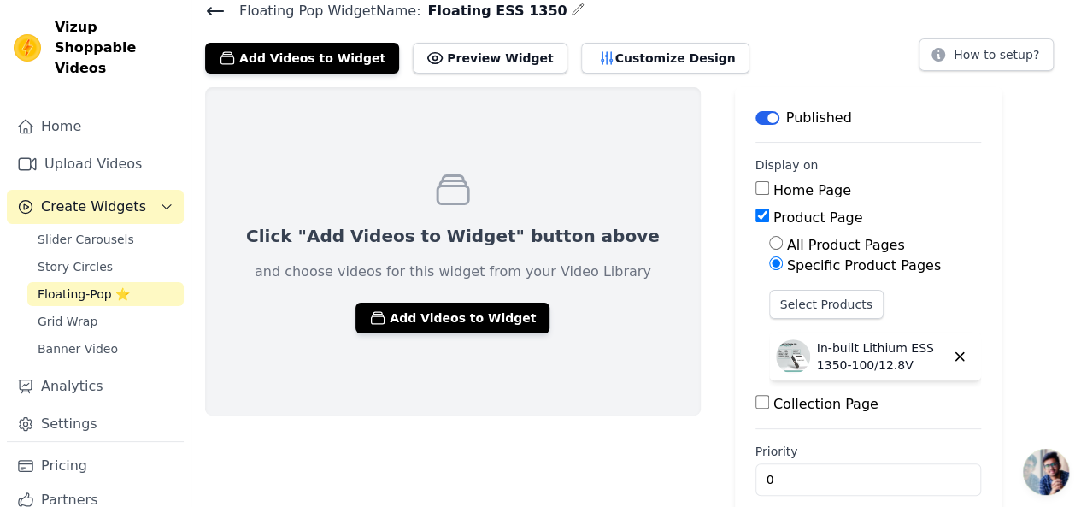
scroll to position [89, 0]
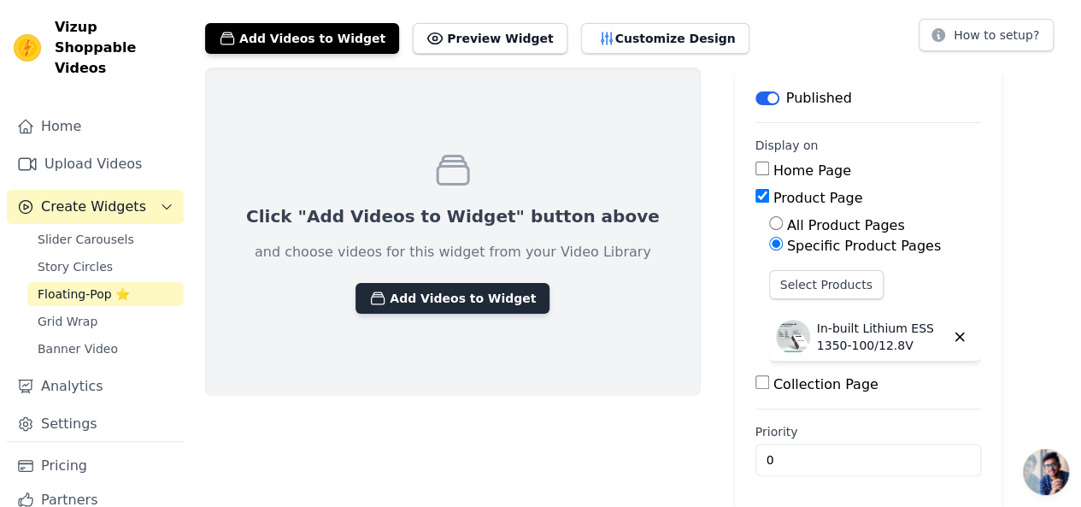
click at [487, 295] on button "Add Videos to Widget" at bounding box center [452, 298] width 194 height 31
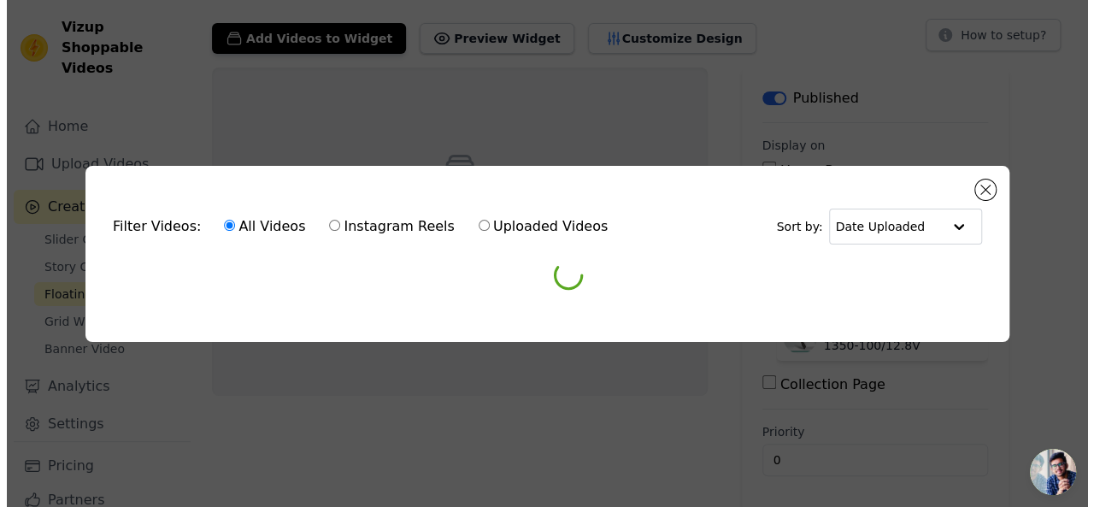
scroll to position [0, 0]
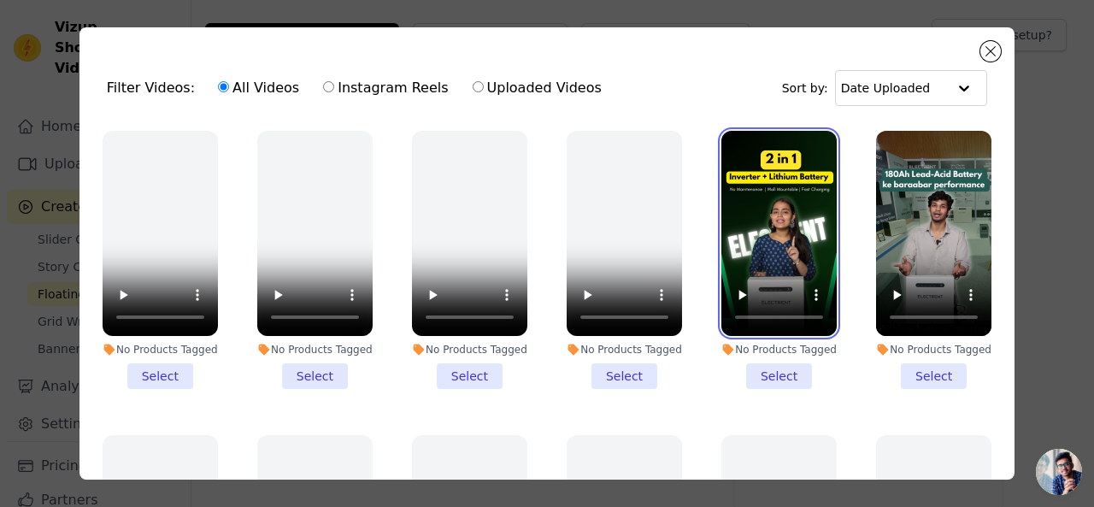
click at [774, 144] on video at bounding box center [778, 233] width 115 height 205
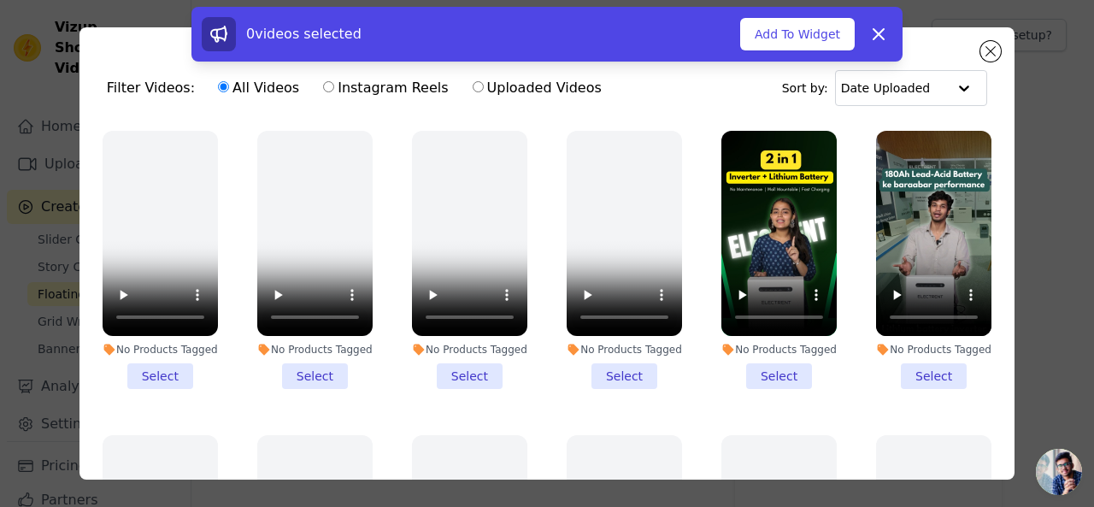
click at [763, 370] on li "No Products Tagged Select" at bounding box center [778, 260] width 115 height 258
click at [0, 0] on input "No Products Tagged Select" at bounding box center [0, 0] width 0 height 0
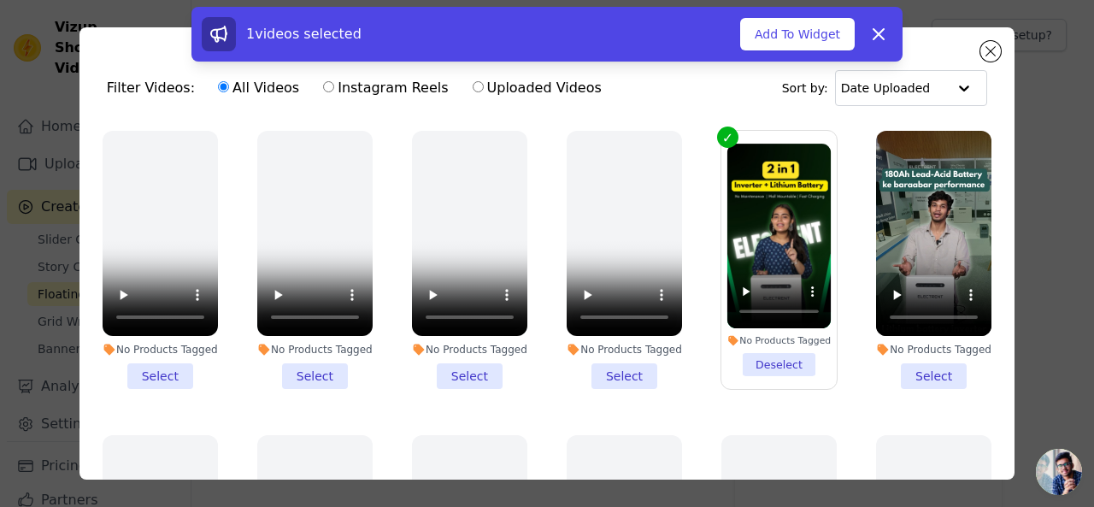
click at [764, 361] on li "No Products Tagged Deselect" at bounding box center [779, 260] width 104 height 232
click at [0, 0] on input "No Products Tagged Deselect" at bounding box center [0, 0] width 0 height 0
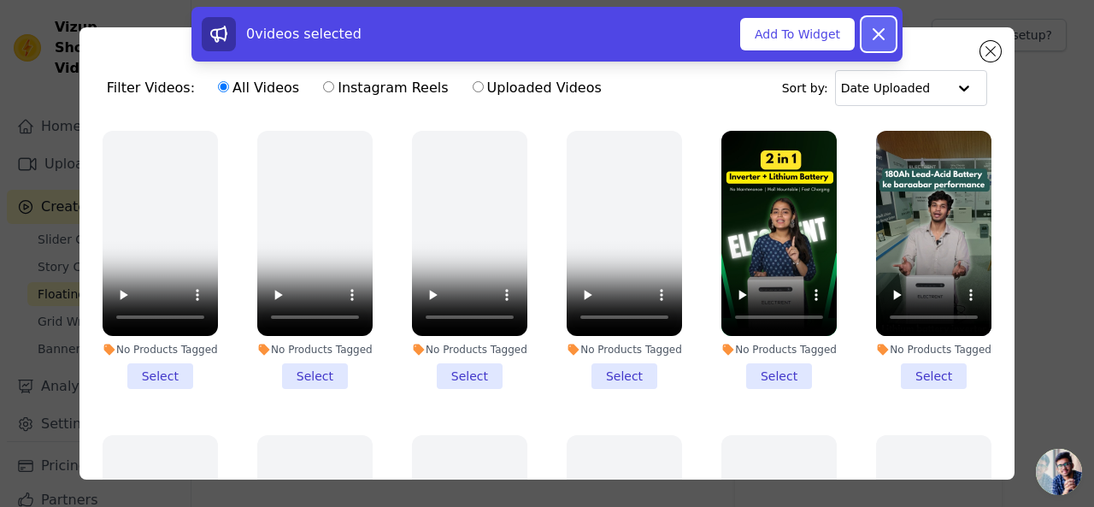
click at [871, 31] on icon at bounding box center [878, 34] width 21 height 21
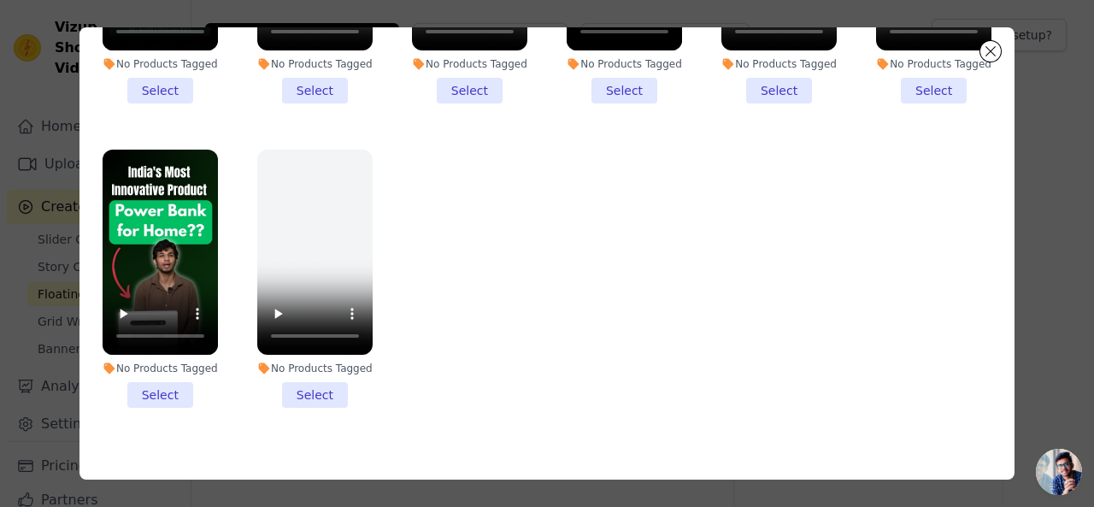
scroll to position [148, 0]
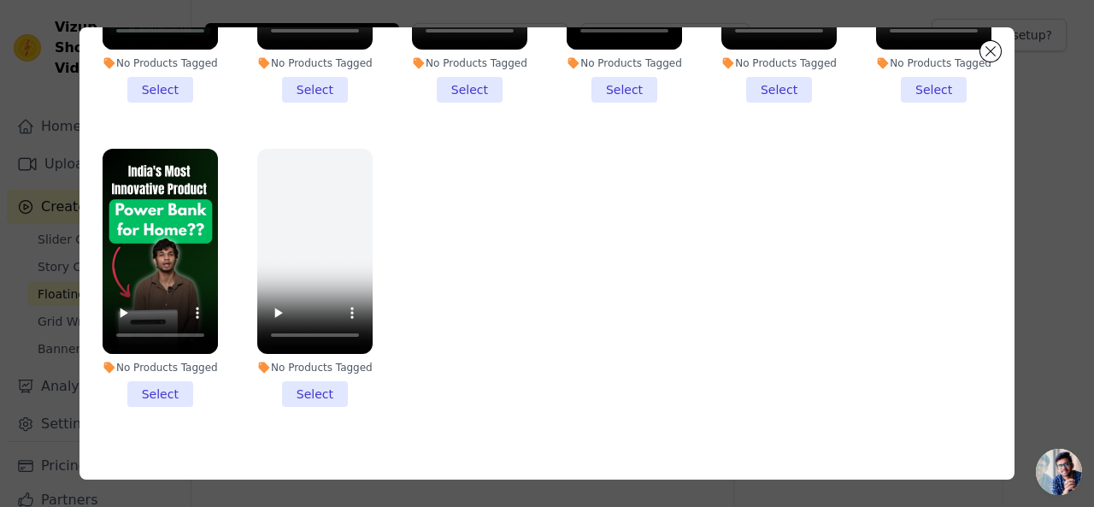
click at [162, 376] on li "No Products Tagged Select" at bounding box center [160, 278] width 115 height 258
click at [0, 0] on input "No Products Tagged Select" at bounding box center [0, 0] width 0 height 0
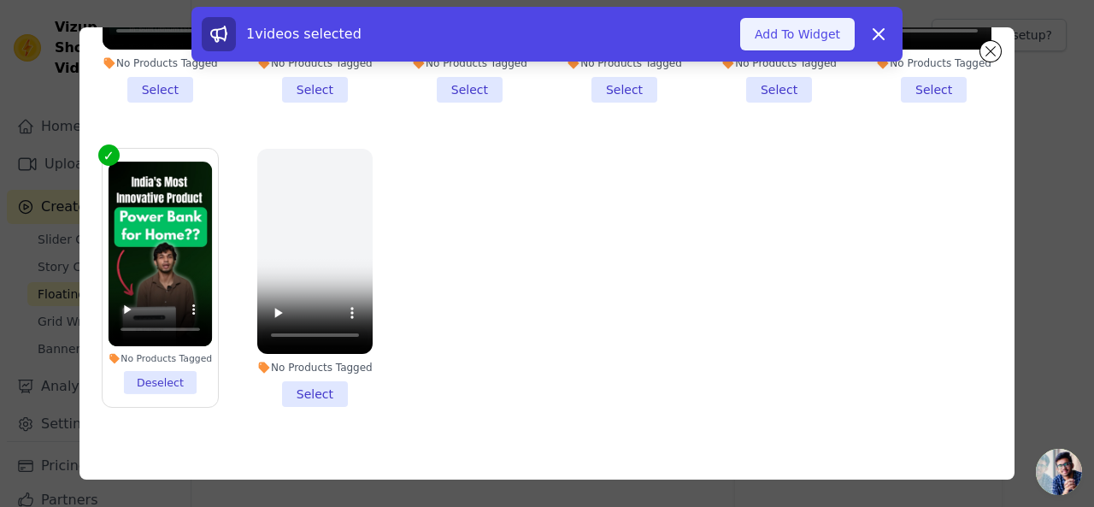
click at [814, 44] on button "Add To Widget" at bounding box center [797, 34] width 115 height 32
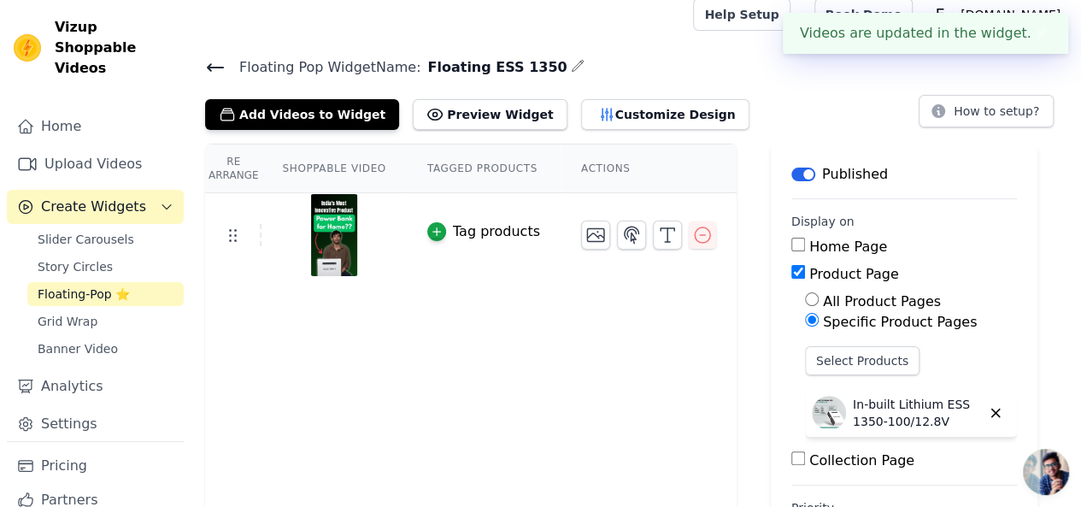
scroll to position [0, 0]
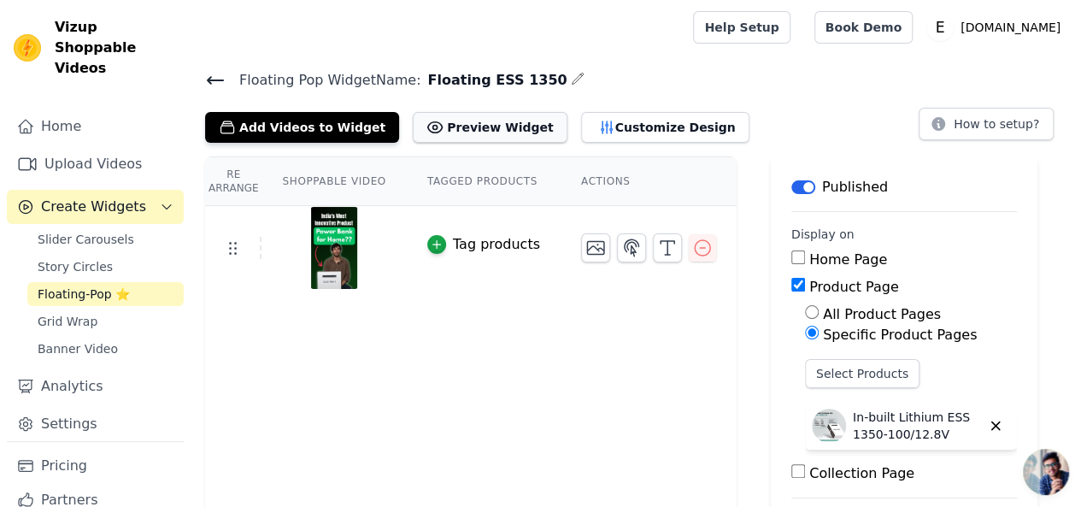
click at [456, 132] on button "Preview Widget" at bounding box center [490, 127] width 154 height 31
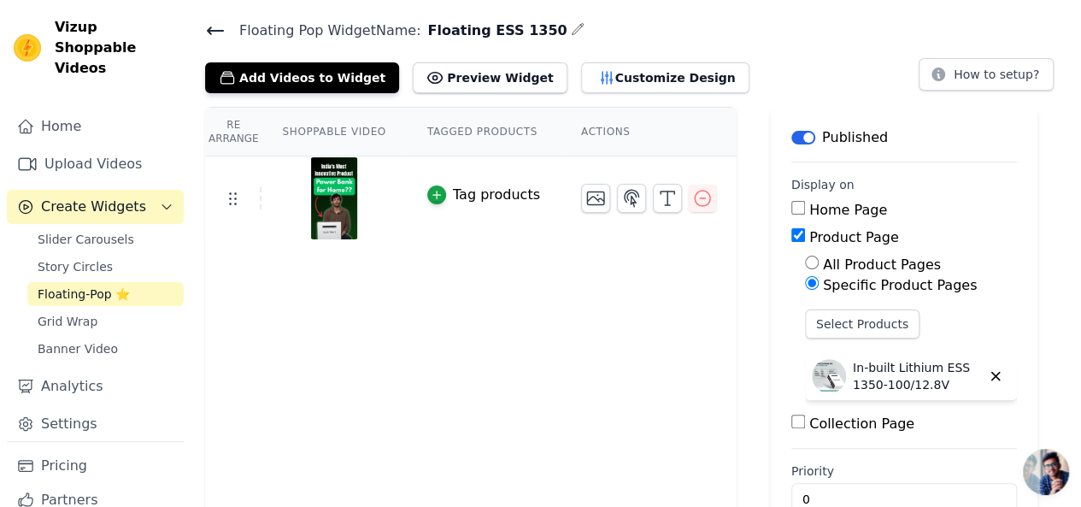
scroll to position [89, 0]
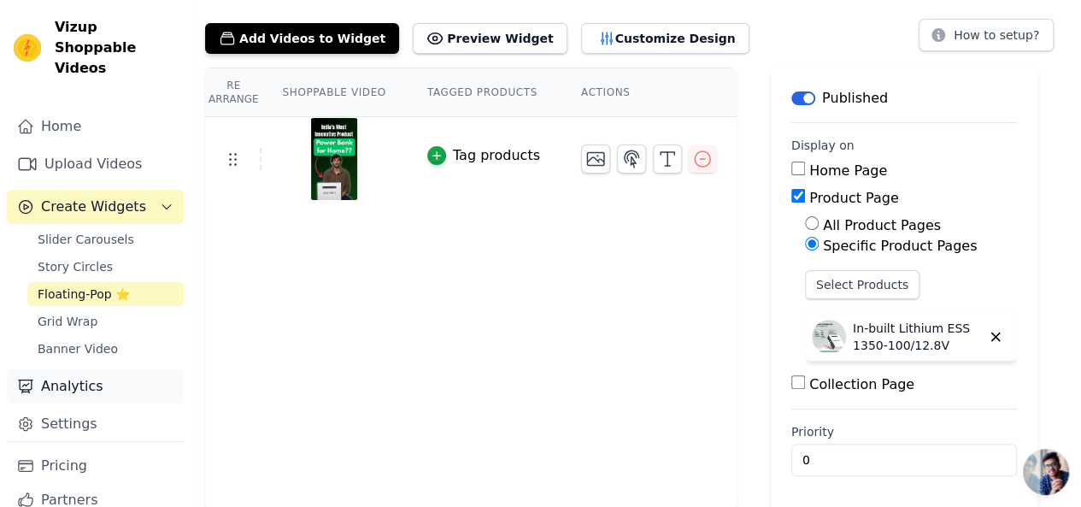
click at [79, 369] on link "Analytics" at bounding box center [95, 386] width 177 height 34
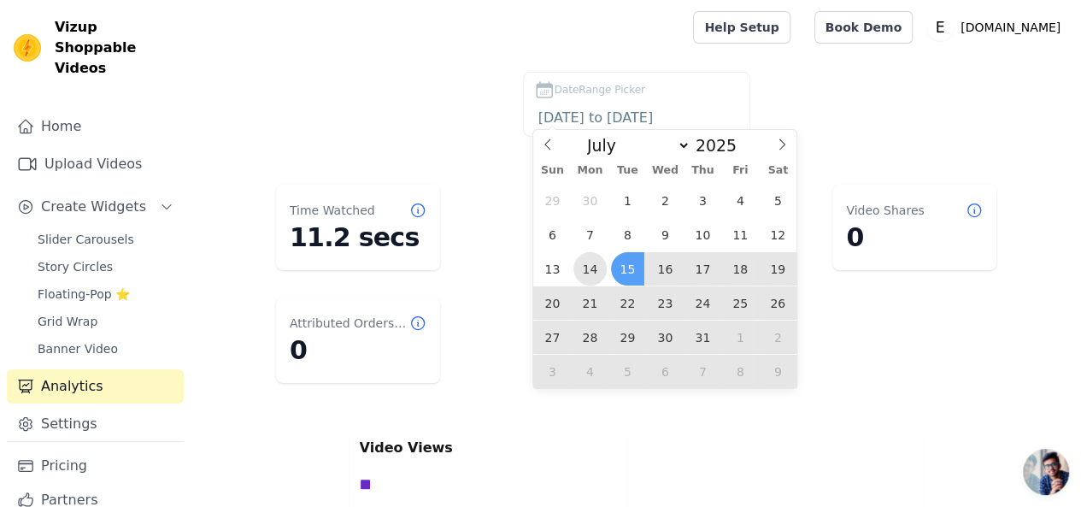
click at [599, 270] on span "14" at bounding box center [589, 268] width 33 height 33
type input "2025-07-14"
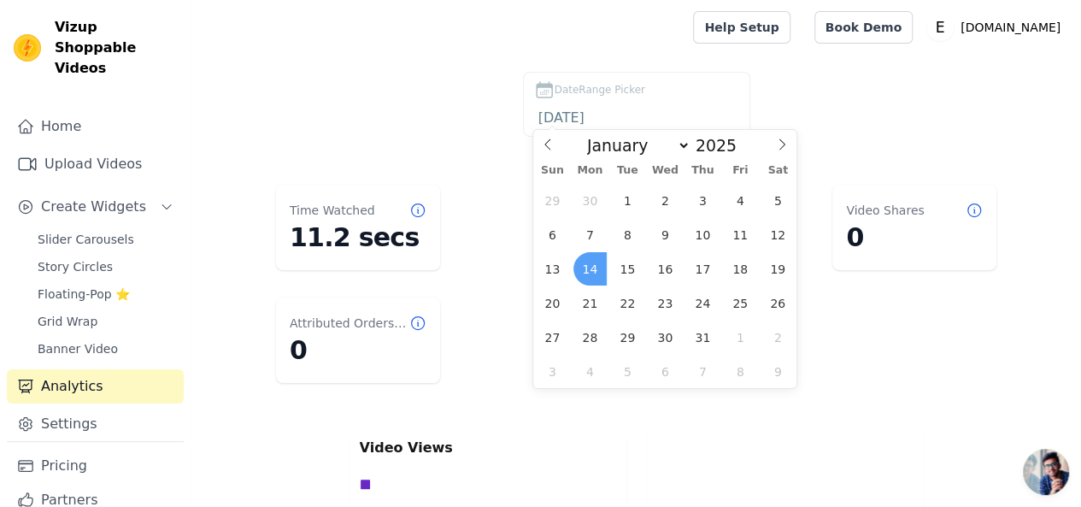
click at [599, 270] on span "14" at bounding box center [589, 268] width 33 height 33
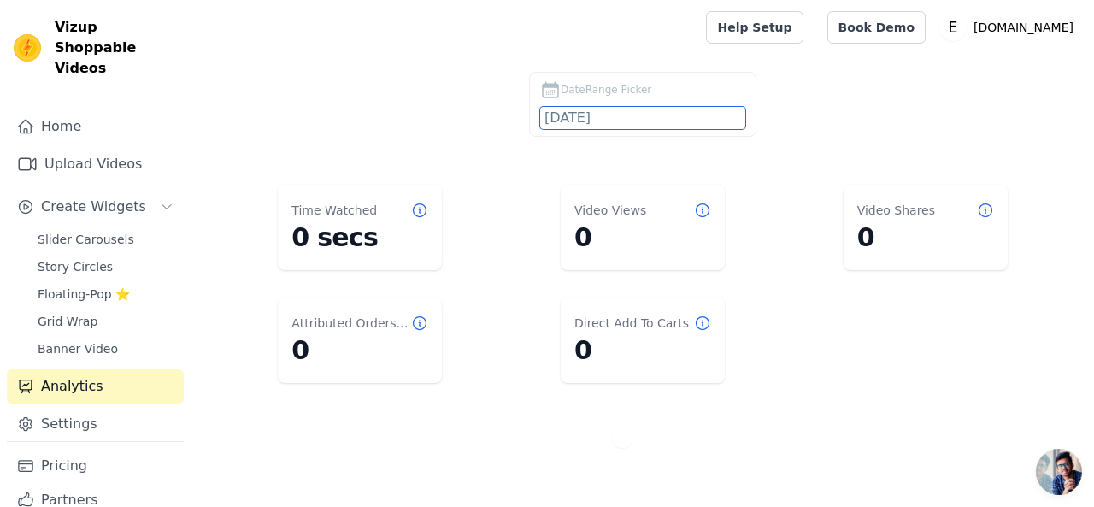
click at [663, 112] on input "2025-07-14" at bounding box center [642, 118] width 205 height 22
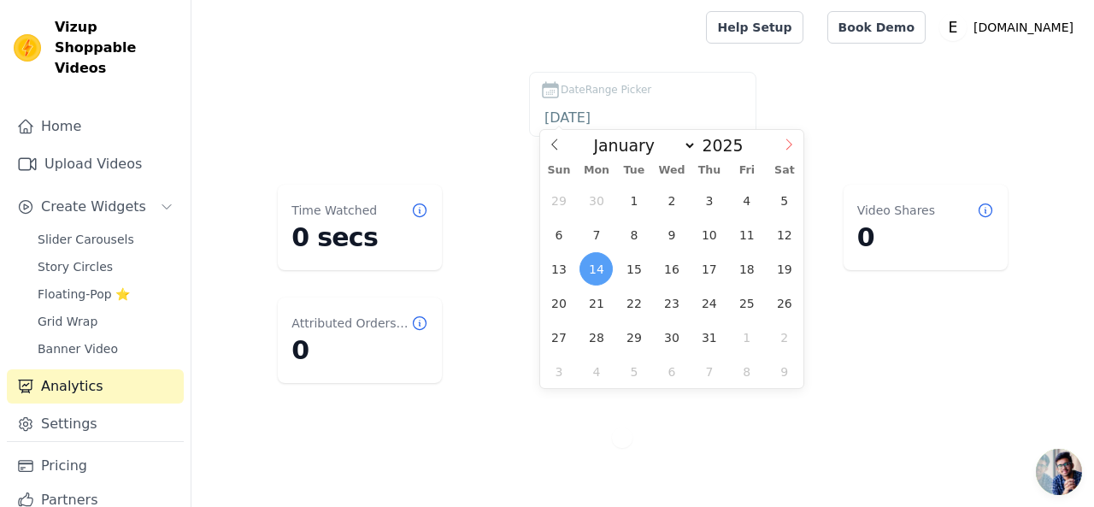
click at [786, 149] on icon at bounding box center [789, 143] width 6 height 11
select select "7"
click at [710, 265] on span "14" at bounding box center [708, 268] width 33 height 33
type input "[DATE]"
click at [710, 265] on span "14" at bounding box center [708, 268] width 33 height 33
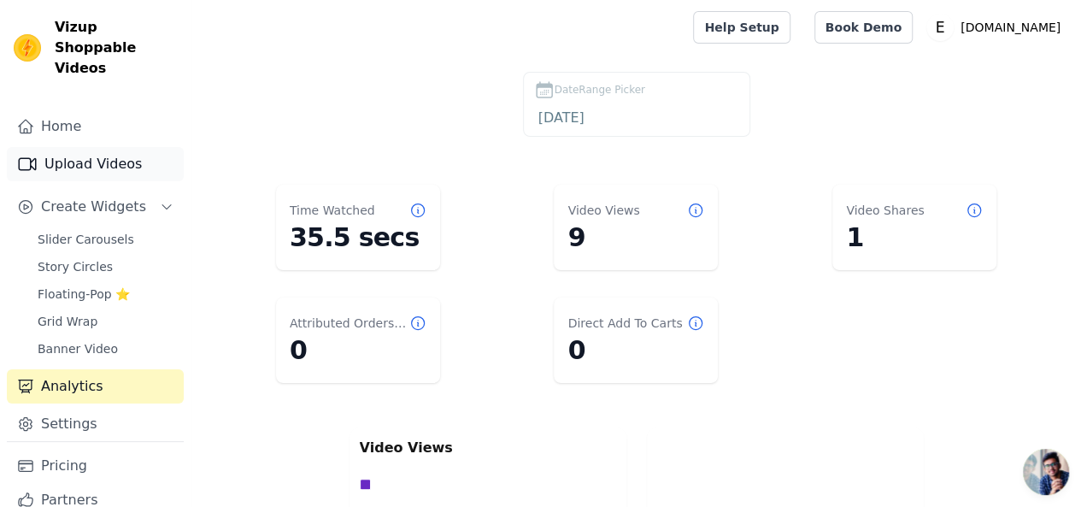
click at [102, 150] on link "Upload Videos" at bounding box center [95, 164] width 177 height 34
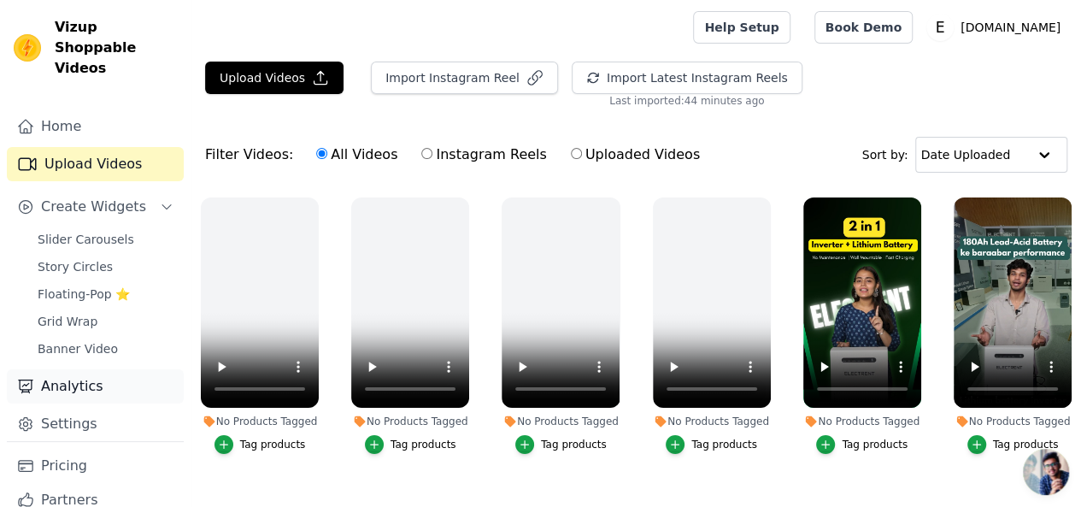
click at [72, 375] on link "Analytics" at bounding box center [95, 386] width 177 height 34
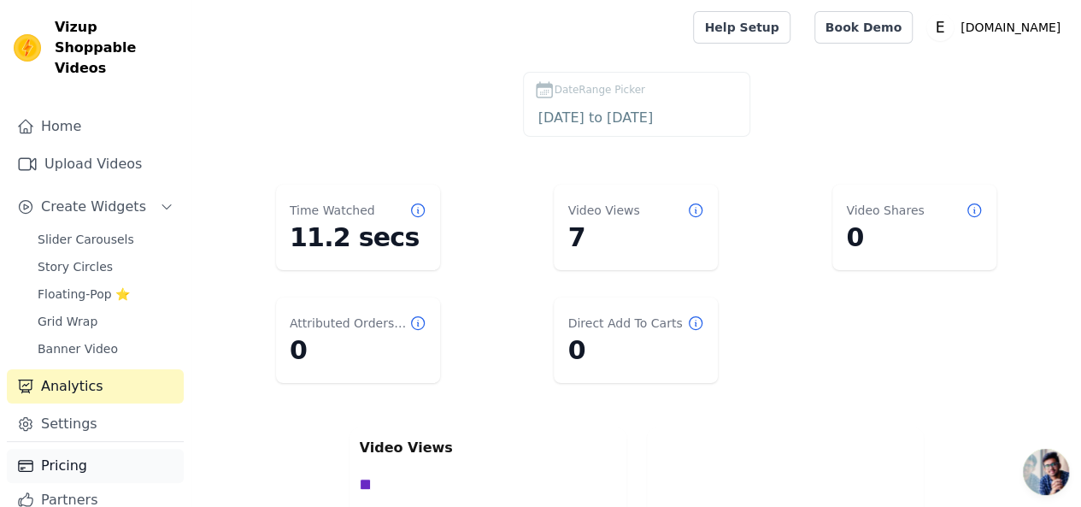
click at [78, 450] on link "Pricing" at bounding box center [95, 466] width 177 height 34
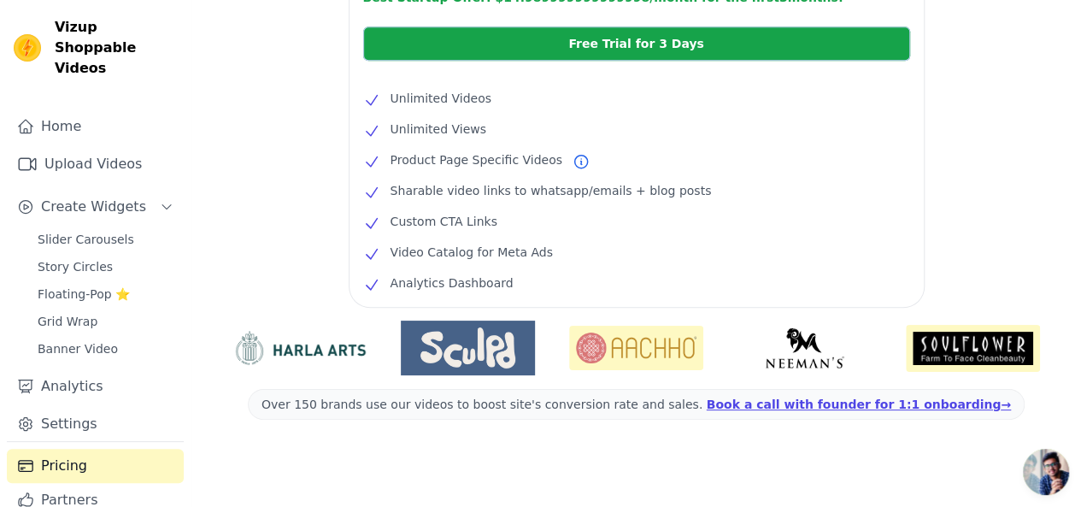
scroll to position [515, 0]
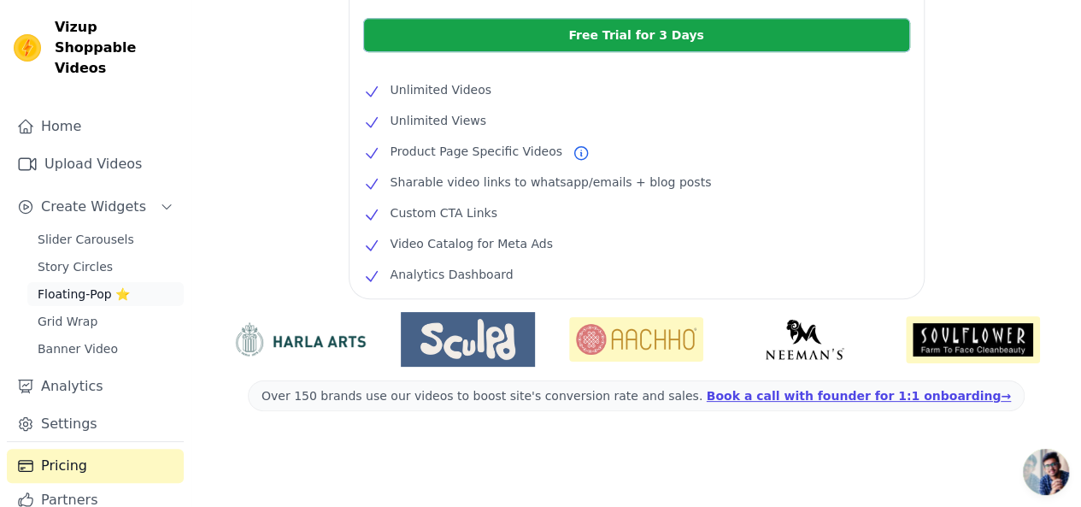
click at [85, 285] on span "Floating-Pop ⭐" at bounding box center [84, 293] width 92 height 17
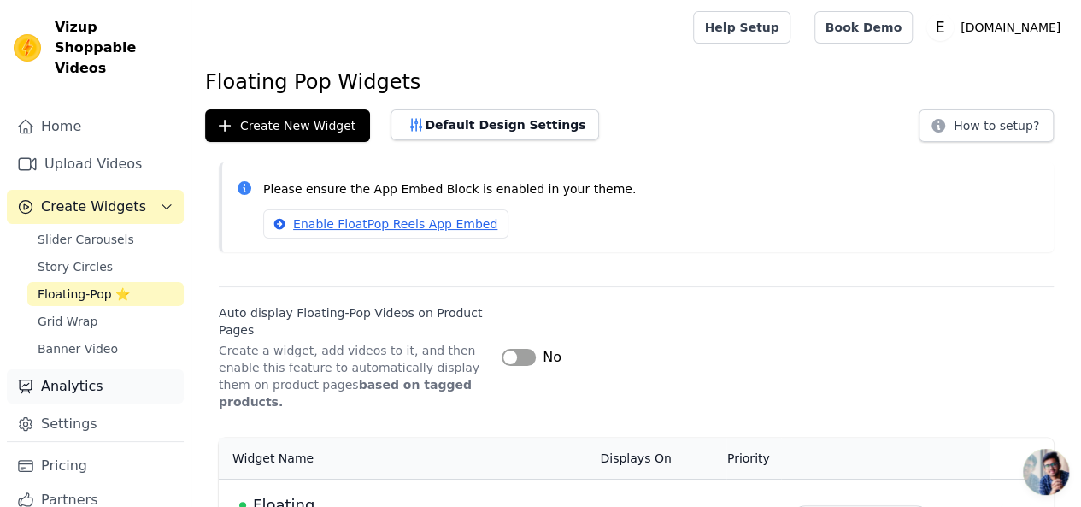
click at [132, 369] on link "Analytics" at bounding box center [95, 386] width 177 height 34
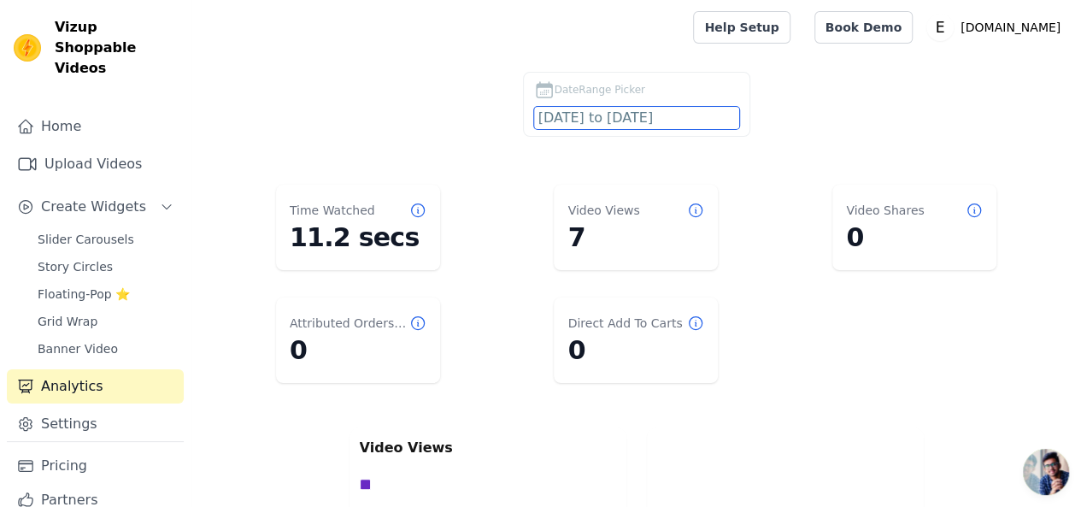
click at [651, 109] on input "[DATE] to [DATE]" at bounding box center [636, 118] width 205 height 22
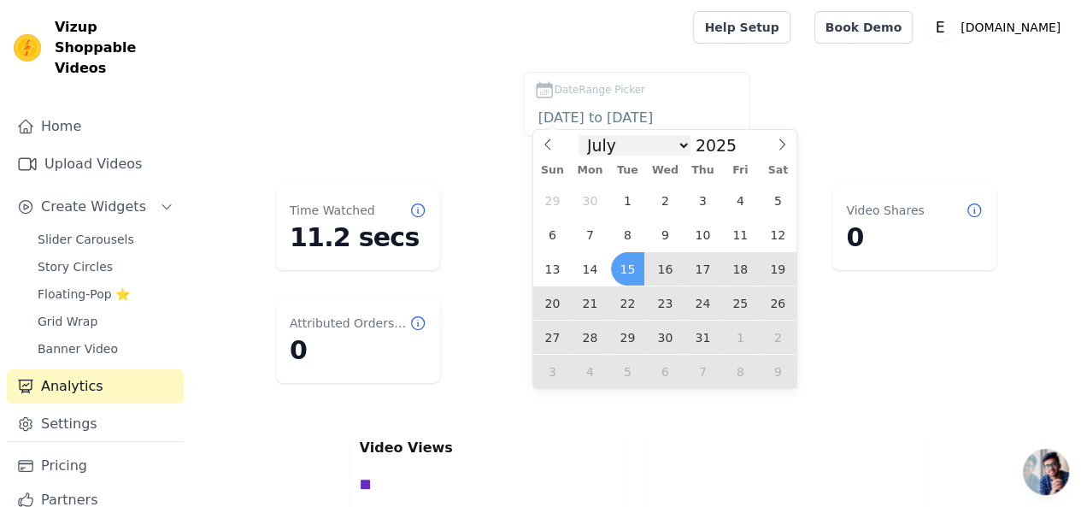
click at [649, 151] on select "January February March April May June July August September October November De…" at bounding box center [635, 145] width 112 height 21
select select "7"
click at [592, 135] on select "January February March April May June July August September October November De…" at bounding box center [635, 145] width 112 height 21
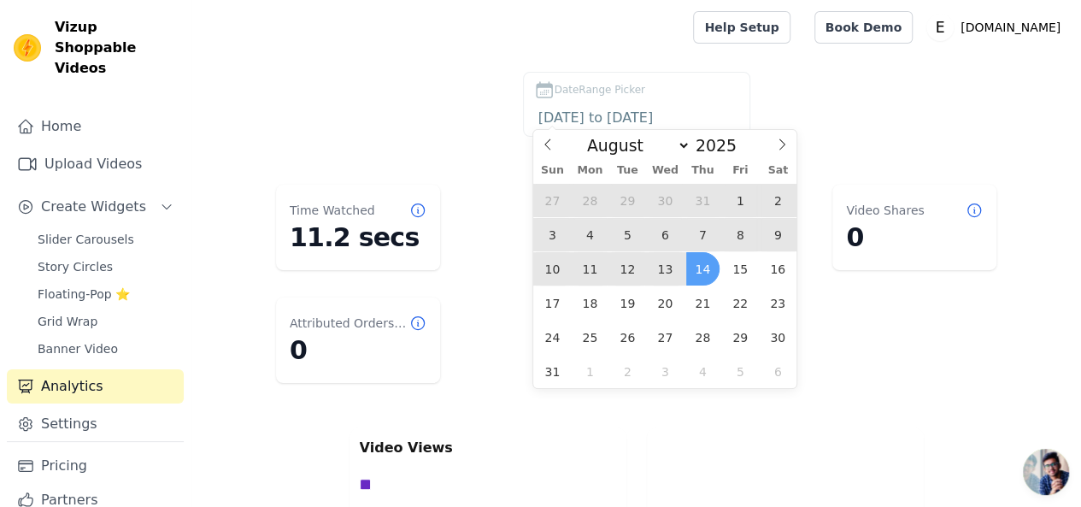
click at [703, 261] on span "14" at bounding box center [702, 268] width 33 height 33
type input "[DATE]"
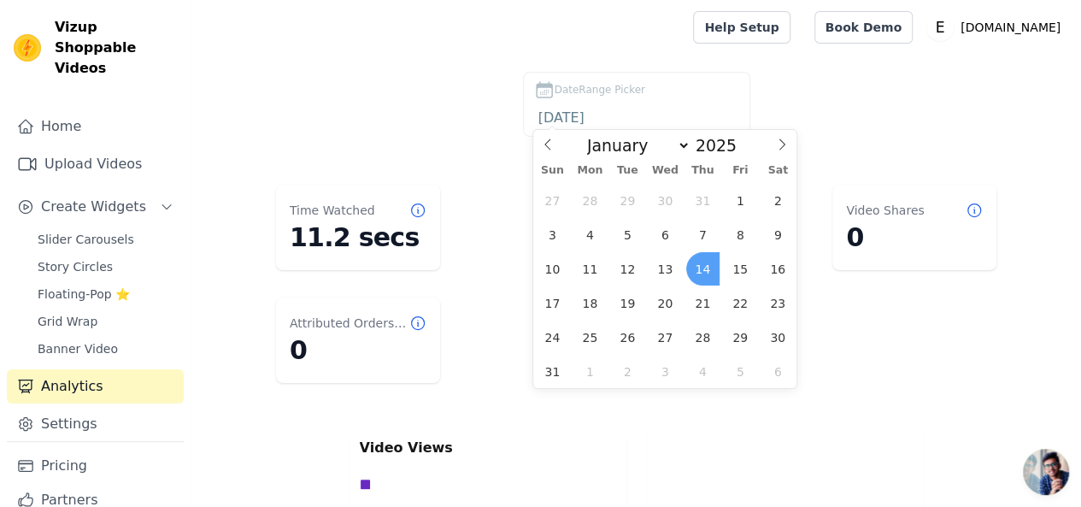
click at [703, 261] on span "14" at bounding box center [702, 268] width 33 height 33
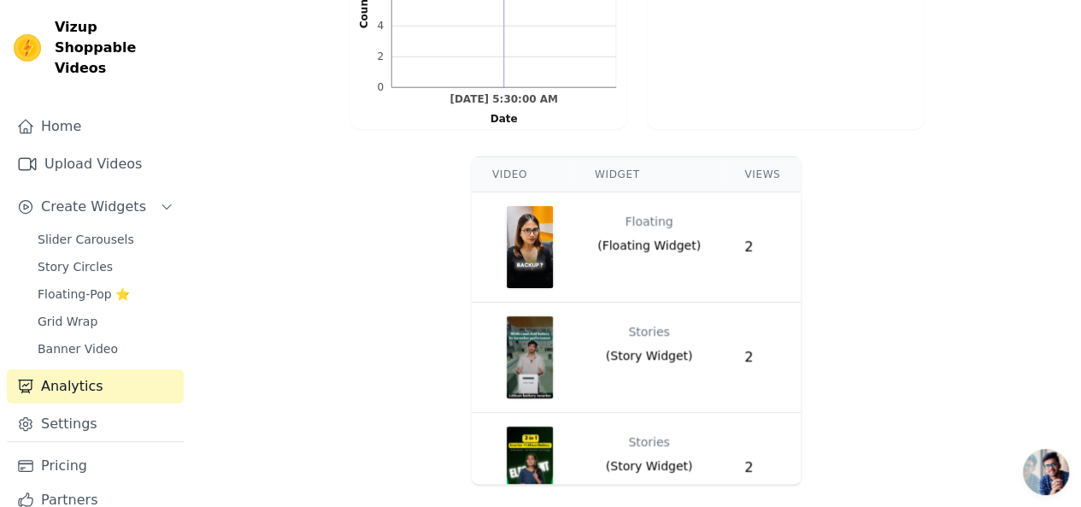
click at [397, 256] on div "Video Widget Views Floating ( Floating Widget ) 2 Stories ( Story Widget ) 2 St…" at bounding box center [636, 321] width 890 height 342
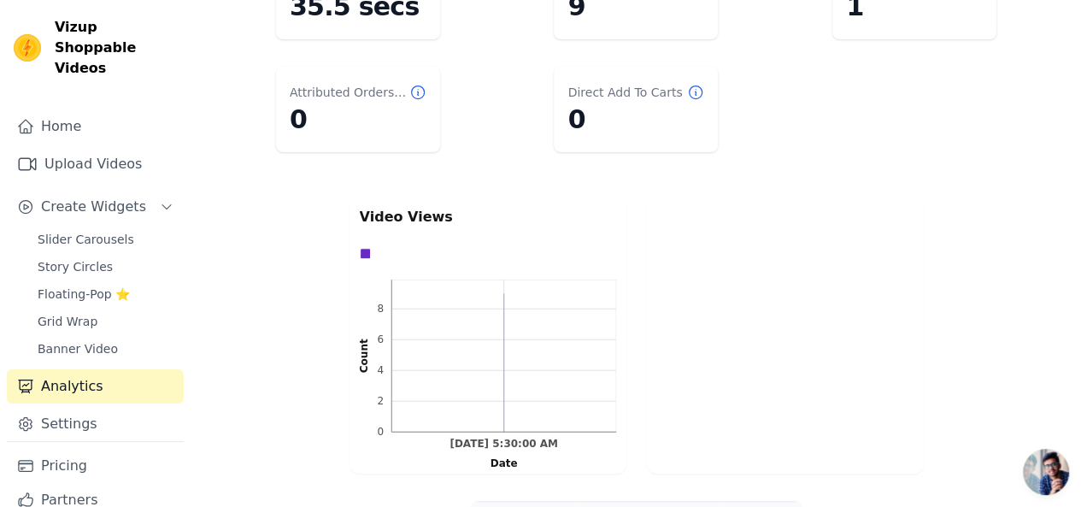
scroll to position [575, 0]
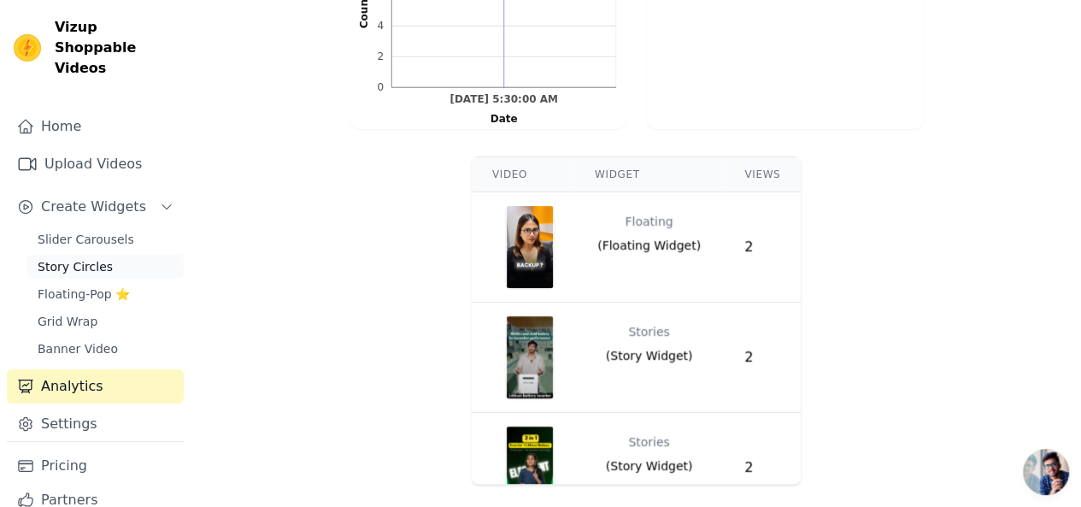
click at [91, 258] on span "Story Circles" at bounding box center [75, 266] width 75 height 17
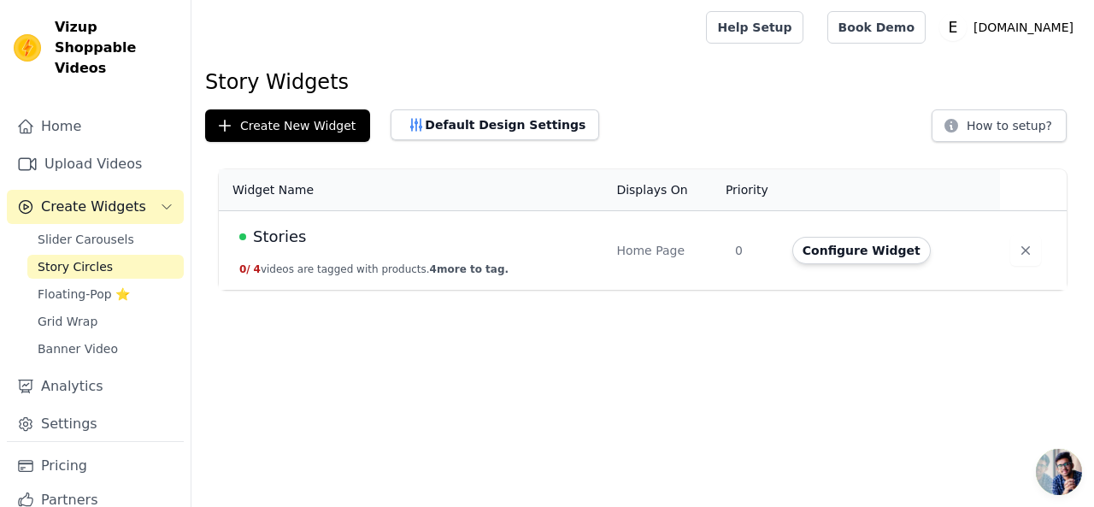
click at [270, 238] on span "Stories" at bounding box center [279, 237] width 53 height 24
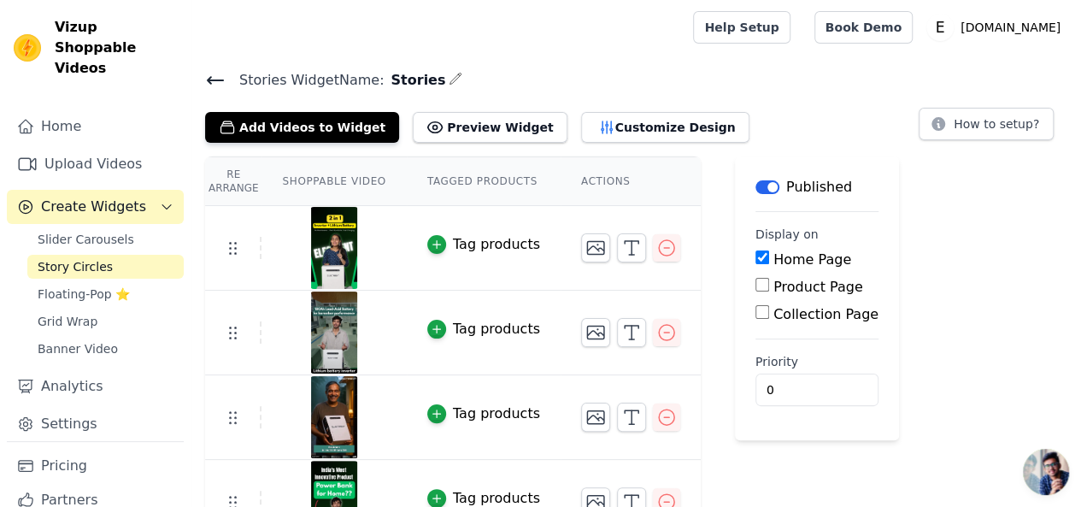
click at [755, 181] on button "Label" at bounding box center [767, 187] width 24 height 14
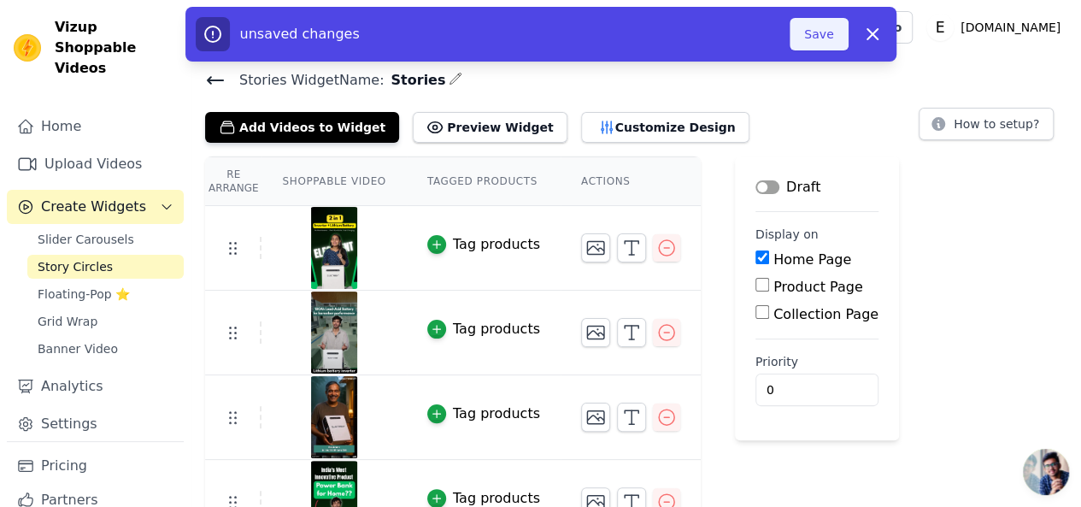
click at [817, 34] on button "Save" at bounding box center [819, 34] width 58 height 32
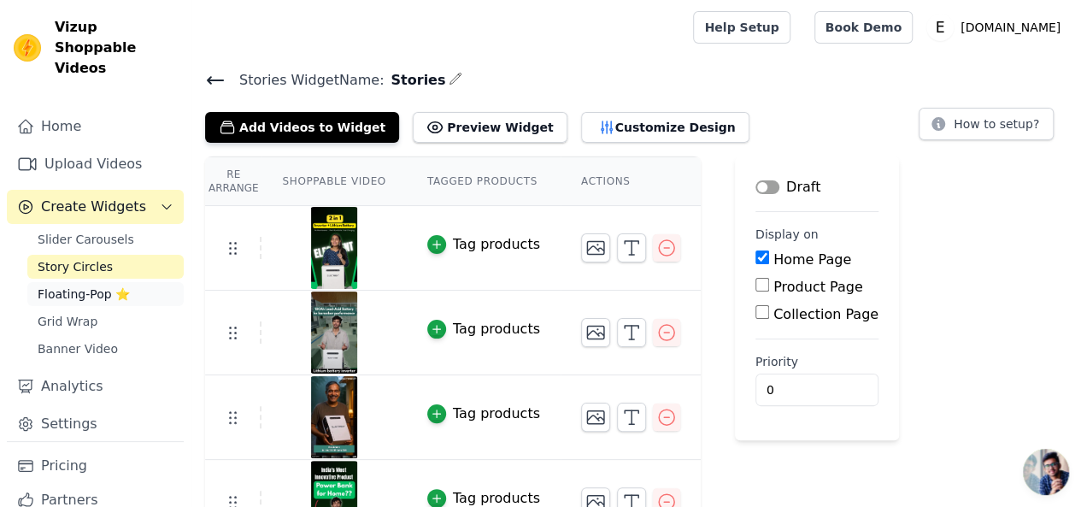
click at [69, 285] on span "Floating-Pop ⭐" at bounding box center [84, 293] width 92 height 17
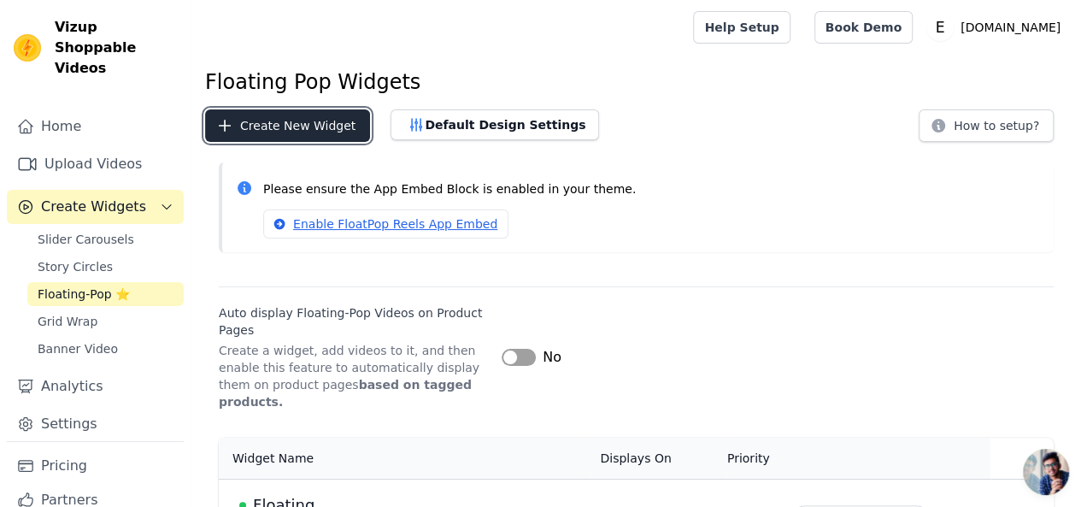
click at [332, 129] on button "Create New Widget" at bounding box center [287, 125] width 165 height 32
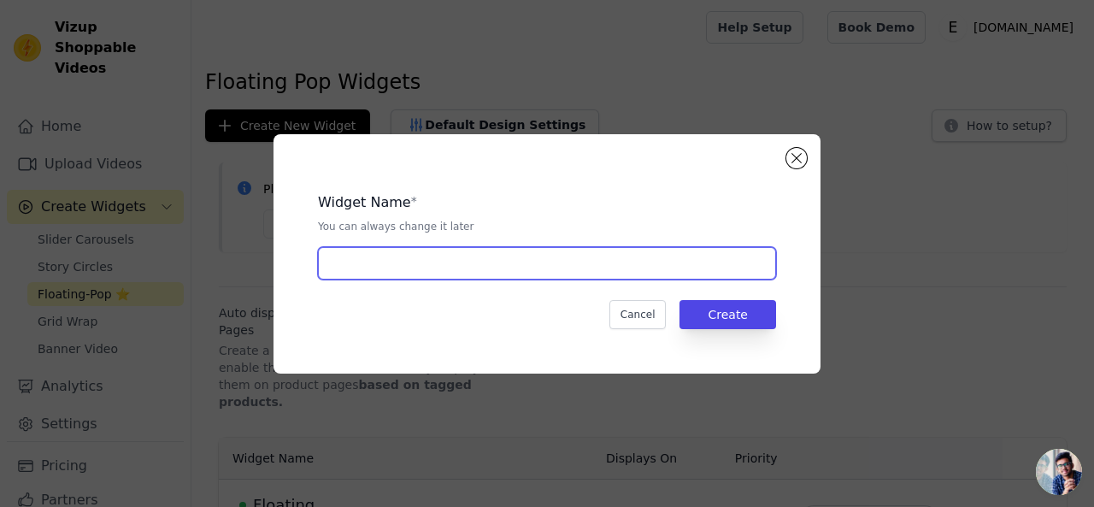
click at [416, 256] on input "text" at bounding box center [547, 263] width 458 height 32
type input "Floating Homepage"
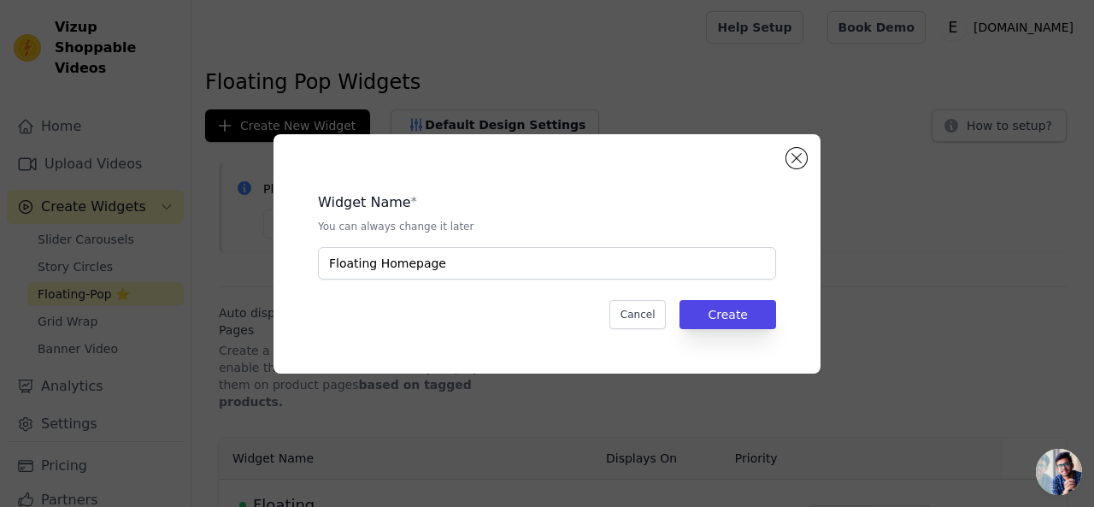
click at [480, 318] on div "Cancel Create" at bounding box center [547, 314] width 458 height 29
click at [761, 312] on button "Create" at bounding box center [727, 314] width 97 height 29
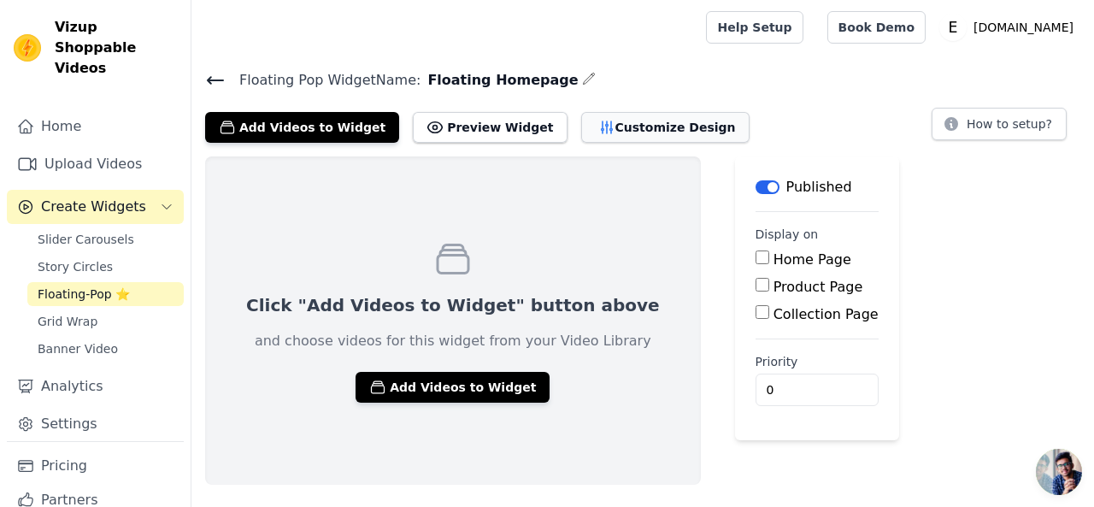
click at [632, 118] on button "Customize Design" at bounding box center [665, 127] width 168 height 31
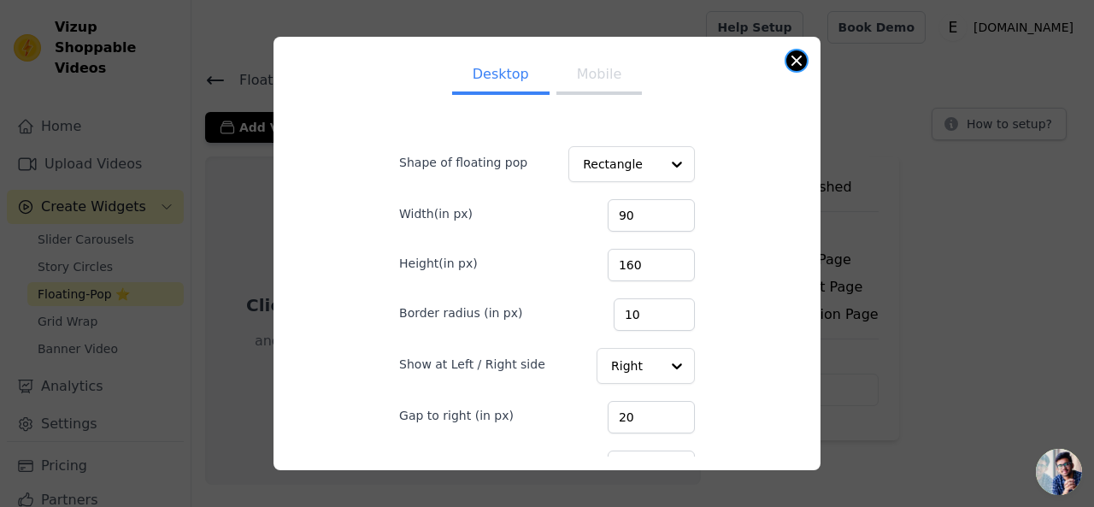
click at [798, 63] on button "Close modal" at bounding box center [796, 60] width 21 height 21
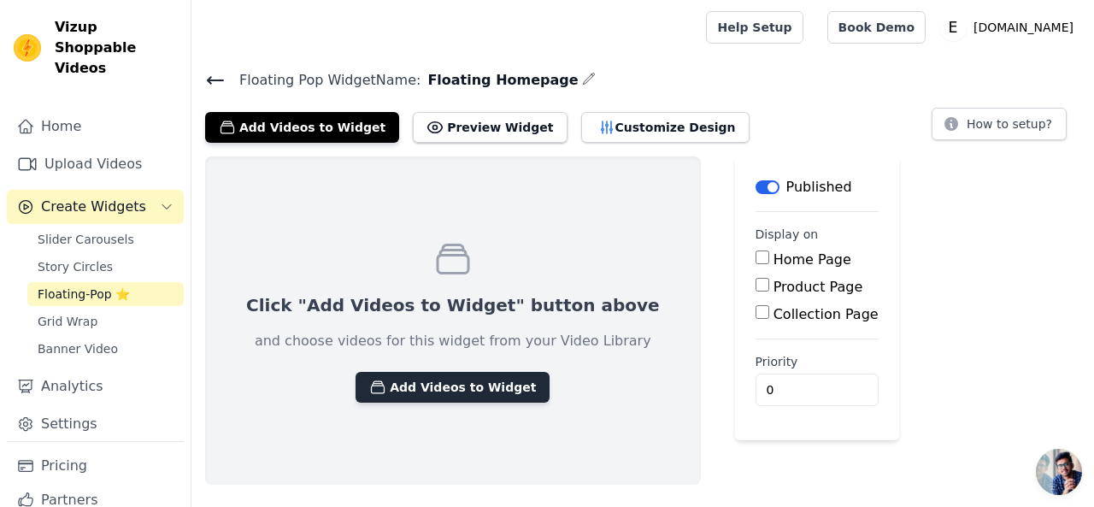
click at [432, 387] on button "Add Videos to Widget" at bounding box center [452, 387] width 194 height 31
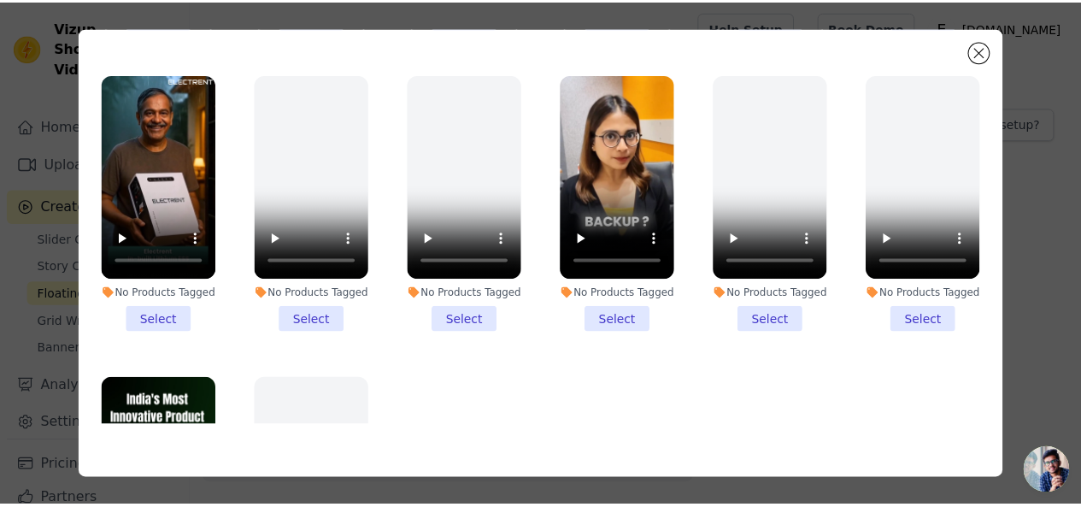
scroll to position [514, 0]
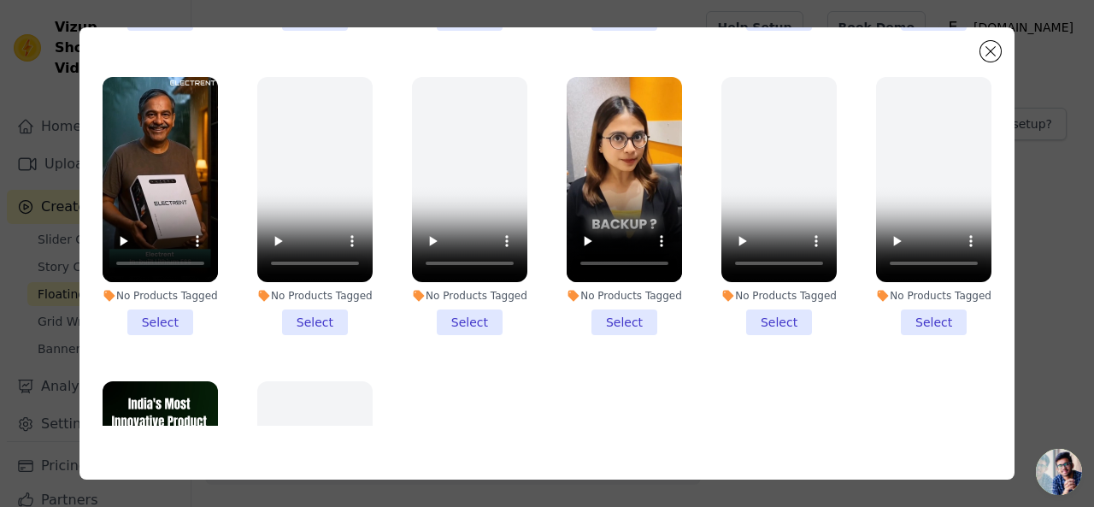
click at [610, 301] on li "No Products Tagged Select" at bounding box center [624, 206] width 115 height 258
click at [0, 0] on input "No Products Tagged Select" at bounding box center [0, 0] width 0 height 0
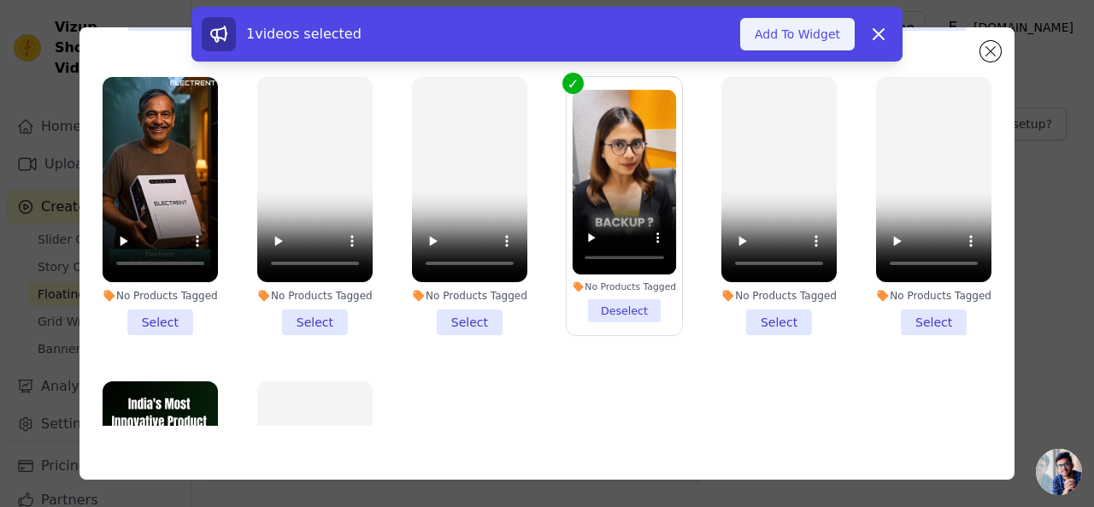
click at [809, 37] on button "Add To Widget" at bounding box center [797, 34] width 115 height 32
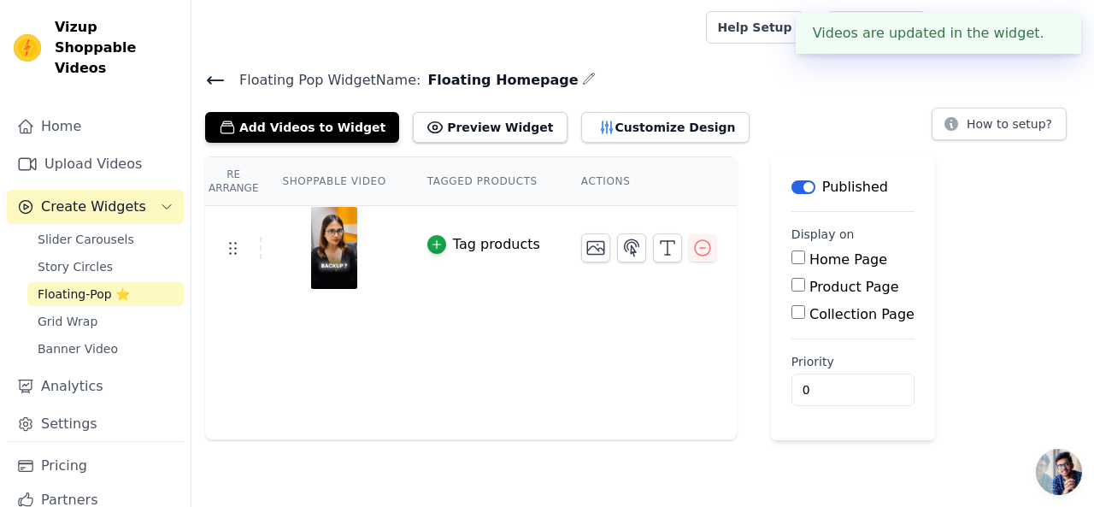
click at [791, 257] on input "Home Page" at bounding box center [798, 257] width 14 height 14
checkbox input "true"
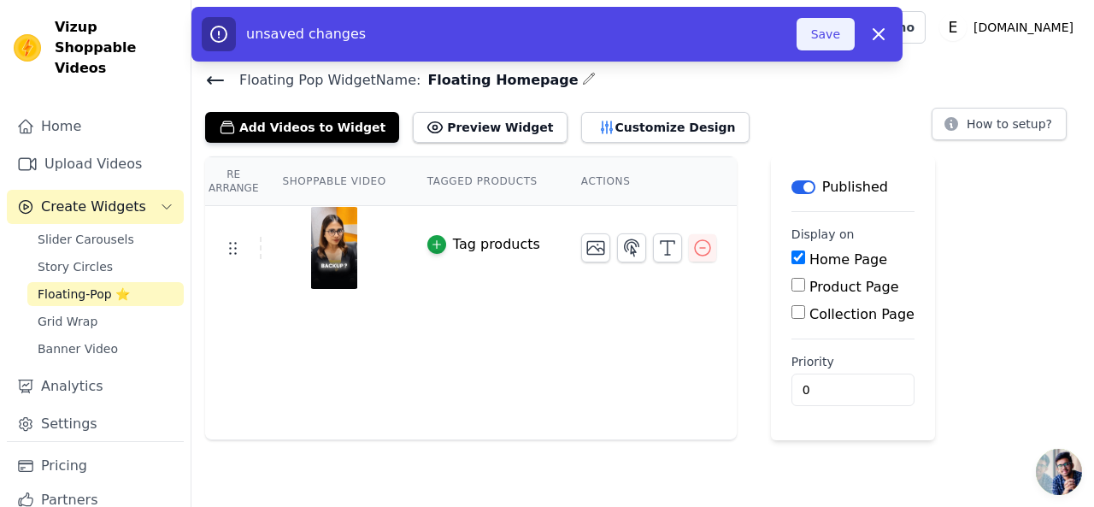
click at [822, 36] on button "Save" at bounding box center [825, 34] width 58 height 32
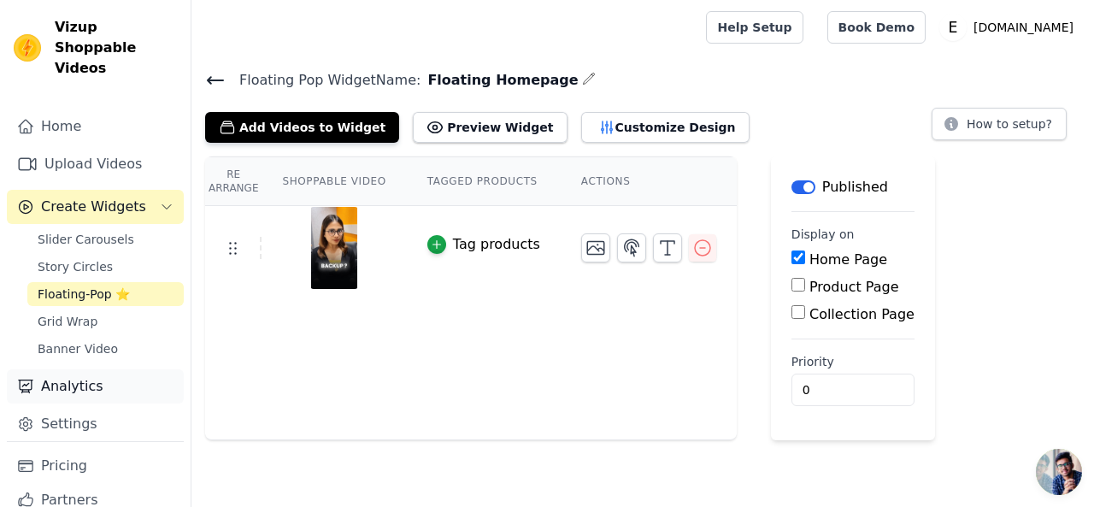
click at [82, 369] on link "Analytics" at bounding box center [95, 386] width 177 height 34
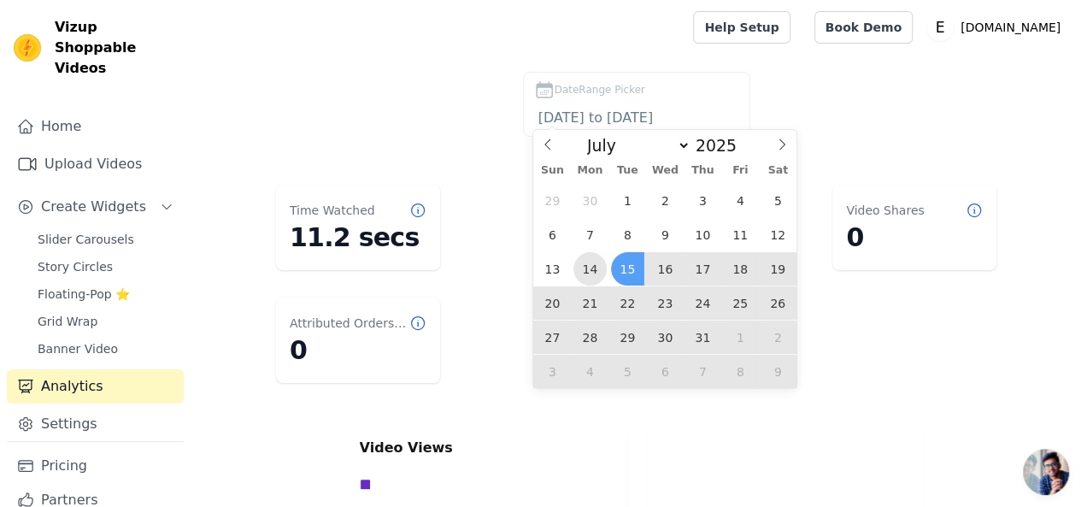
click at [590, 267] on span "14" at bounding box center [589, 268] width 33 height 33
type input "2025-07-14"
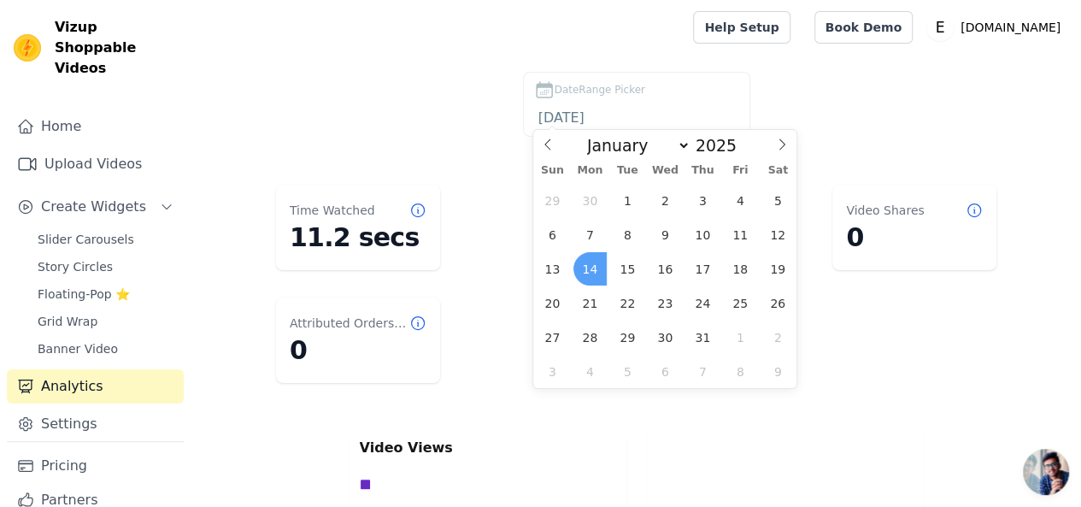
click at [590, 267] on span "14" at bounding box center [589, 268] width 33 height 33
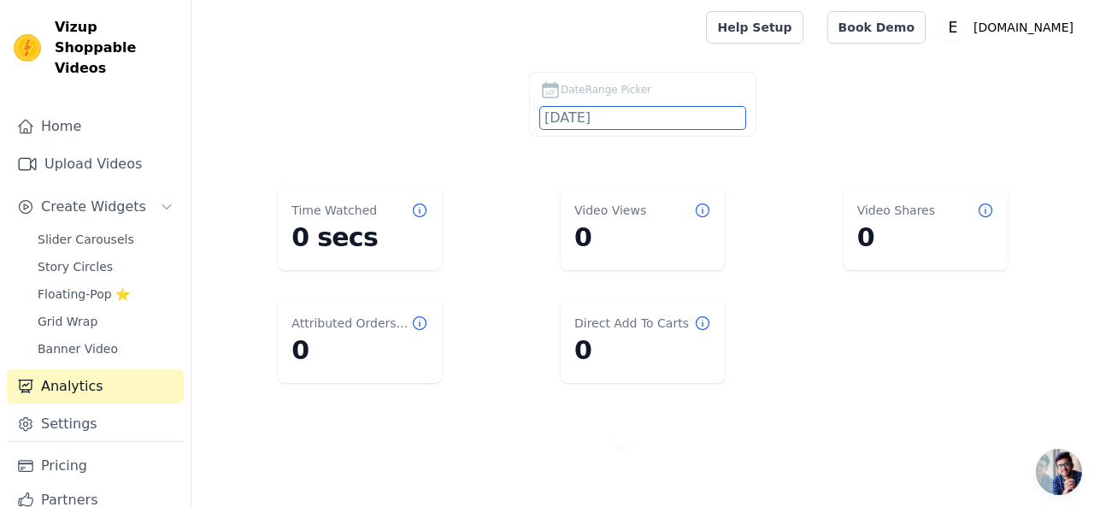
click at [608, 111] on input "2025-07-14" at bounding box center [642, 118] width 205 height 22
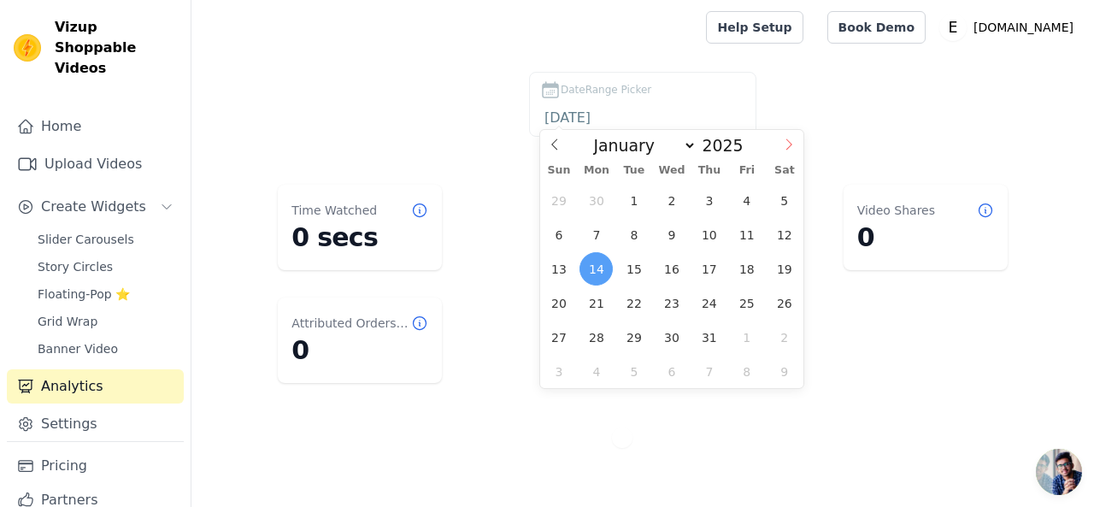
click at [791, 146] on icon at bounding box center [789, 144] width 12 height 12
select select "7"
click at [712, 269] on span "14" at bounding box center [708, 268] width 33 height 33
type input "[DATE]"
click at [712, 269] on span "14" at bounding box center [708, 268] width 33 height 33
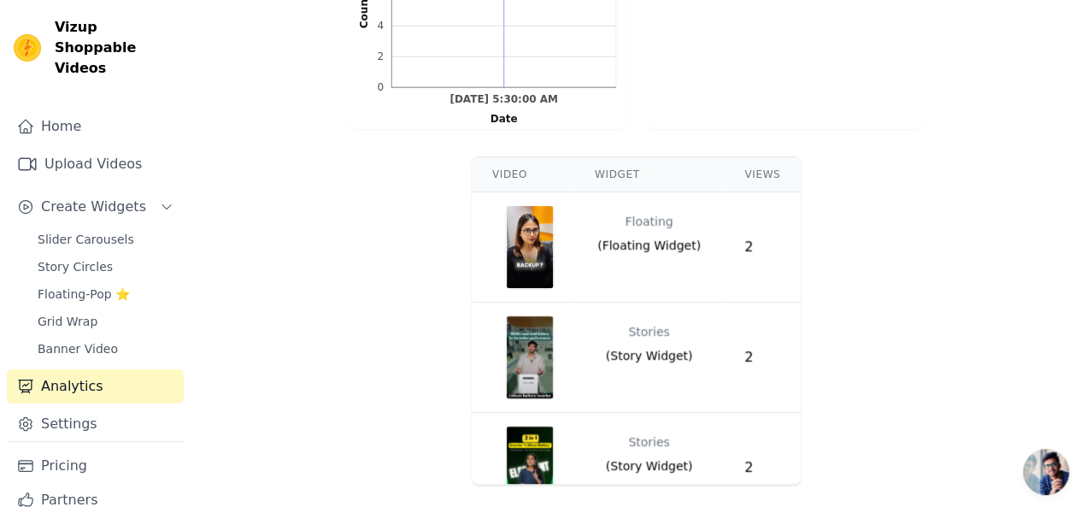
click at [390, 286] on div "Video Widget Views Floating ( Floating Widget ) 2 Stories ( Story Widget ) 2 St…" at bounding box center [636, 321] width 890 height 342
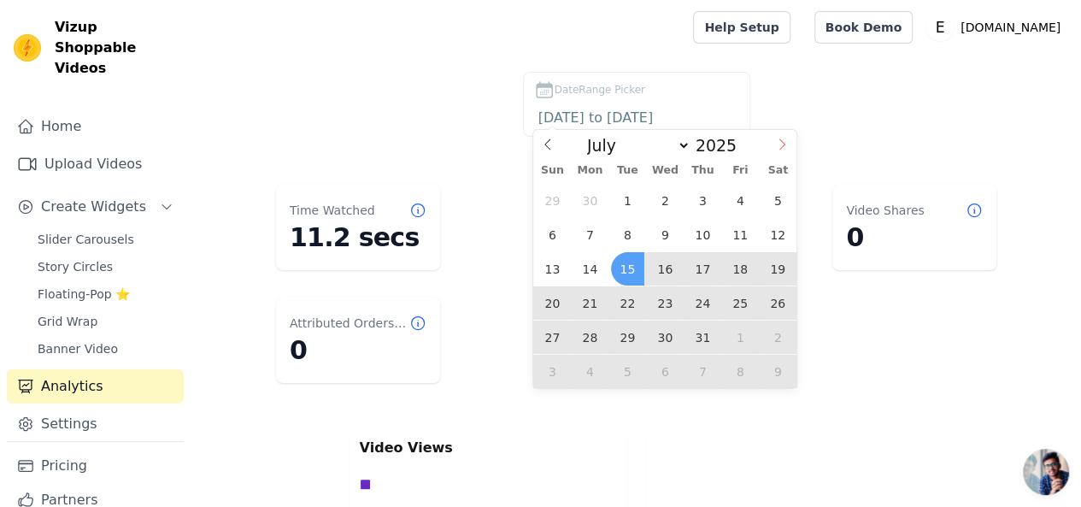
click at [790, 146] on span at bounding box center [781, 144] width 29 height 29
select select "7"
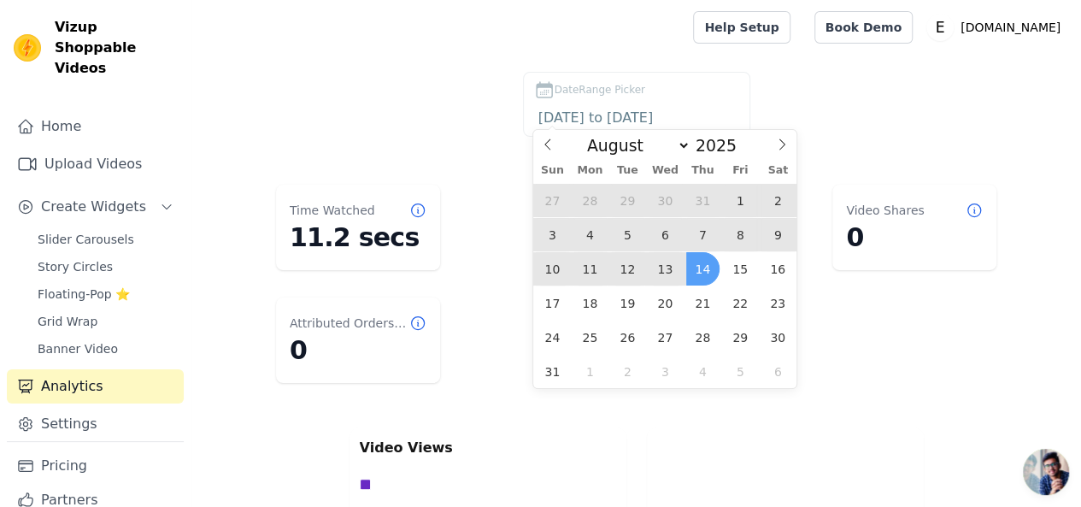
click at [700, 269] on span "14" at bounding box center [702, 268] width 33 height 33
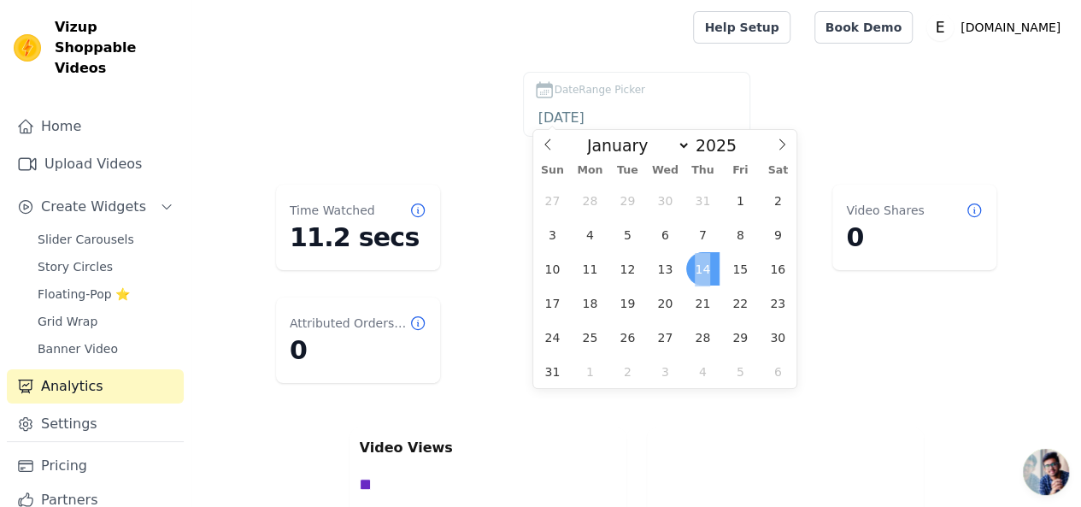
click at [700, 269] on span "14" at bounding box center [702, 268] width 33 height 33
click at [711, 270] on span "14" at bounding box center [702, 268] width 33 height 33
type input "[DATE]"
click at [711, 270] on span "14" at bounding box center [702, 268] width 33 height 33
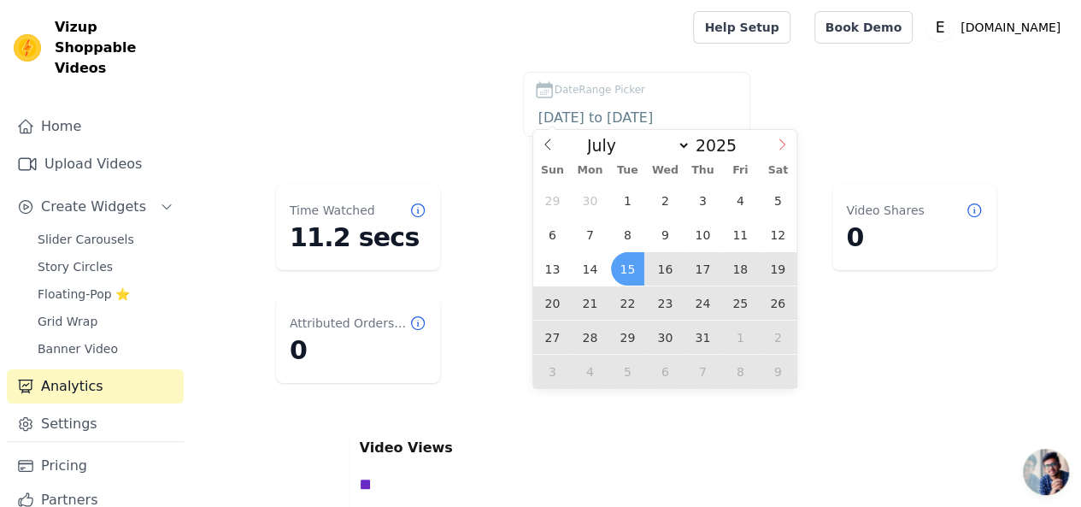
click at [783, 149] on icon at bounding box center [782, 144] width 12 height 12
select select "7"
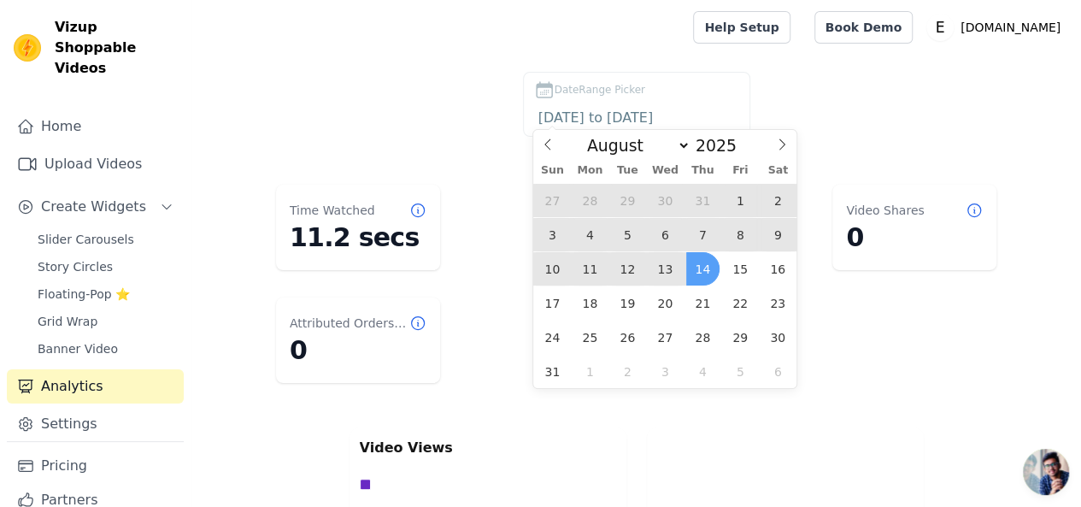
click at [704, 266] on span "14" at bounding box center [702, 268] width 33 height 33
type input "[DATE]"
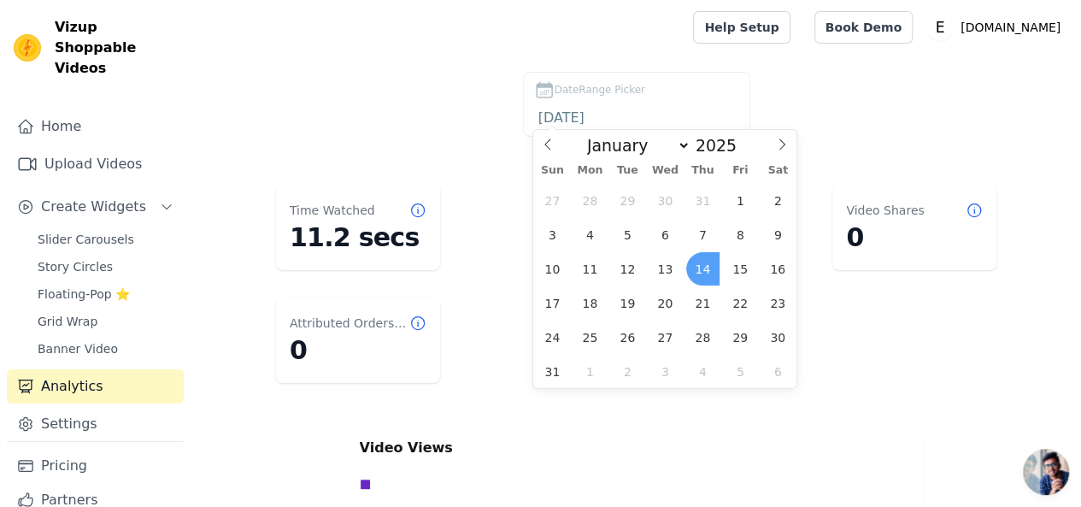
click at [704, 266] on span "14" at bounding box center [702, 268] width 33 height 33
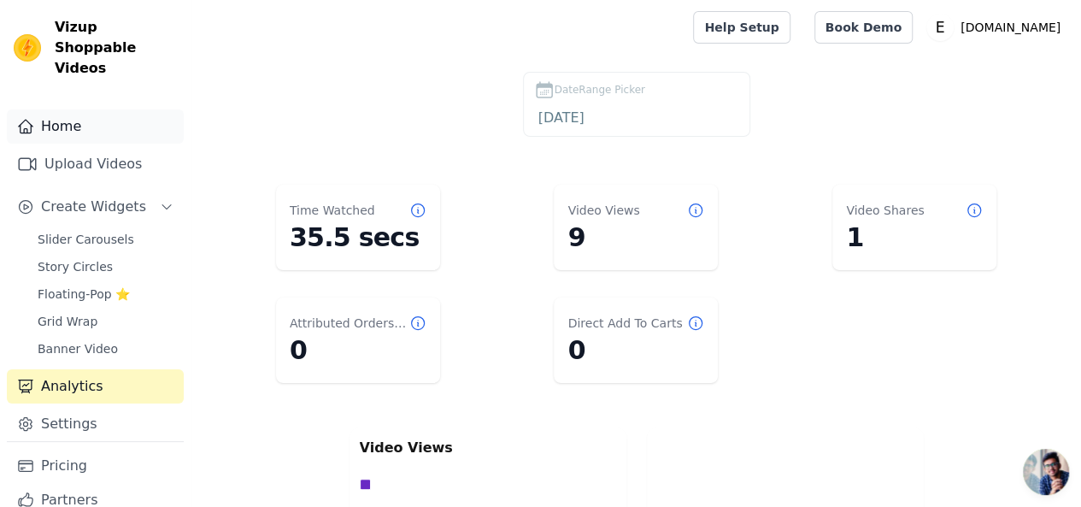
click at [87, 113] on link "Home" at bounding box center [95, 126] width 177 height 34
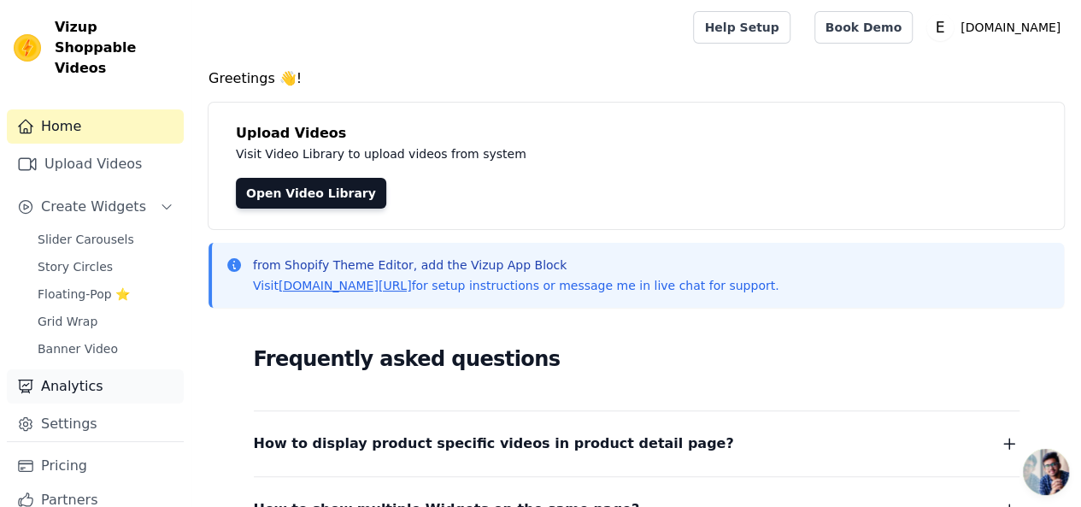
click at [74, 369] on link "Analytics" at bounding box center [95, 386] width 177 height 34
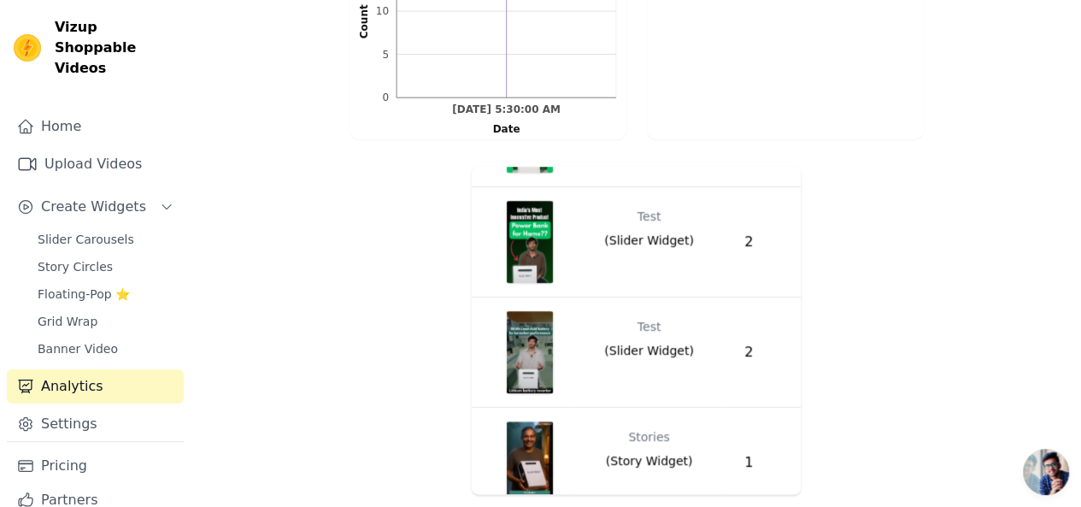
scroll to position [485, 0]
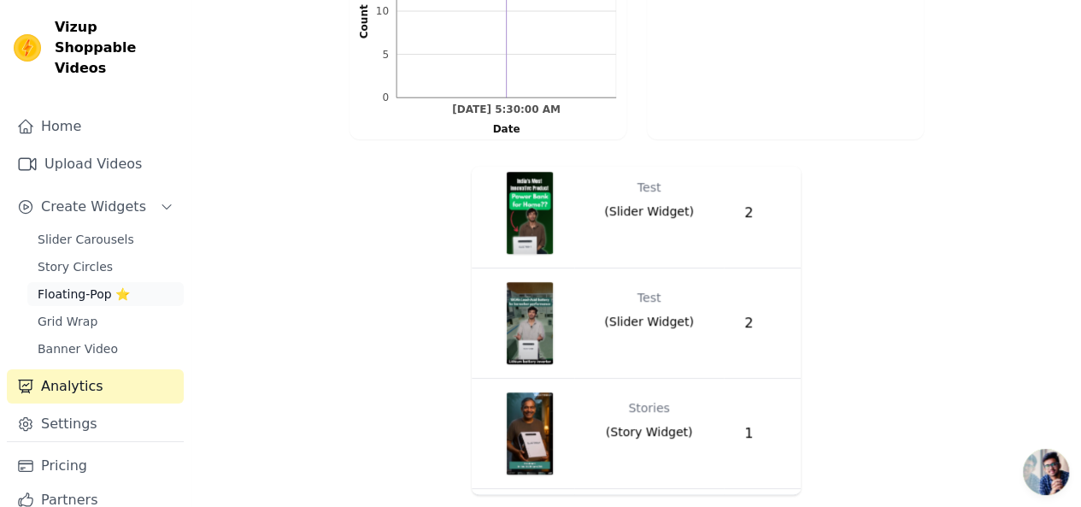
click at [82, 285] on span "Floating-Pop ⭐" at bounding box center [84, 293] width 92 height 17
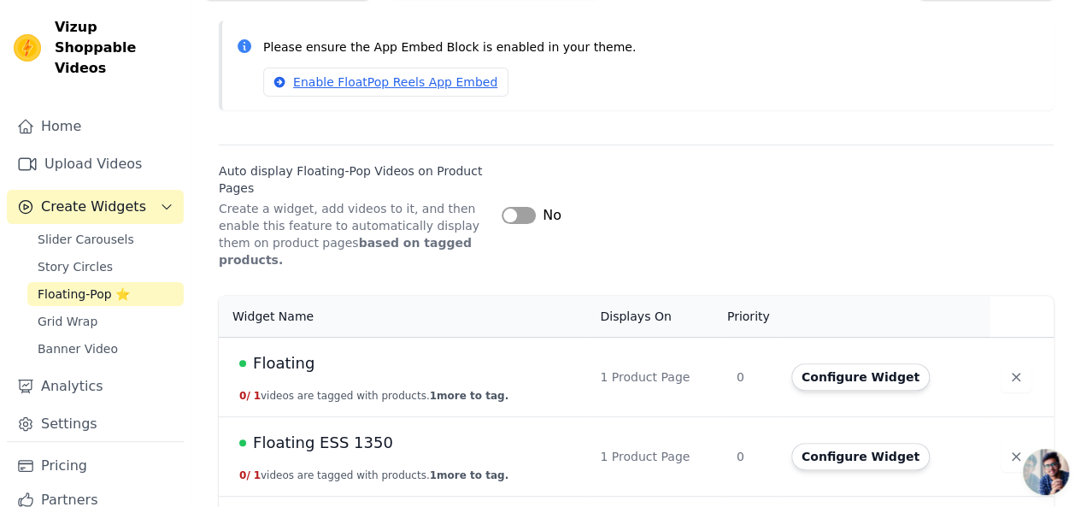
scroll to position [197, 0]
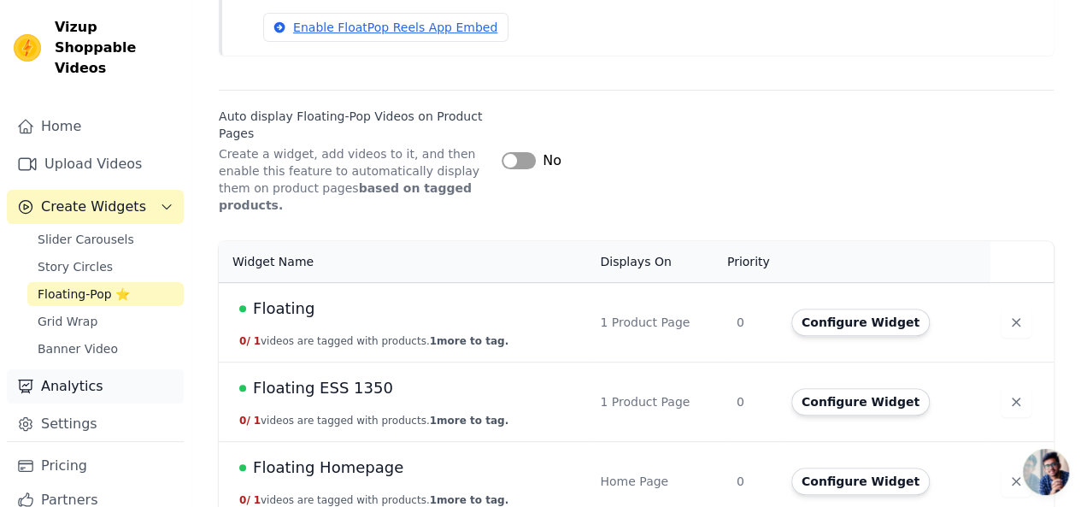
click at [86, 369] on link "Analytics" at bounding box center [95, 386] width 177 height 34
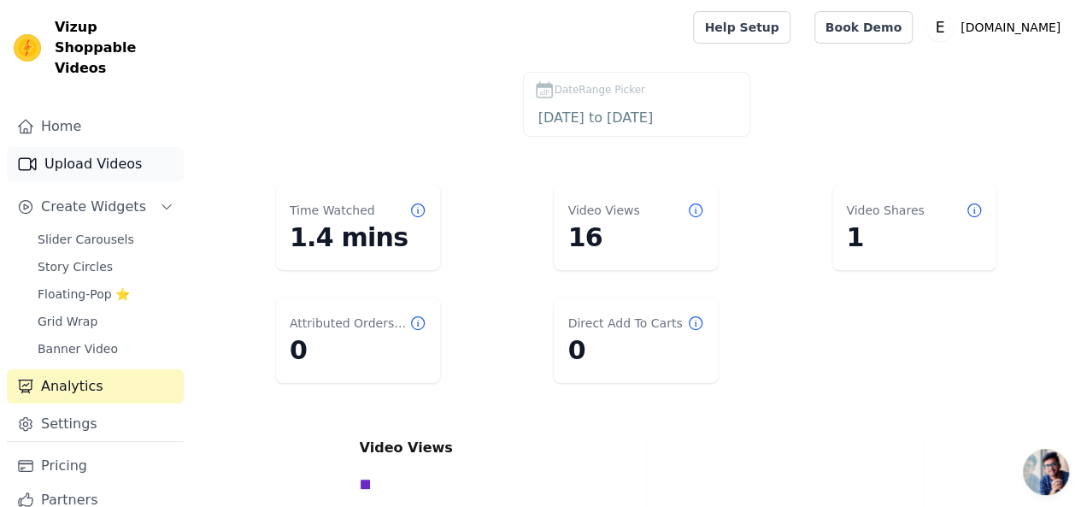
click at [108, 147] on link "Upload Videos" at bounding box center [95, 164] width 177 height 34
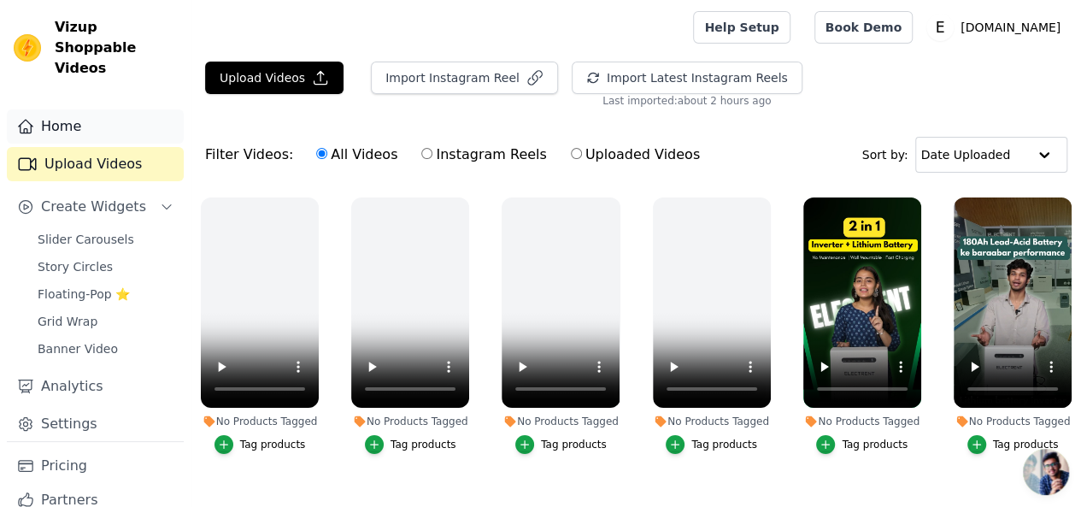
click at [110, 109] on link "Home" at bounding box center [95, 126] width 177 height 34
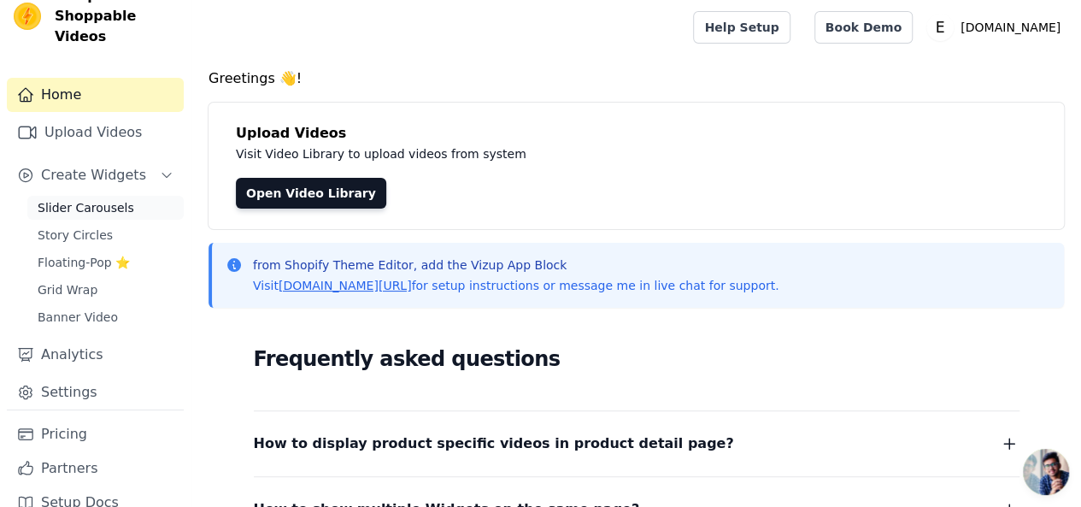
scroll to position [37, 0]
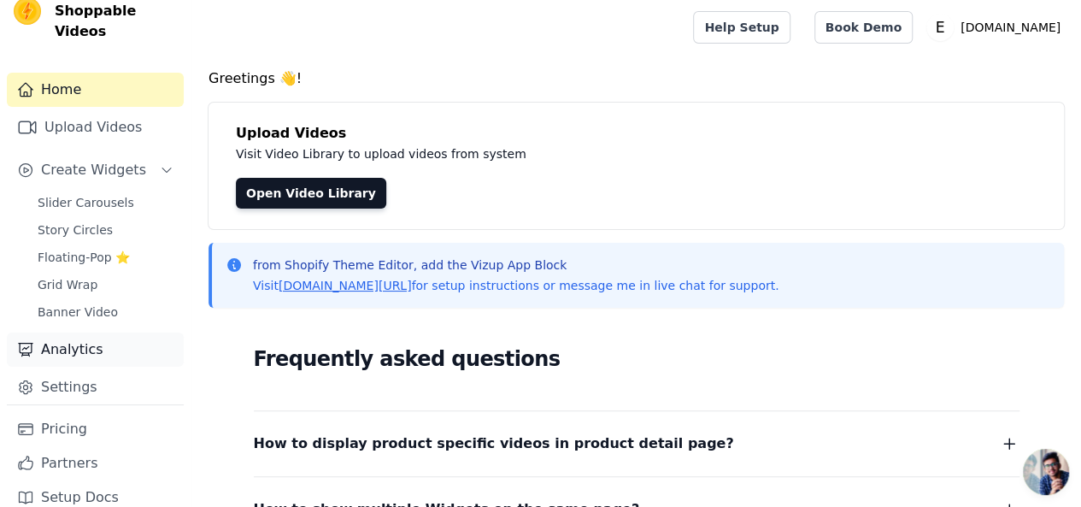
click at [73, 332] on link "Analytics" at bounding box center [95, 349] width 177 height 34
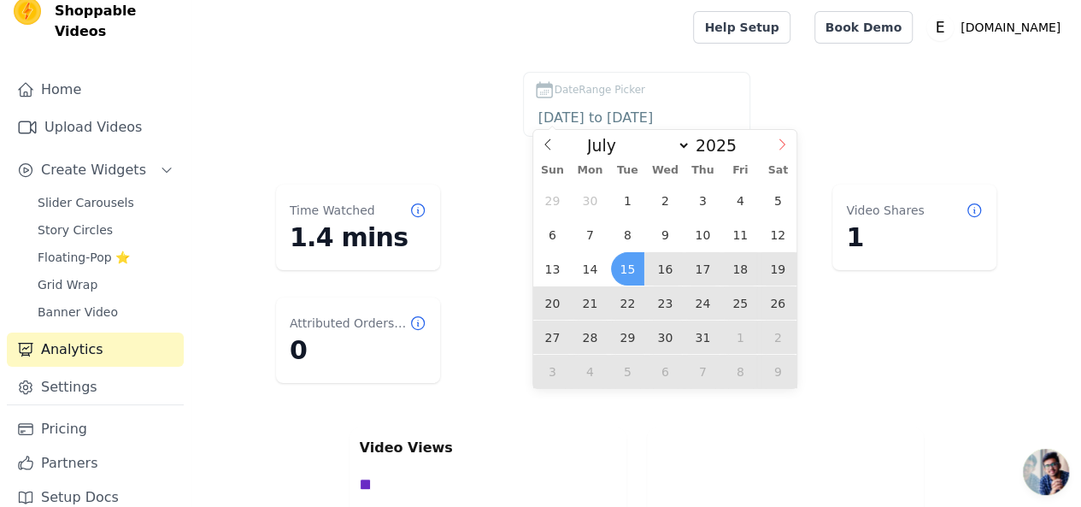
click at [784, 145] on icon at bounding box center [782, 144] width 12 height 12
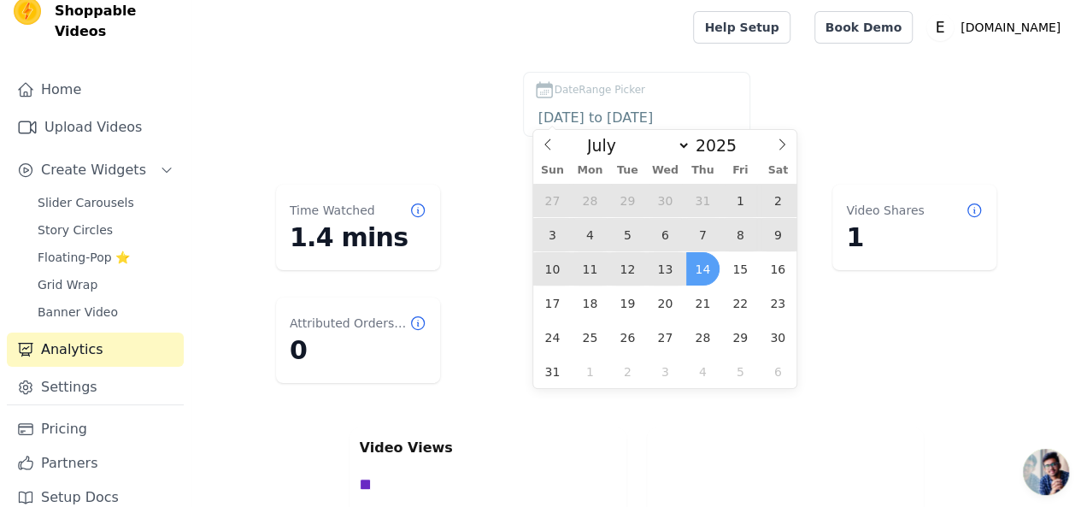
click at [697, 261] on span "14" at bounding box center [702, 268] width 33 height 33
type input "[DATE]"
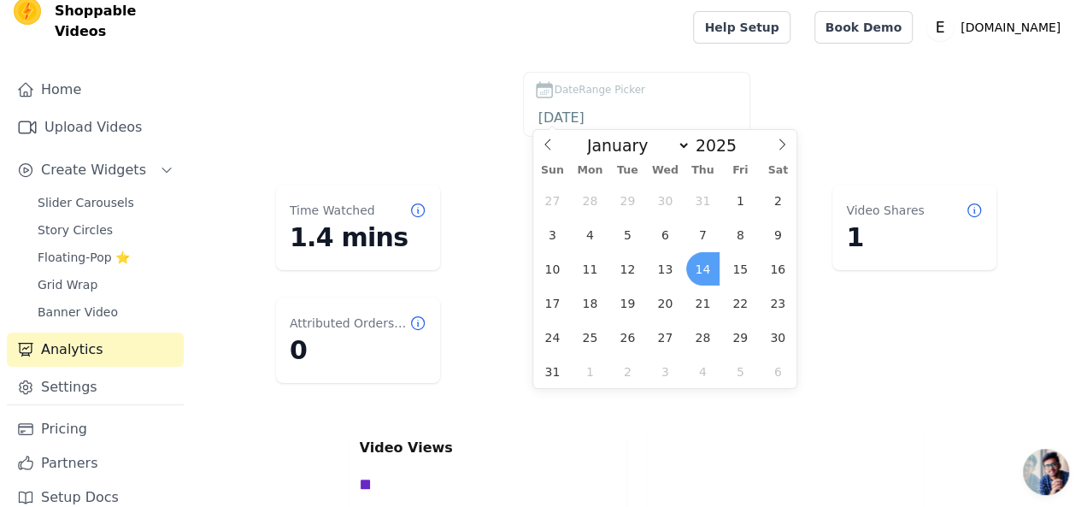
click at [697, 261] on span "14" at bounding box center [702, 268] width 33 height 33
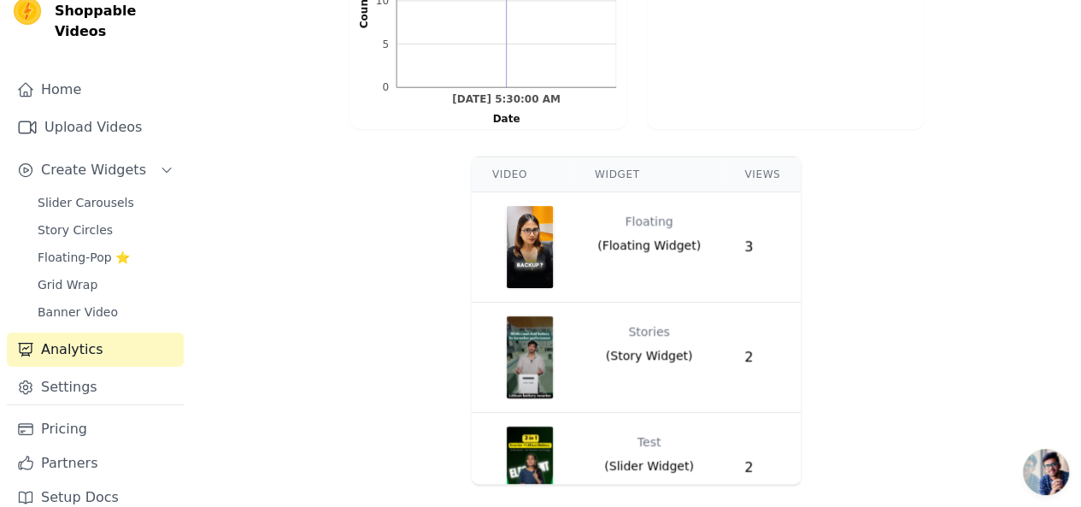
click at [919, 212] on div "Video Widget Views Floating ( Floating Widget ) 3 Stories ( Story Widget ) 2 Te…" at bounding box center [636, 321] width 890 height 342
